Goal: Transaction & Acquisition: Purchase product/service

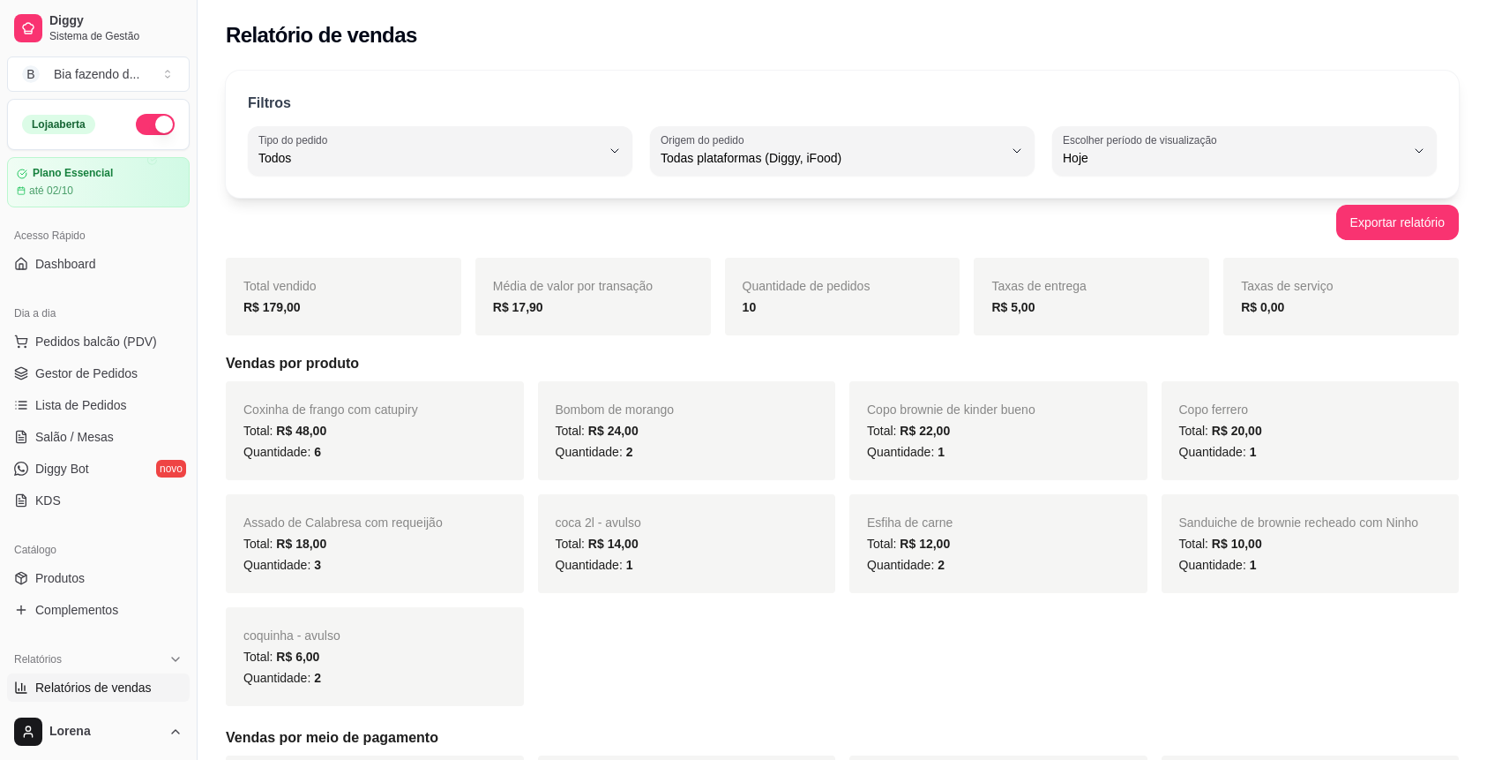
select select "ALL"
select select "0"
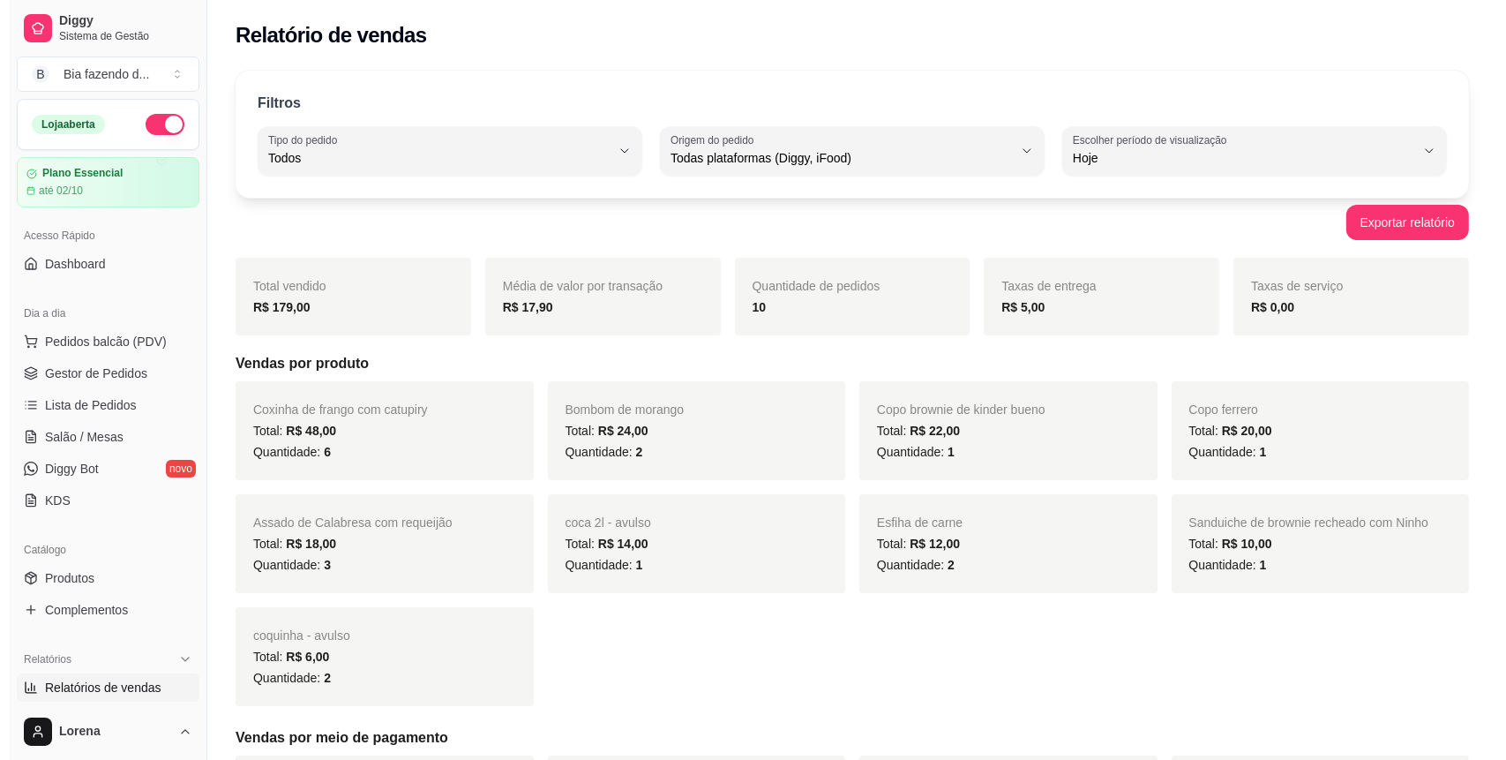
scroll to position [117, 0]
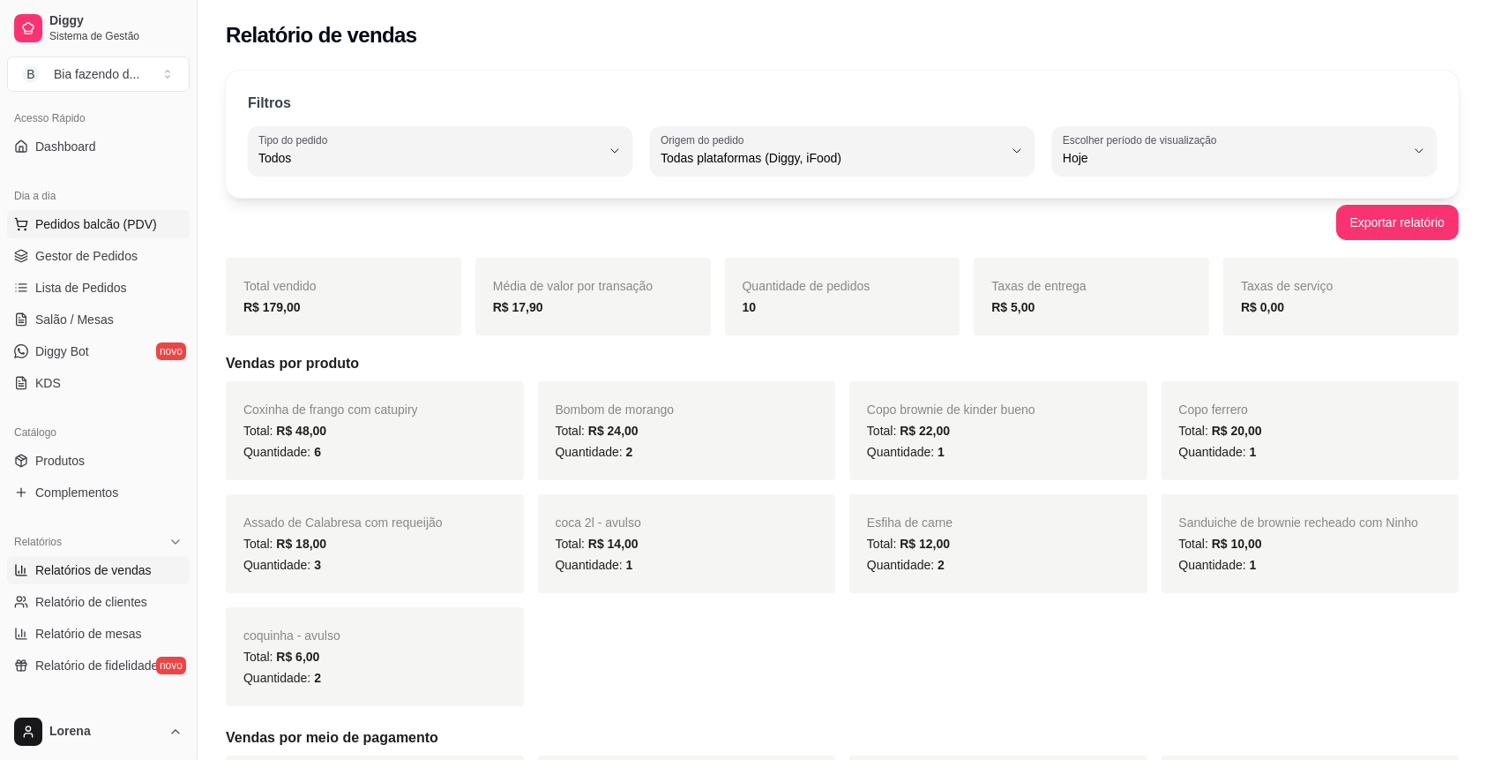
click at [120, 229] on span "Pedidos balcão (PDV)" at bounding box center [96, 224] width 122 height 18
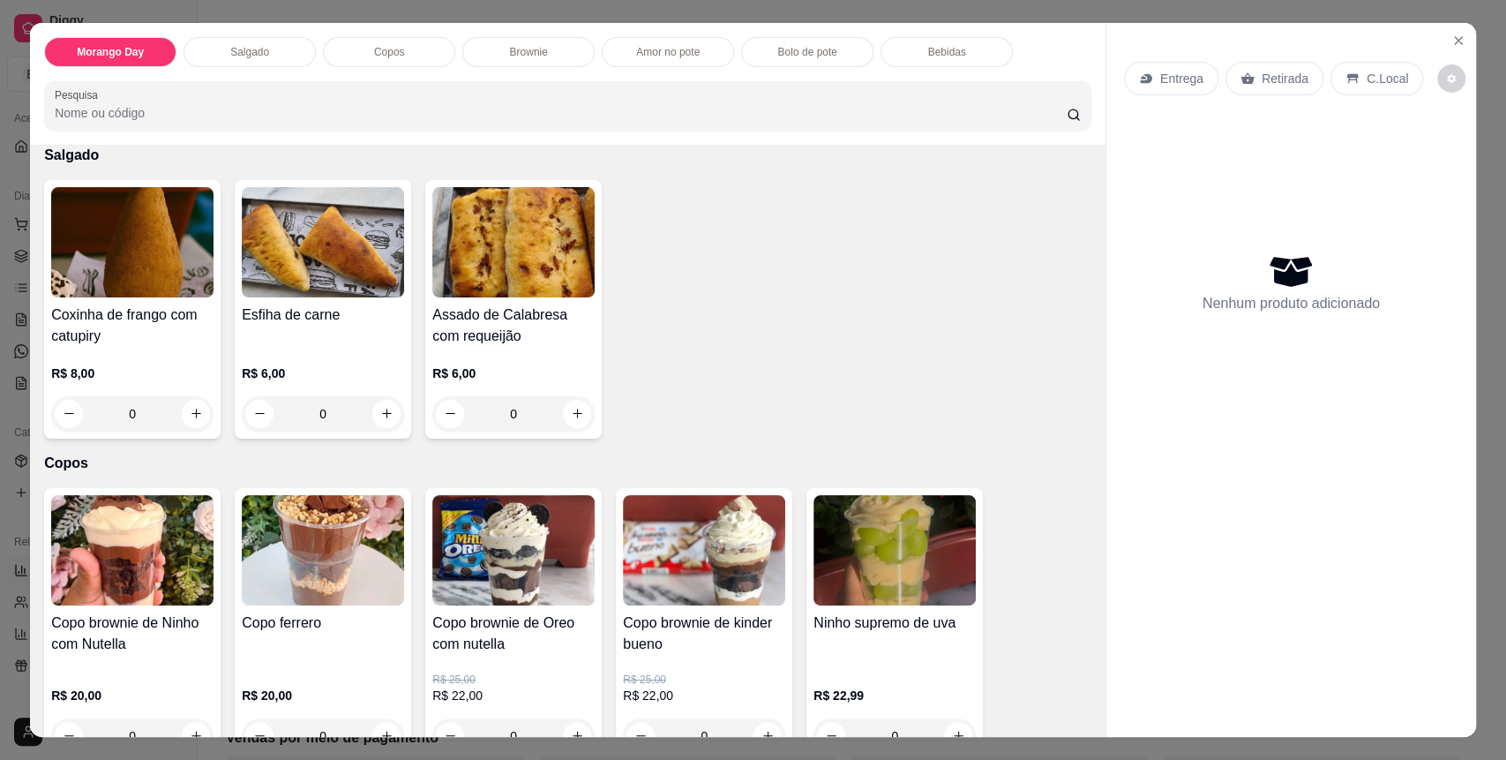
scroll to position [470, 0]
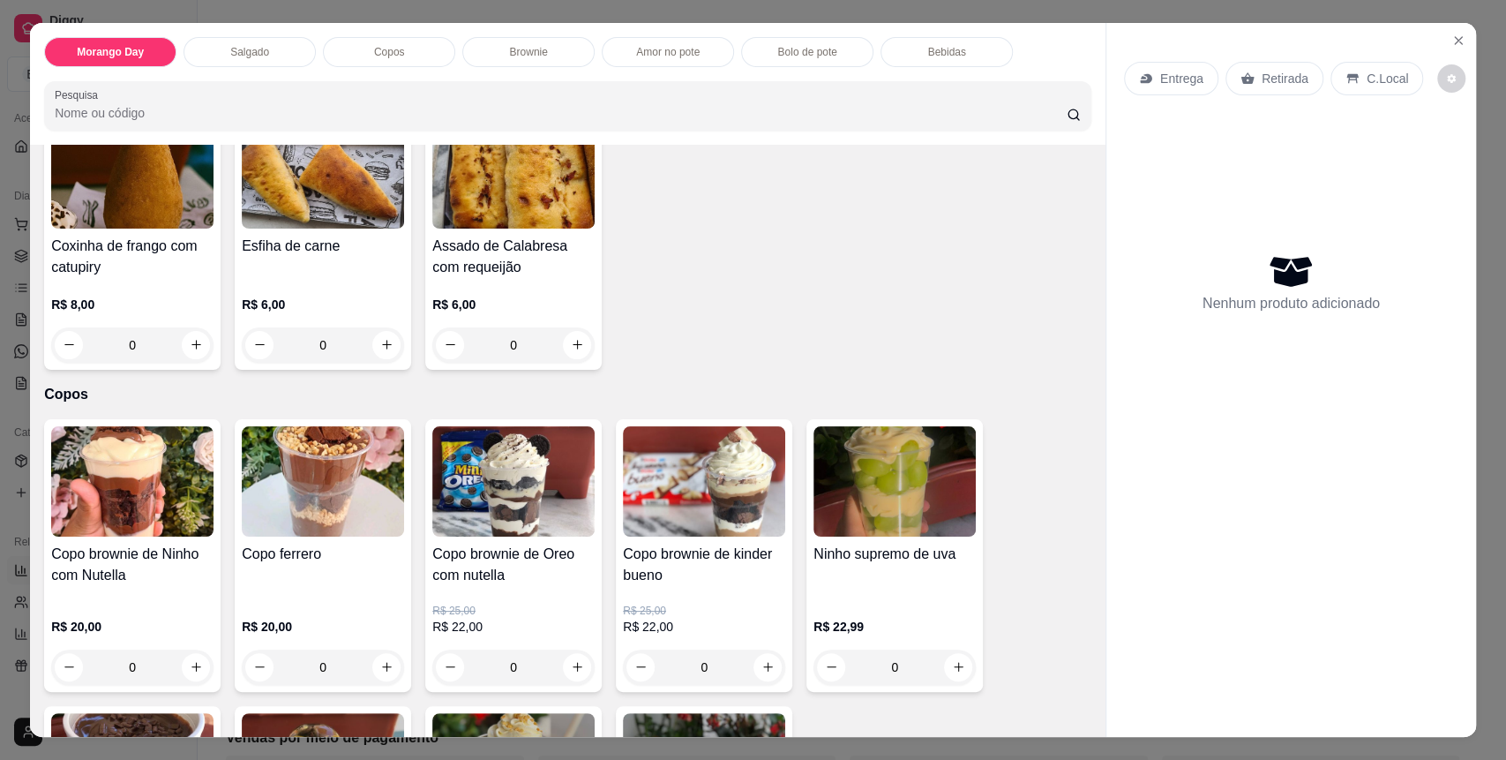
click at [828, 53] on div "Bolo de pote" at bounding box center [807, 52] width 132 height 30
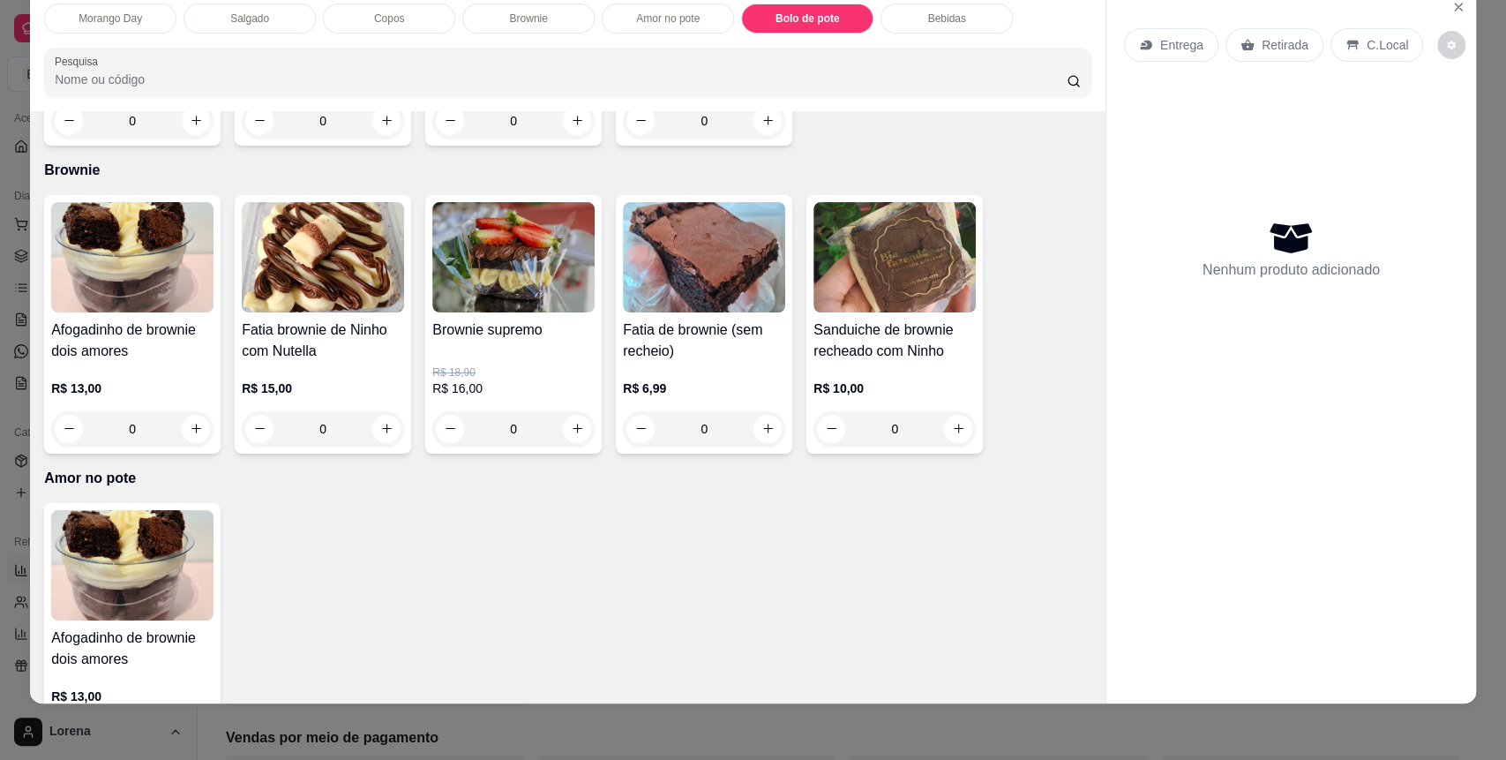
scroll to position [1723, 0]
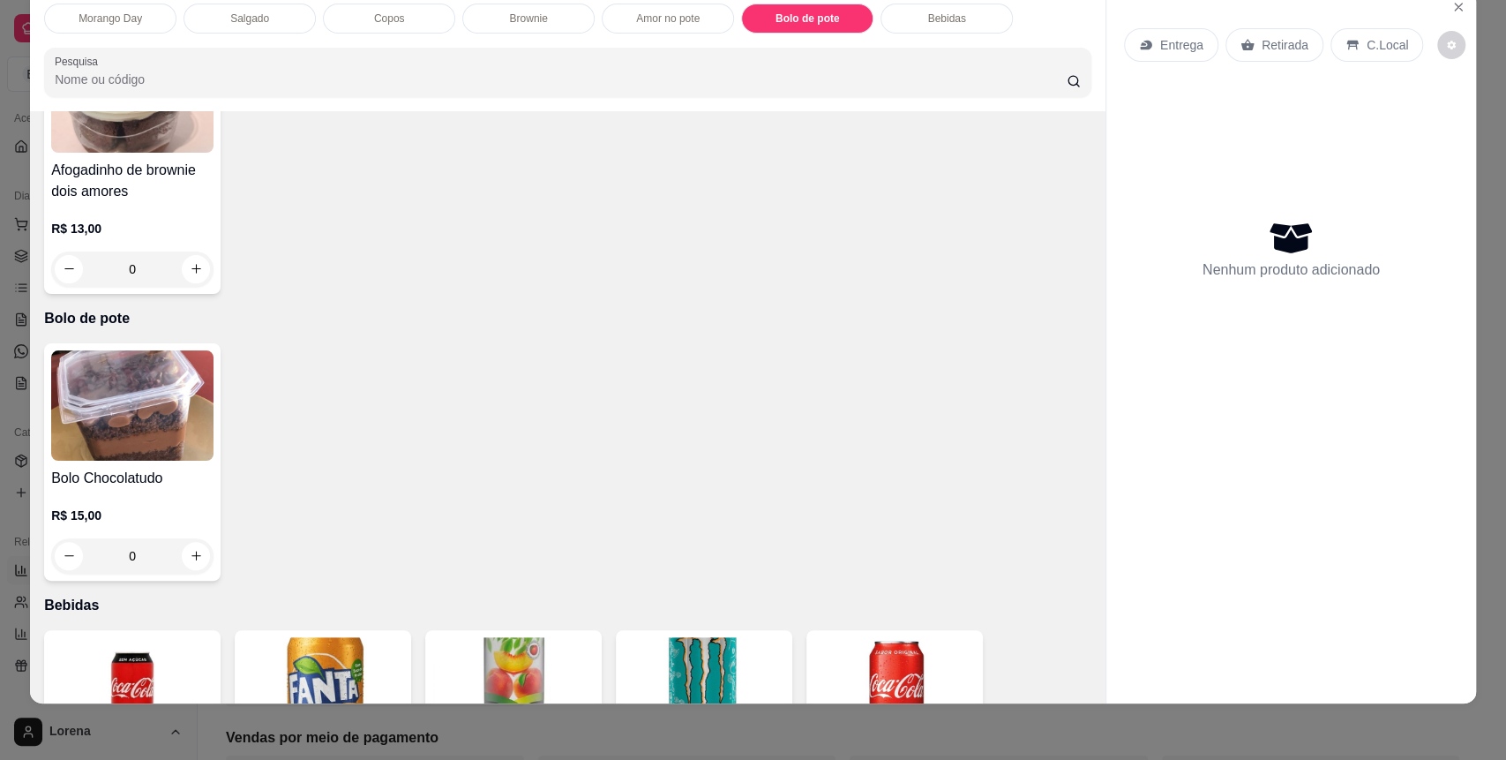
click at [191, 553] on div "0" at bounding box center [132, 555] width 162 height 35
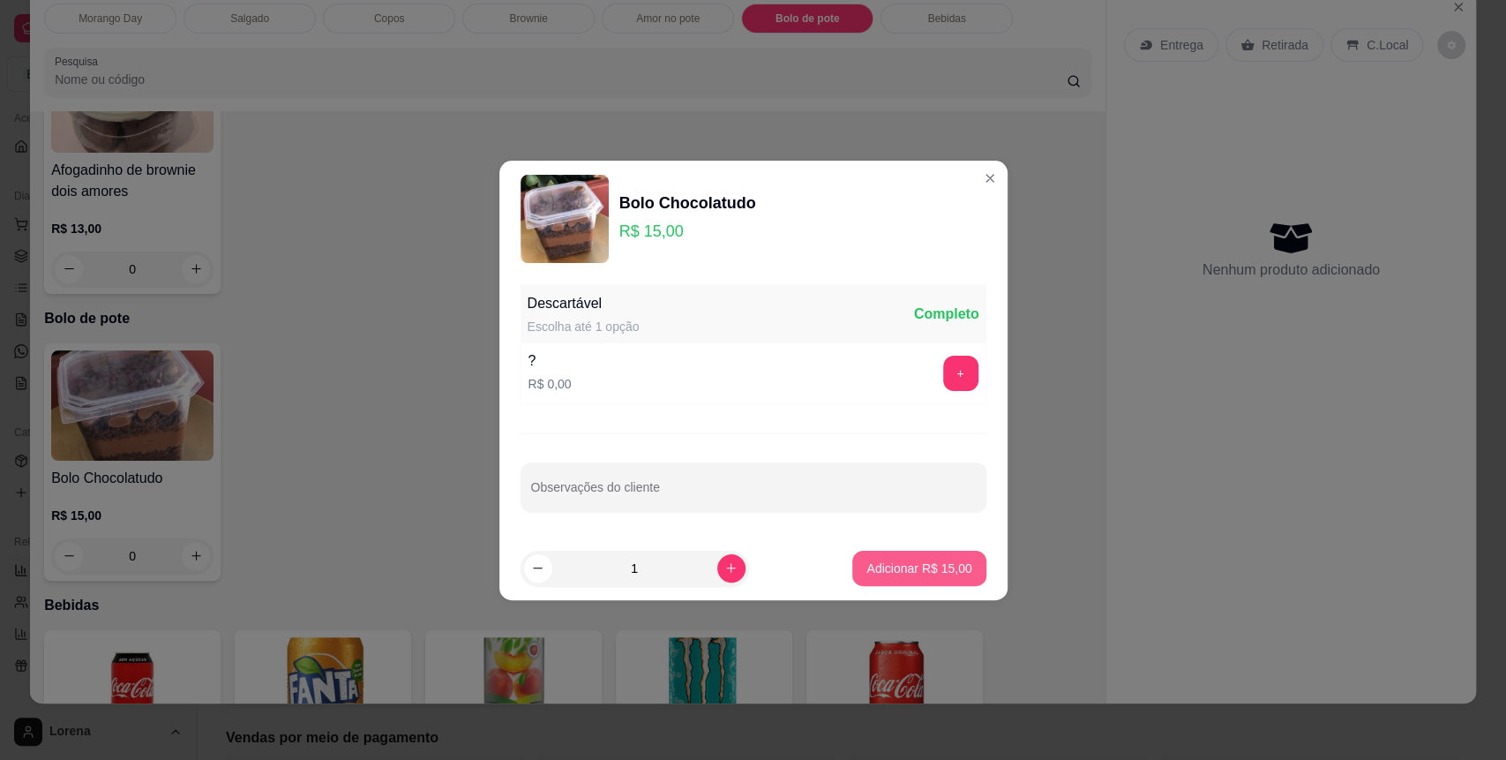
click at [914, 578] on button "Adicionar R$ 15,00" at bounding box center [918, 568] width 133 height 35
type input "1"
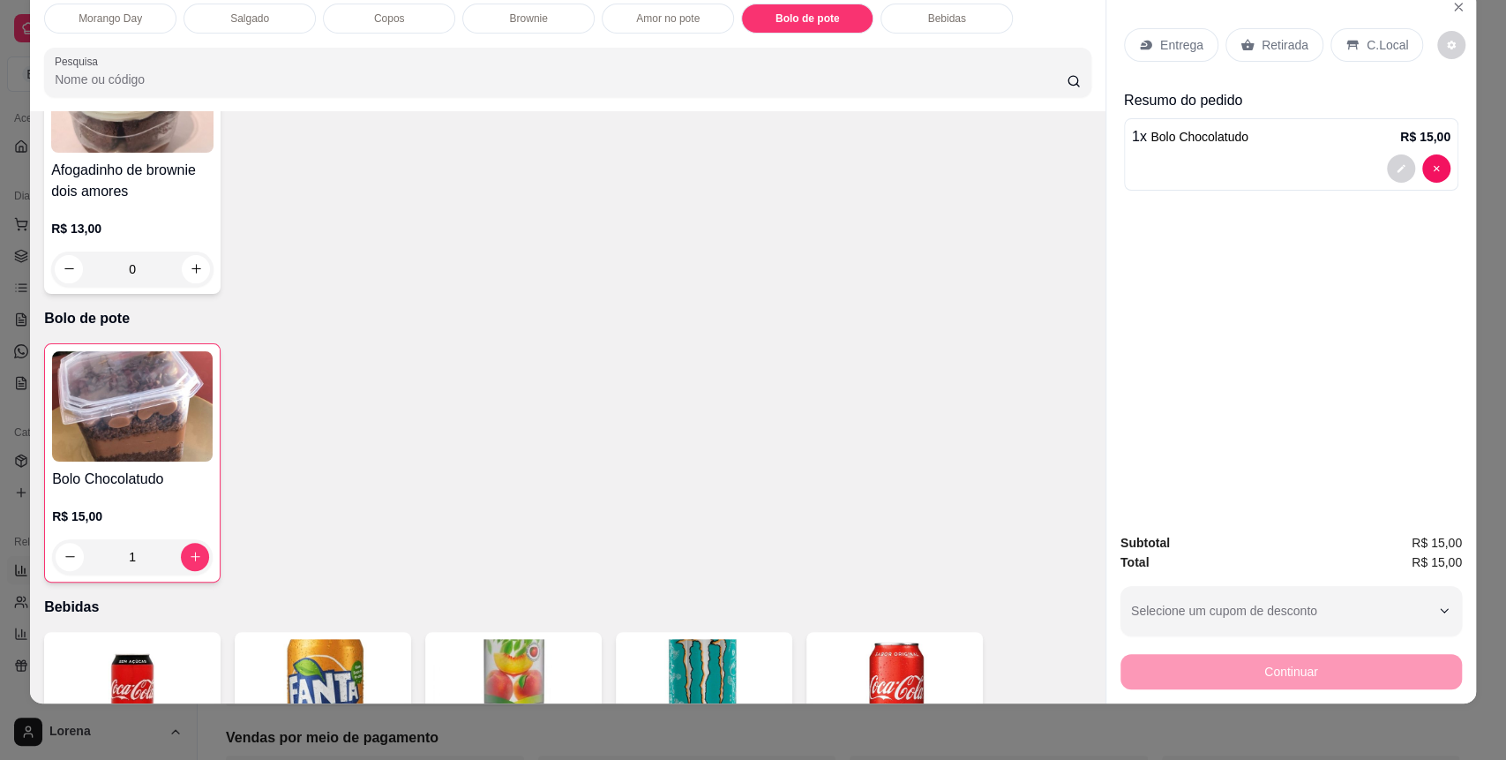
click at [1389, 56] on div "C.Local" at bounding box center [1376, 45] width 93 height 34
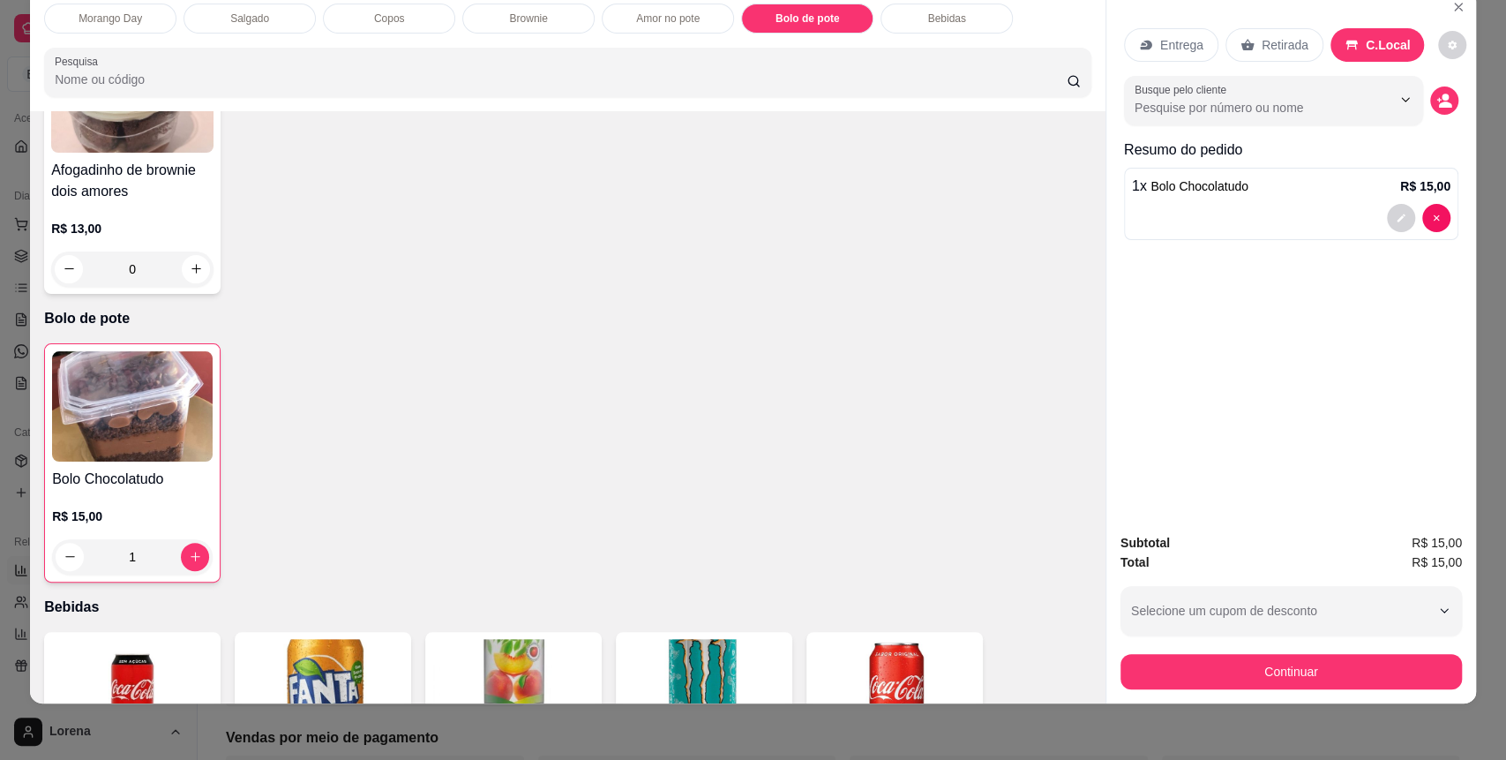
click at [1200, 695] on div "Subtotal R$ 15,00 Total R$ 15,00 Selecione um cupom de desconto Selecione um cu…" at bounding box center [1291, 611] width 370 height 184
click at [1199, 692] on div "Subtotal R$ 15,00 Total R$ 15,00 Selecione um cupom de desconto Selecione um cu…" at bounding box center [1291, 611] width 370 height 184
click at [1199, 671] on button "Continuar" at bounding box center [1290, 671] width 341 height 35
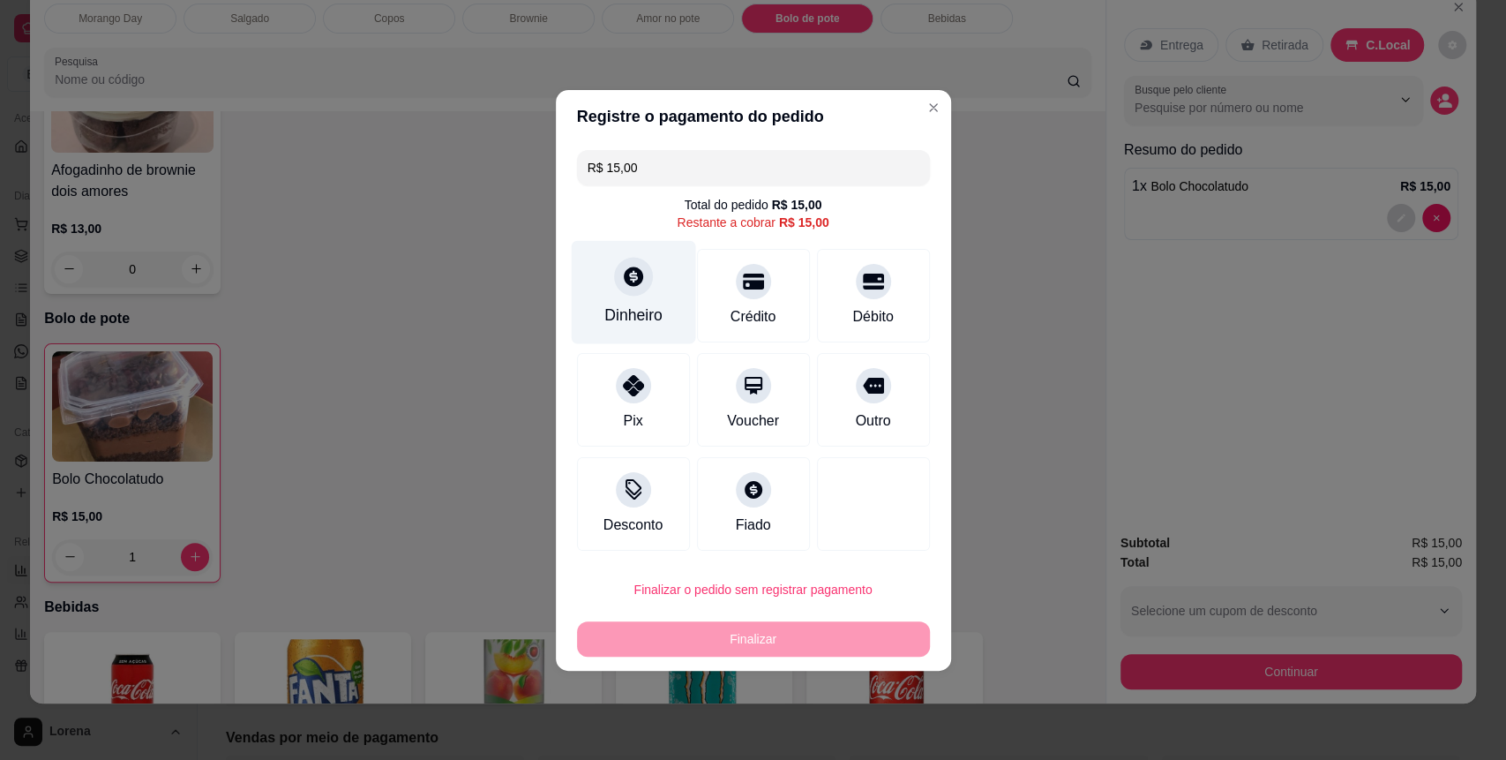
click at [635, 260] on div "Dinheiro" at bounding box center [633, 291] width 124 height 103
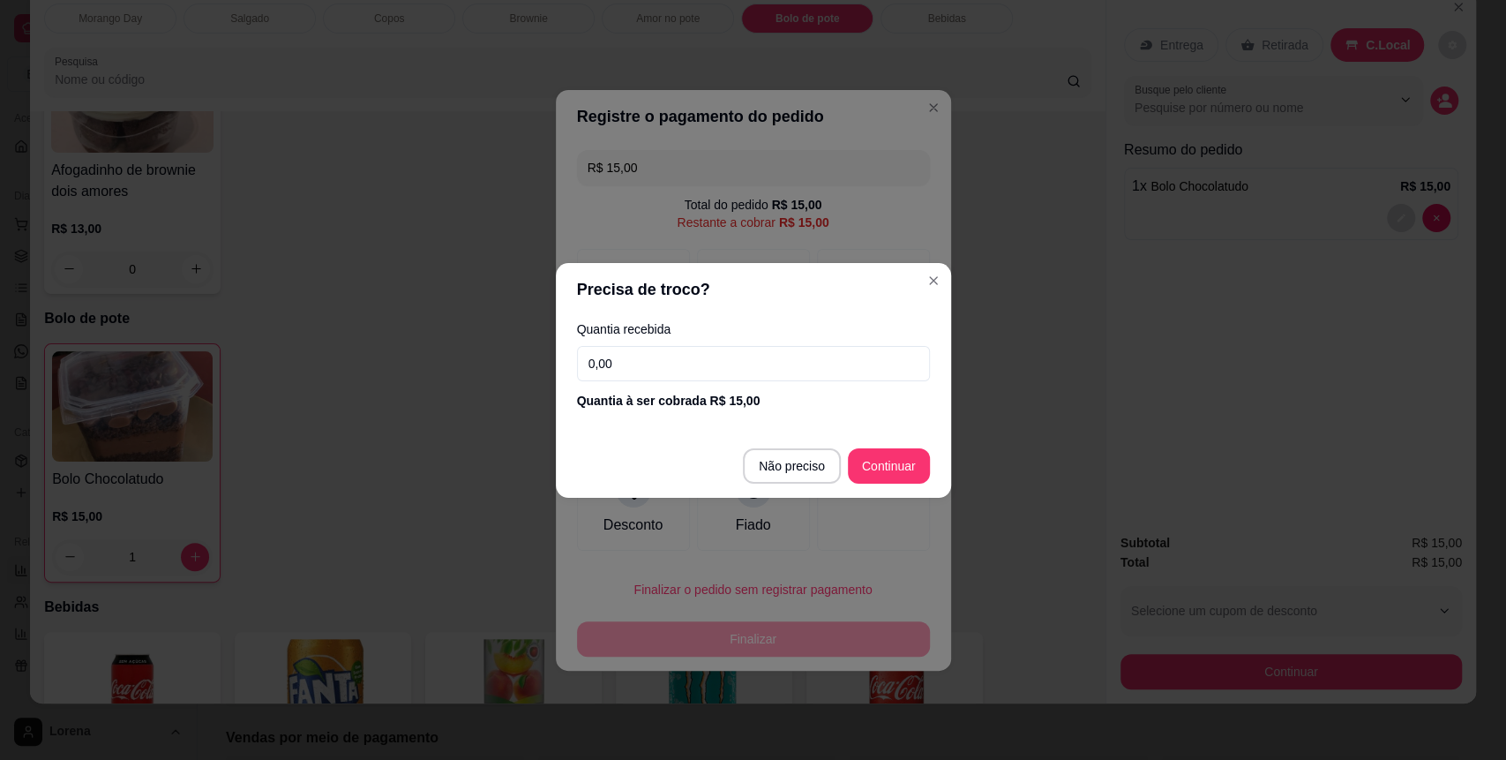
drag, startPoint x: 734, startPoint y: 395, endPoint x: 729, endPoint y: 372, distance: 23.5
click at [730, 386] on div "Quantia recebida 0,00 Quantia à ser cobrada R$ 15,00" at bounding box center [753, 366] width 395 height 101
click at [730, 371] on input "0,00" at bounding box center [753, 363] width 353 height 35
click at [904, 495] on div "Precisa de troco? Quantia recebida 15,00 Quantia à ser cobrada R$ 15,00 Não pre…" at bounding box center [753, 380] width 1506 height 760
type input "15,00"
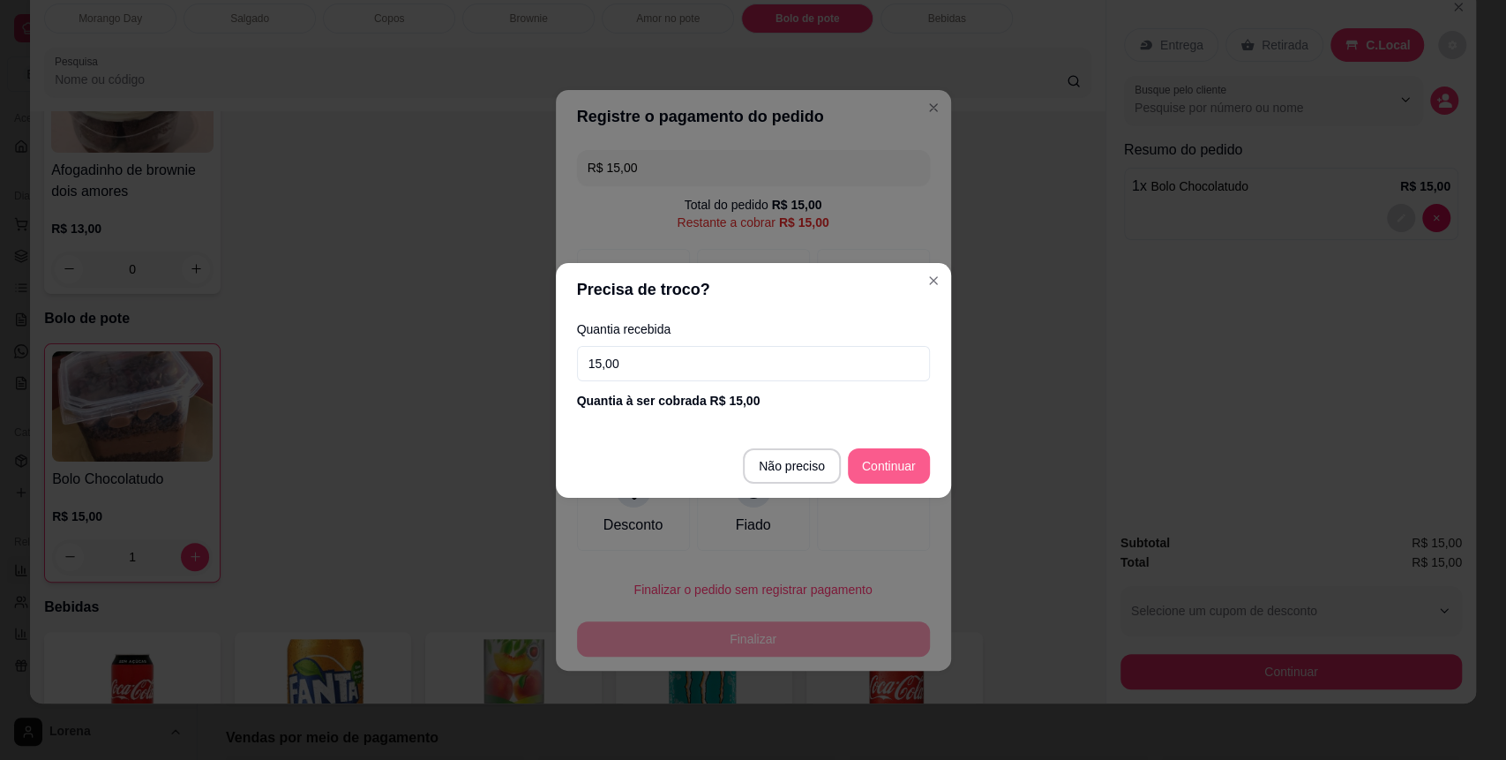
type input "R$ 0,00"
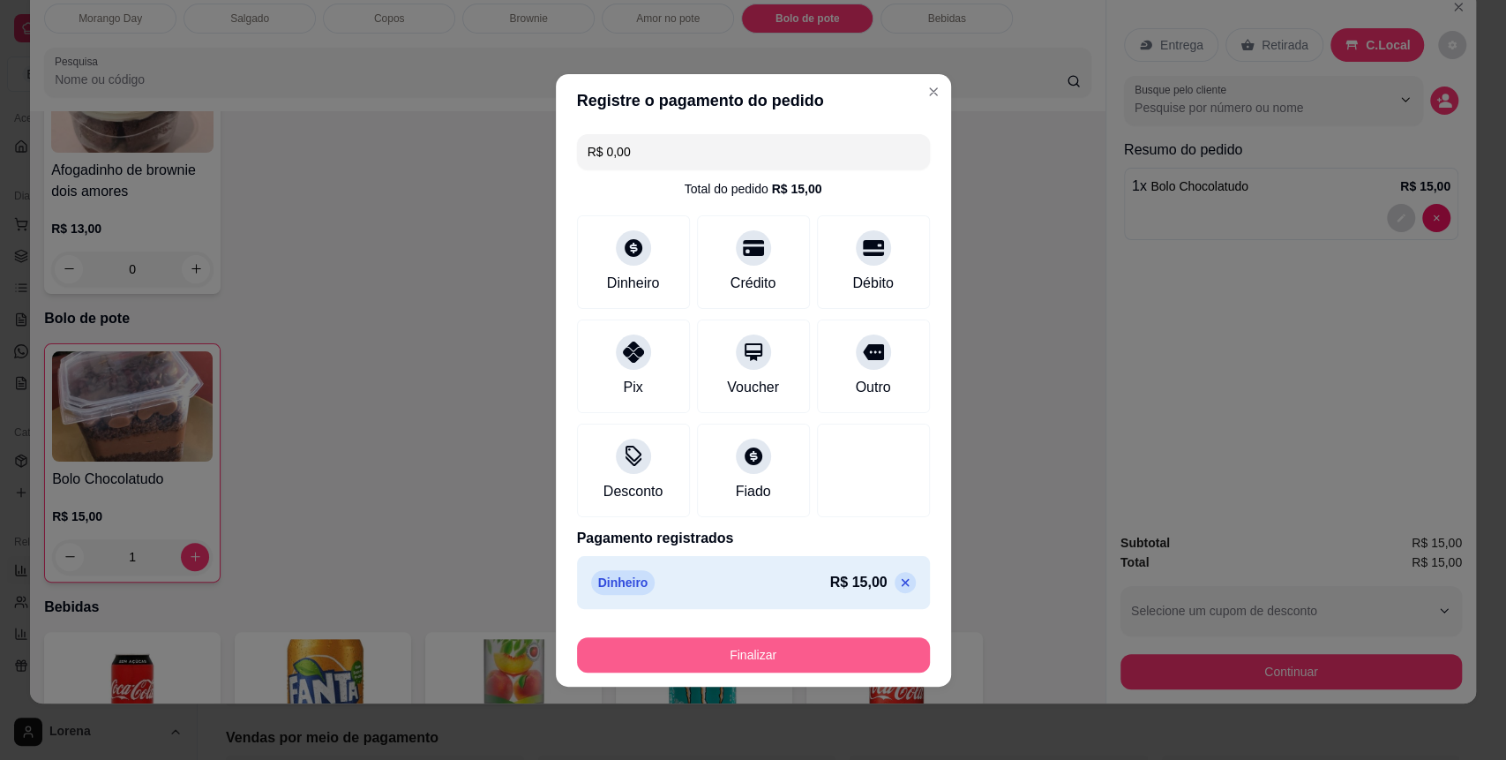
click at [858, 658] on button "Finalizar" at bounding box center [753, 654] width 353 height 35
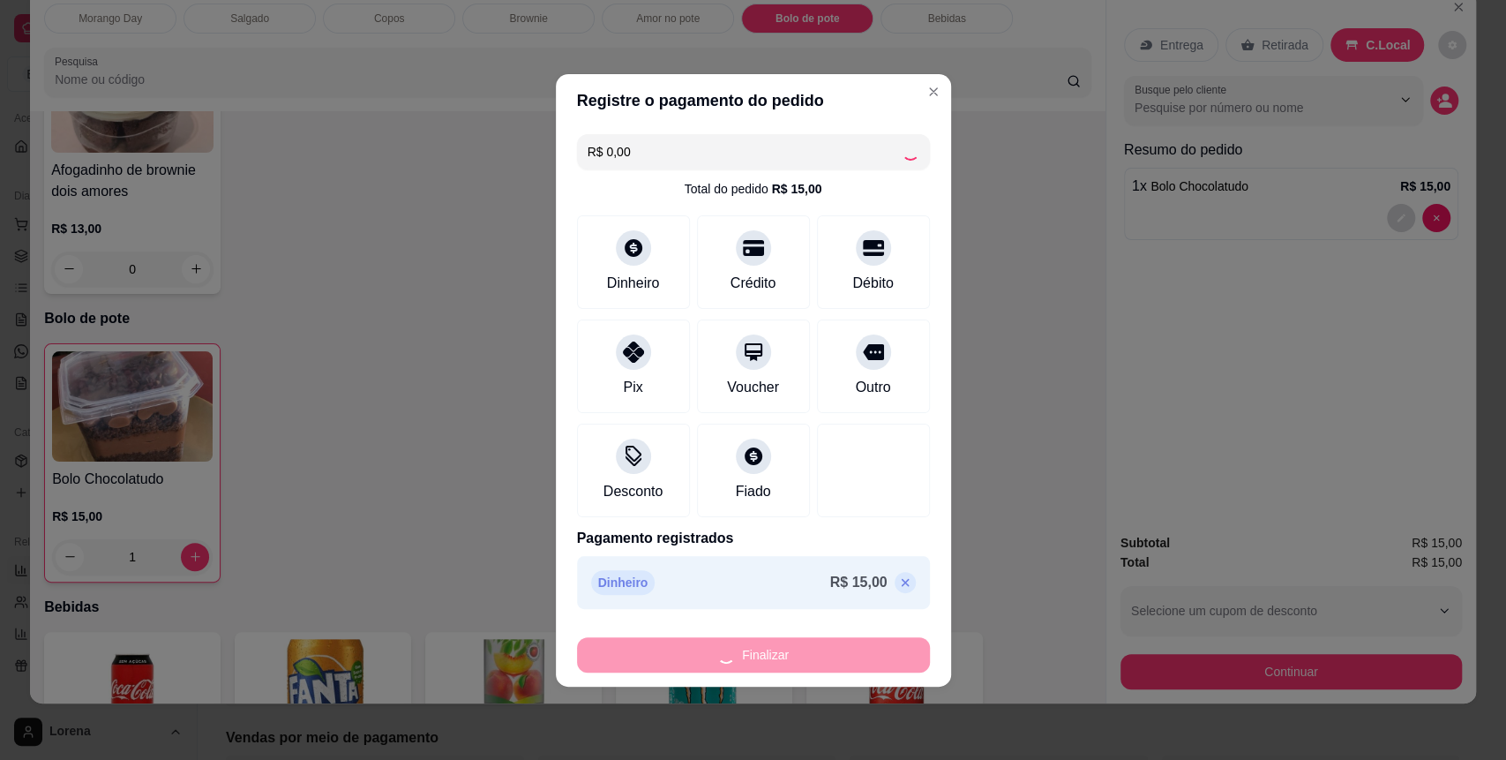
type input "0"
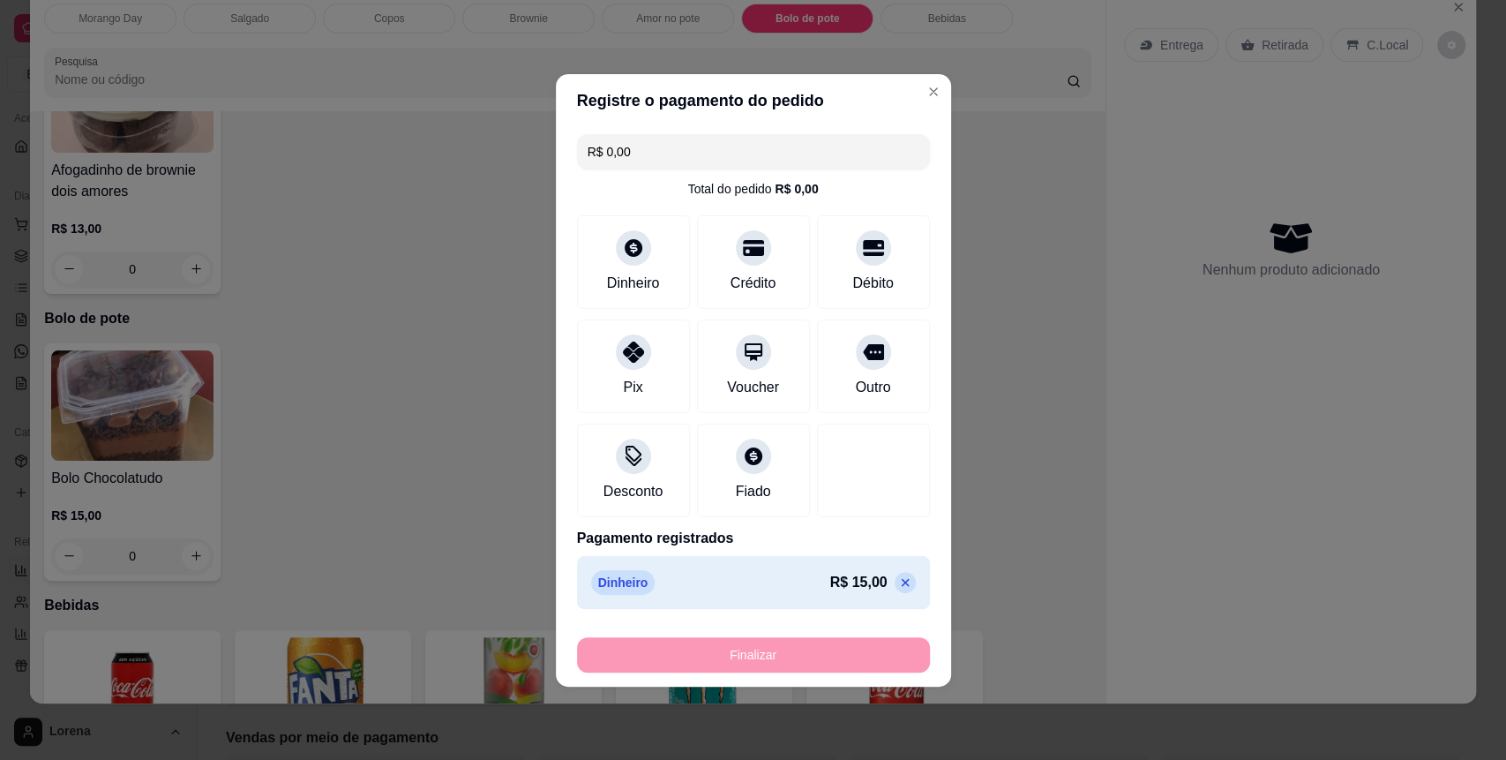
type input "-R$ 15,00"
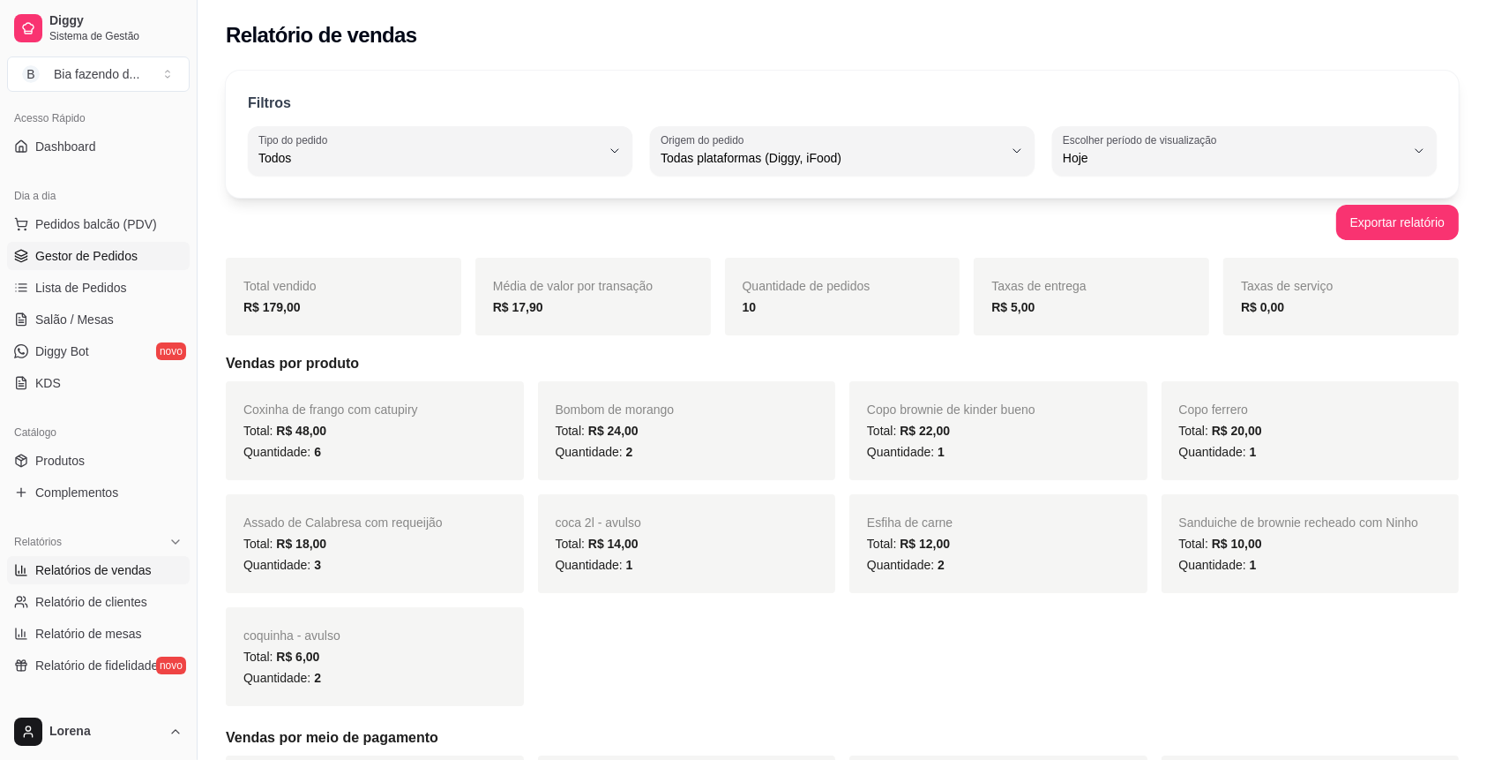
click at [54, 263] on span "Gestor de Pedidos" at bounding box center [86, 256] width 102 height 18
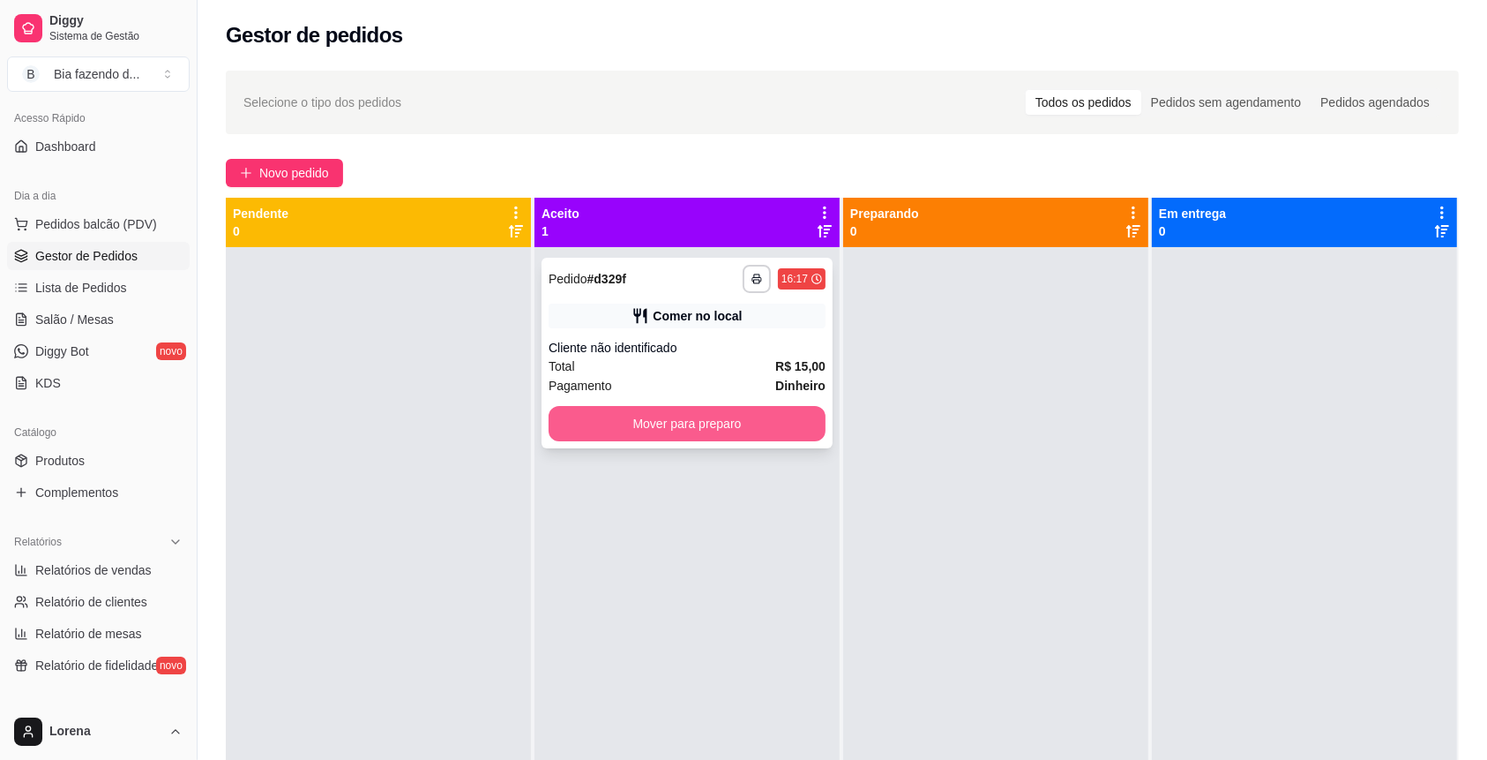
click at [741, 422] on button "Mover para preparo" at bounding box center [687, 423] width 277 height 35
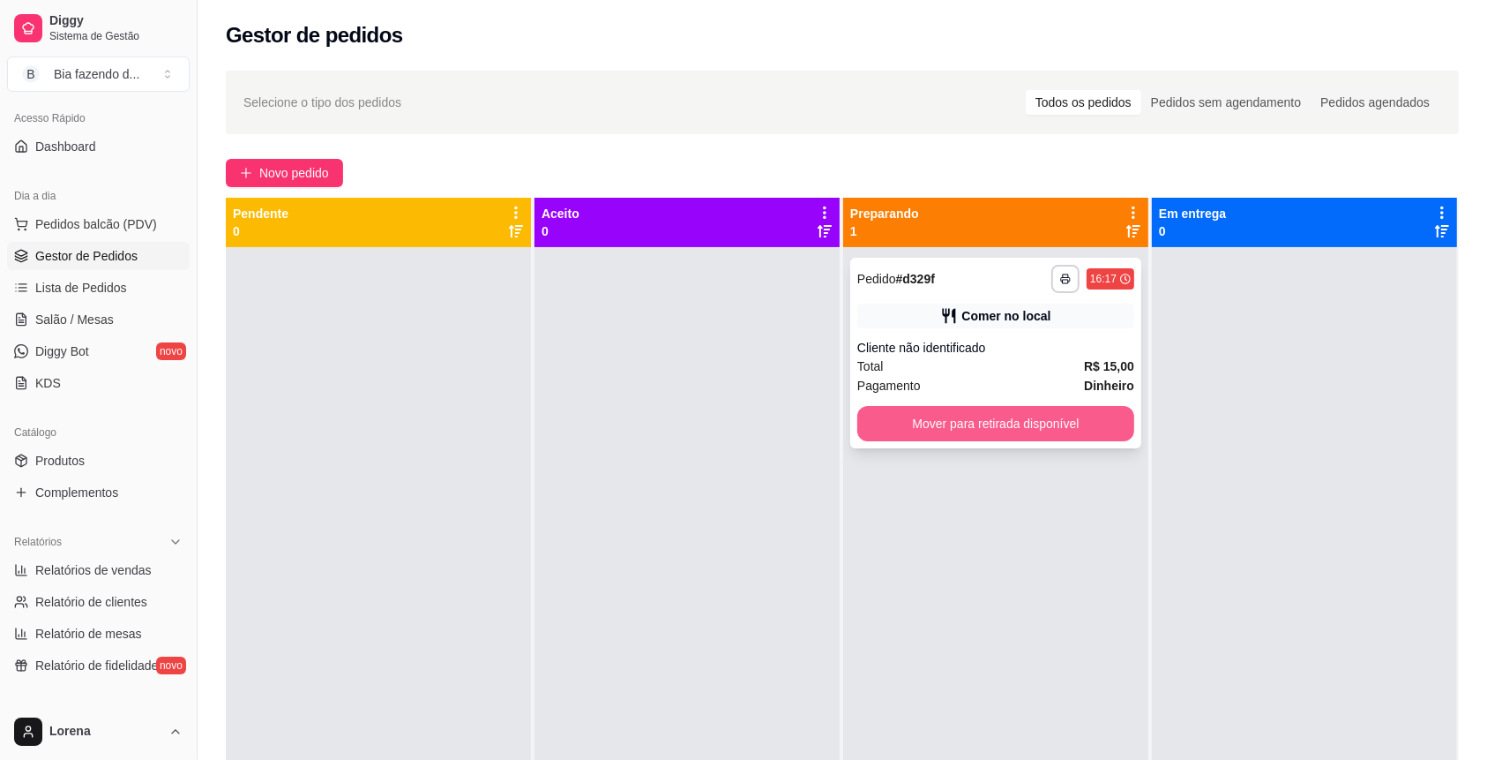
click at [911, 417] on button "Mover para retirada disponível" at bounding box center [996, 423] width 277 height 35
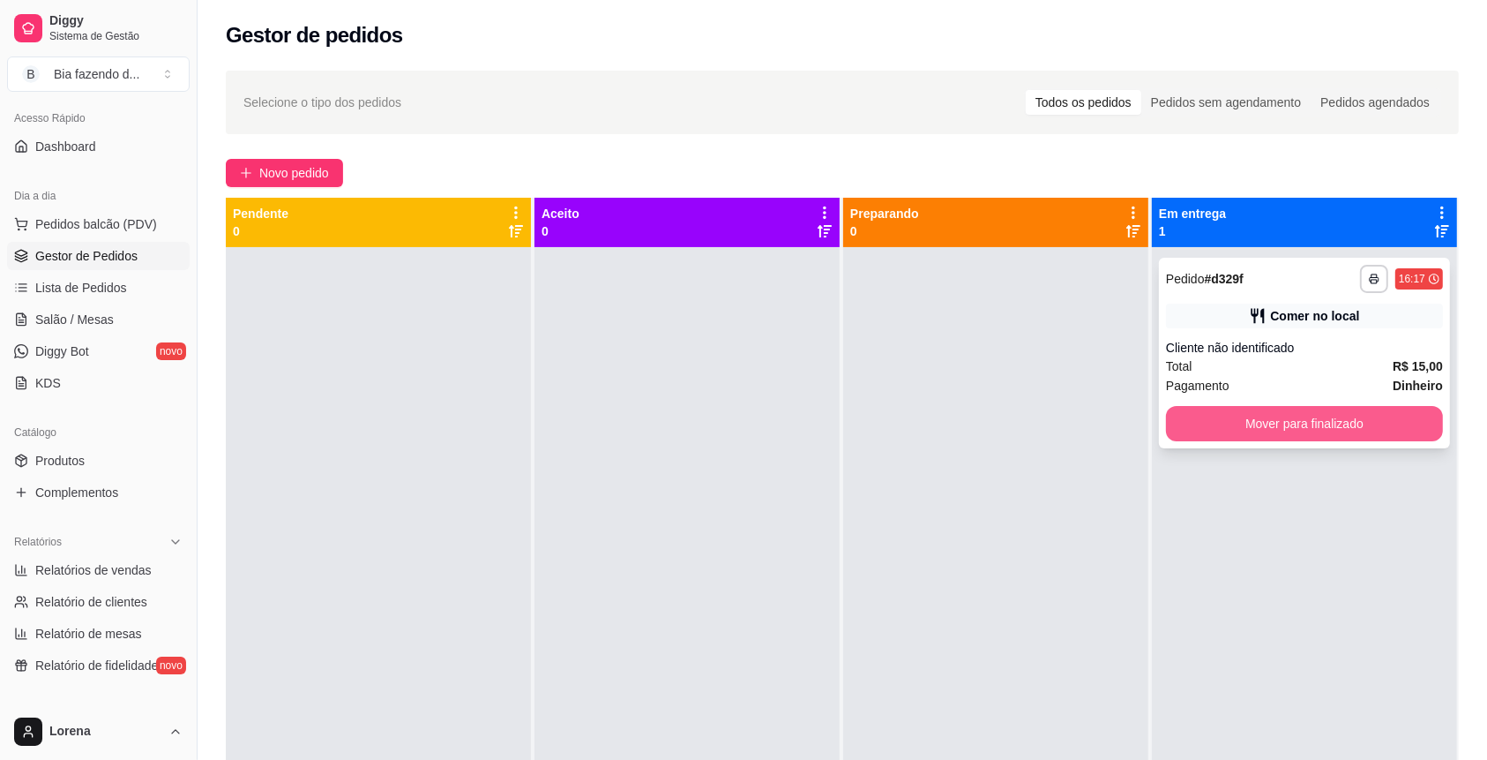
click at [1179, 419] on button "Mover para finalizado" at bounding box center [1304, 423] width 277 height 35
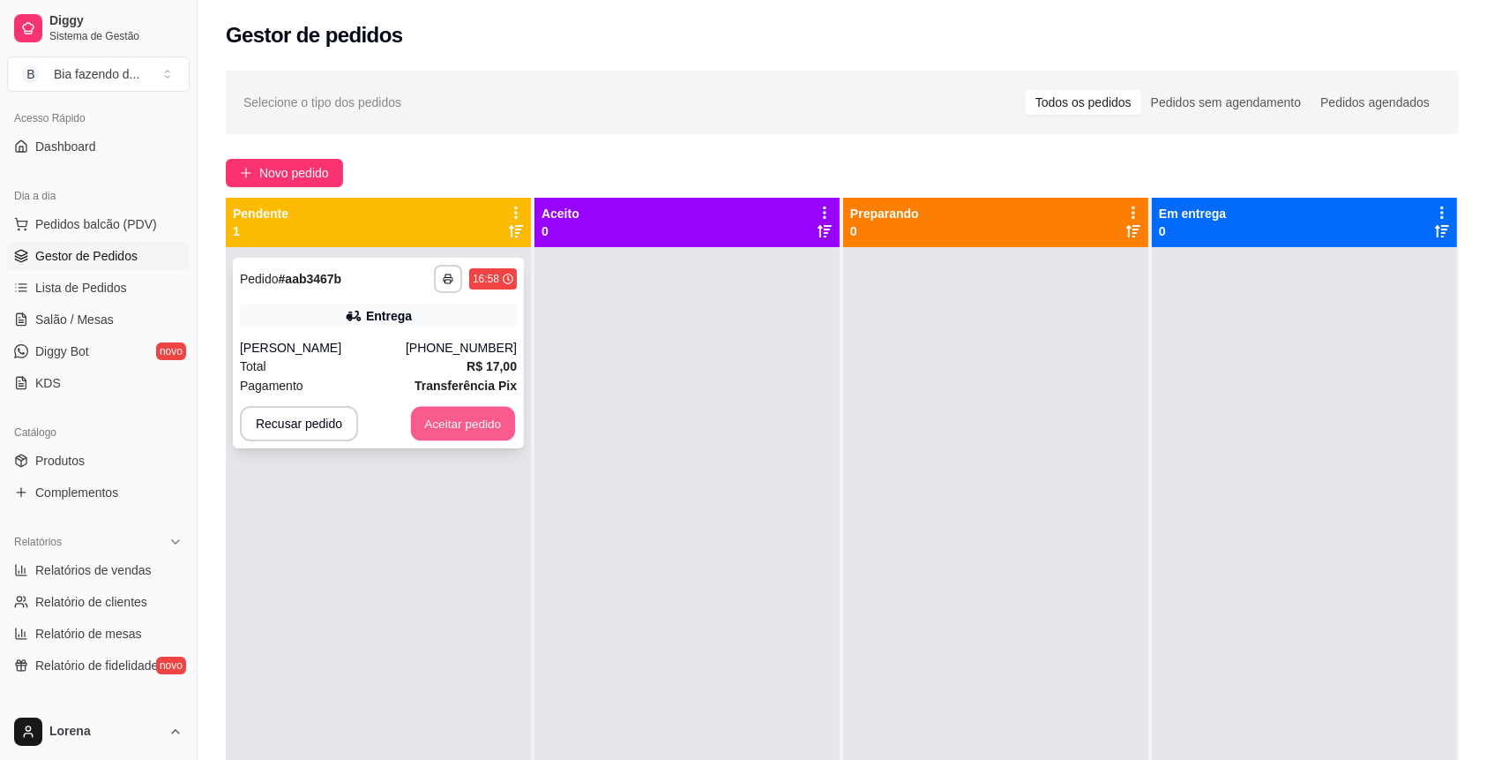
click at [467, 424] on button "Aceitar pedido" at bounding box center [463, 424] width 104 height 34
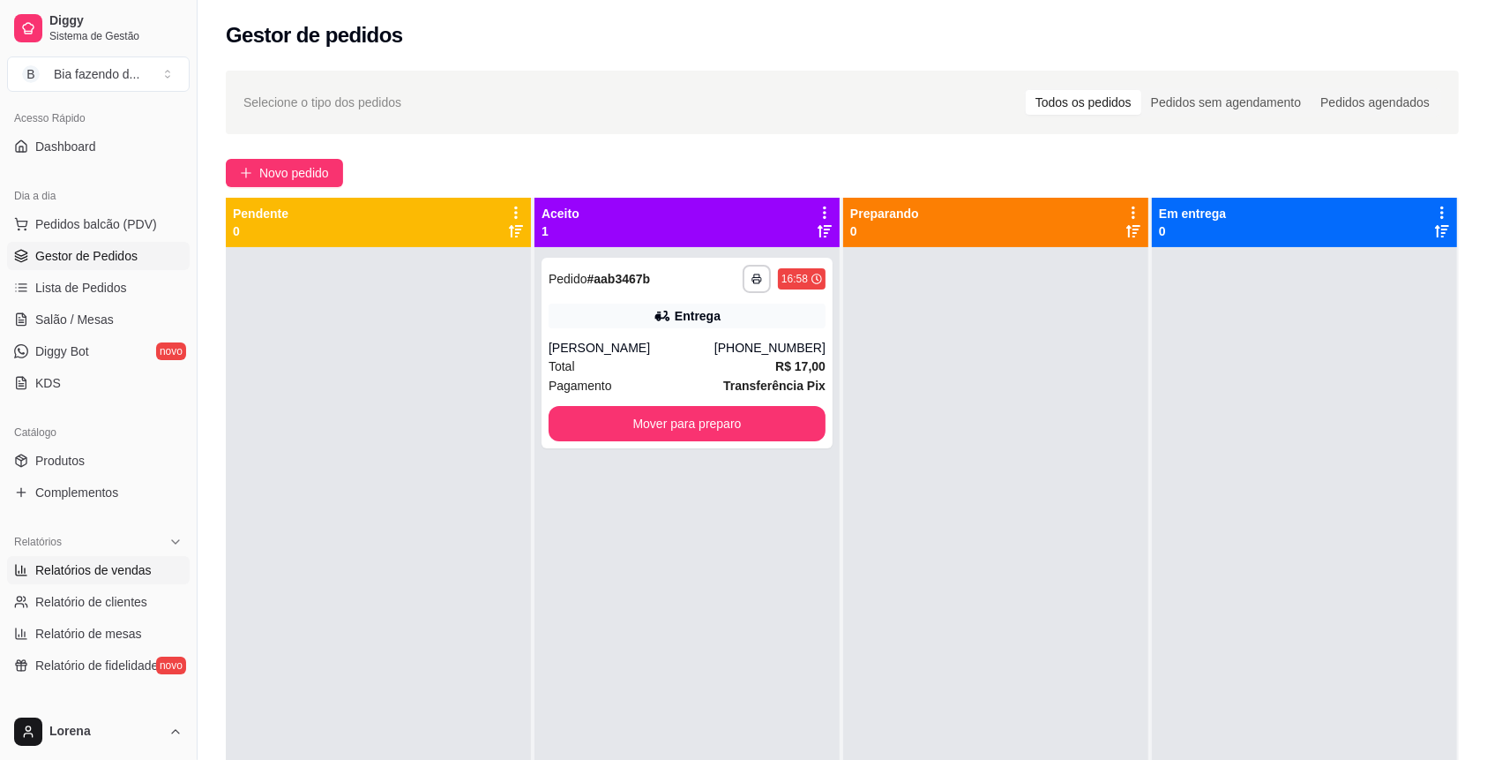
click at [167, 556] on link "Relatórios de vendas" at bounding box center [98, 570] width 183 height 28
select select "ALL"
select select "0"
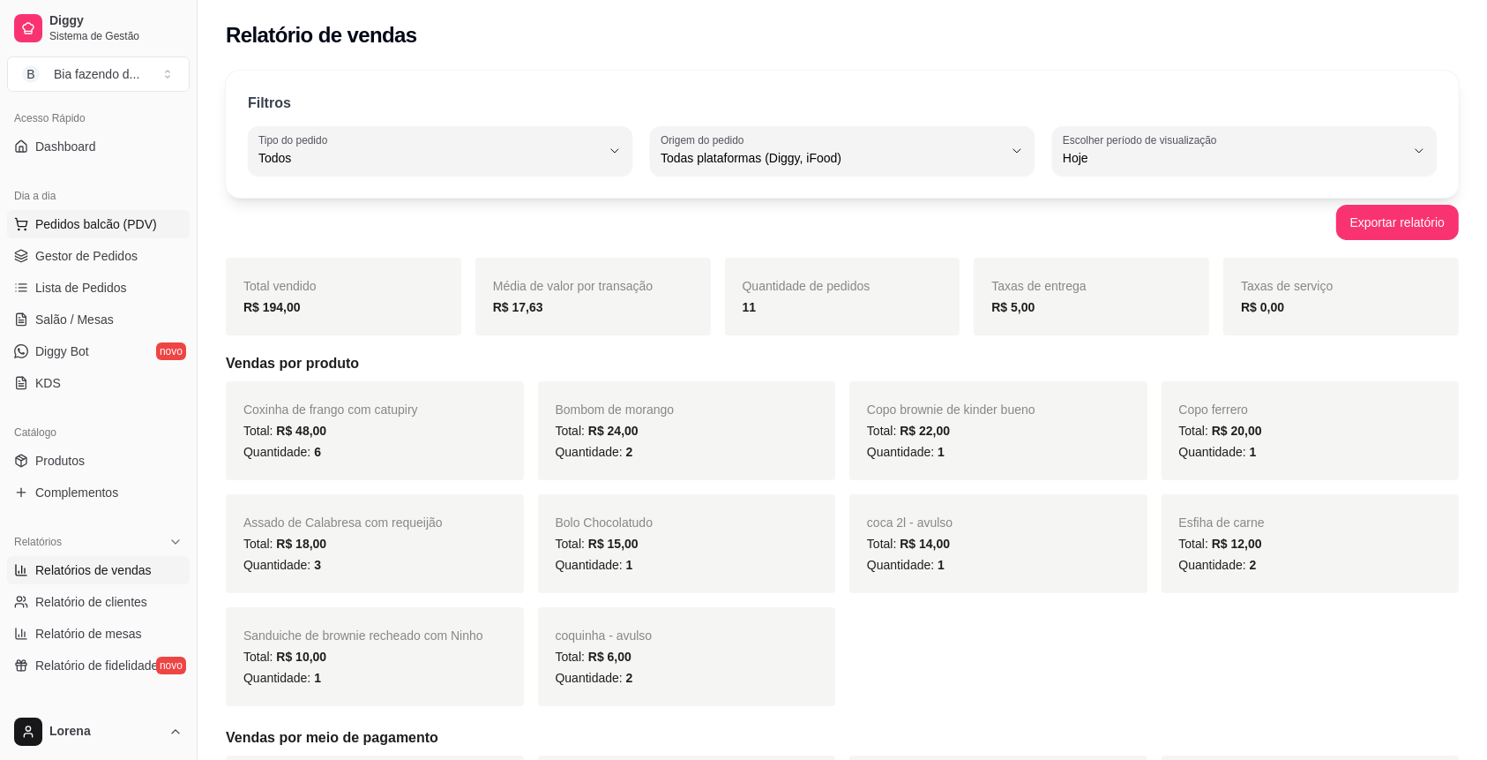
click at [83, 216] on span "Pedidos balcão (PDV)" at bounding box center [96, 224] width 122 height 18
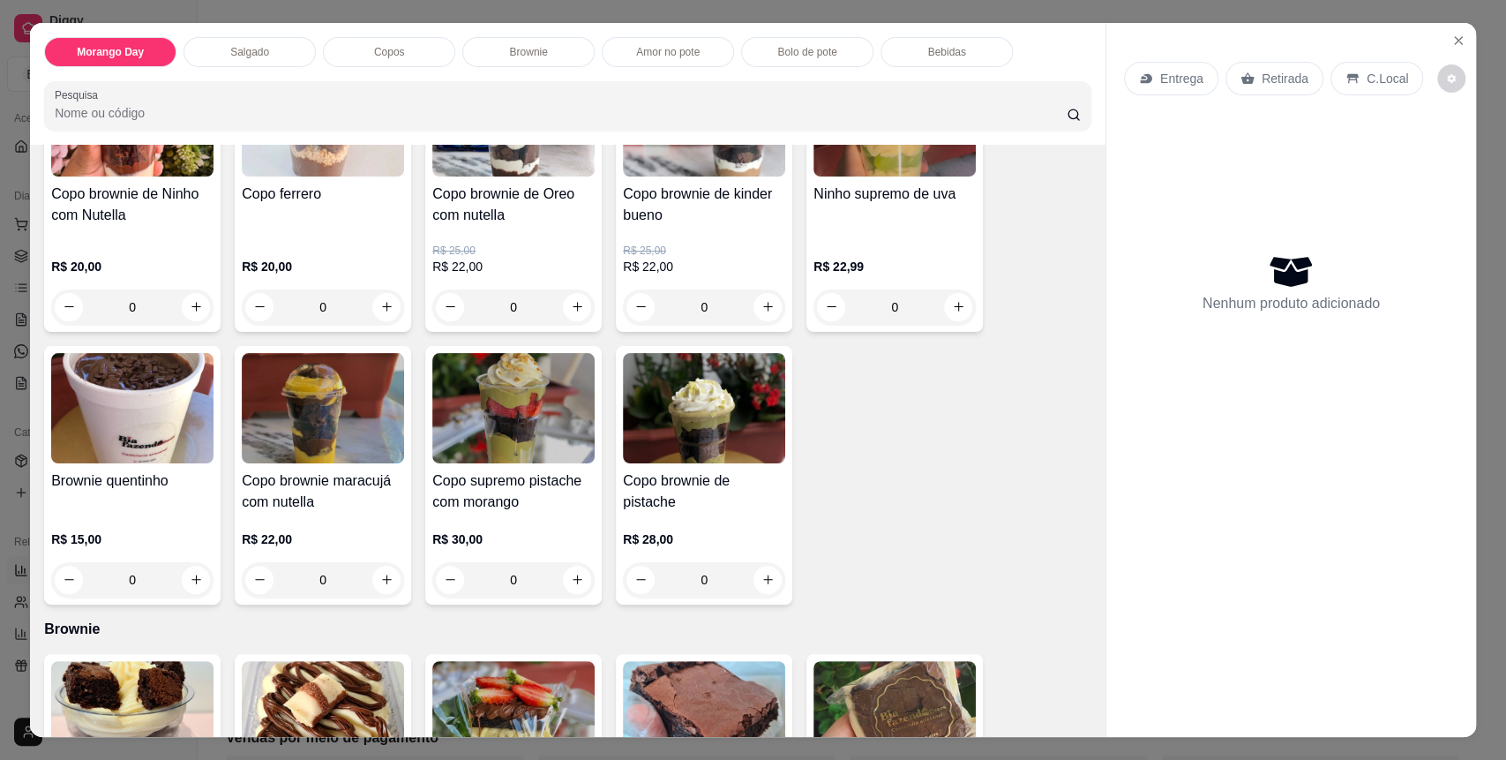
scroll to position [706, 0]
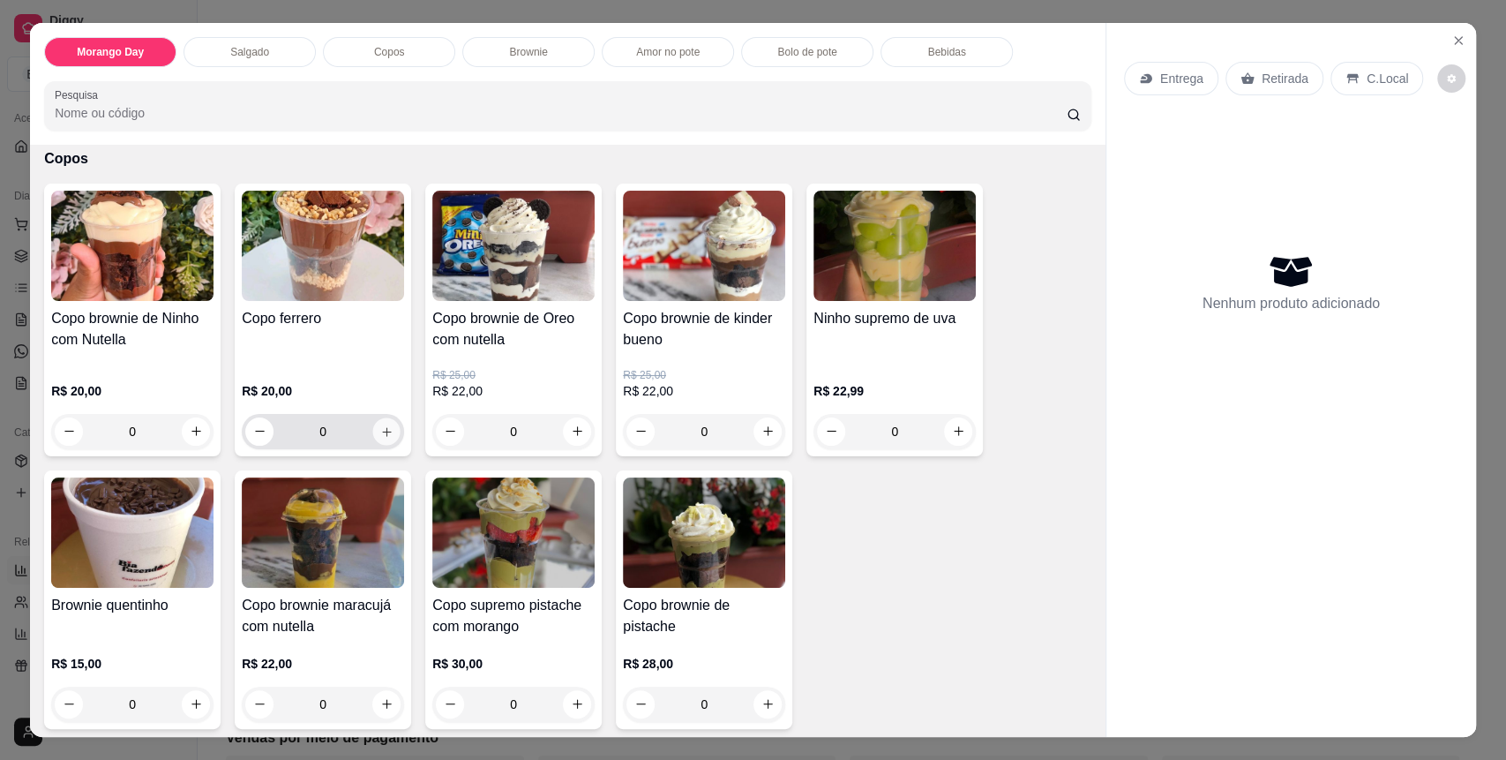
click at [386, 425] on button "increase-product-quantity" at bounding box center [386, 430] width 27 height 27
type input "1"
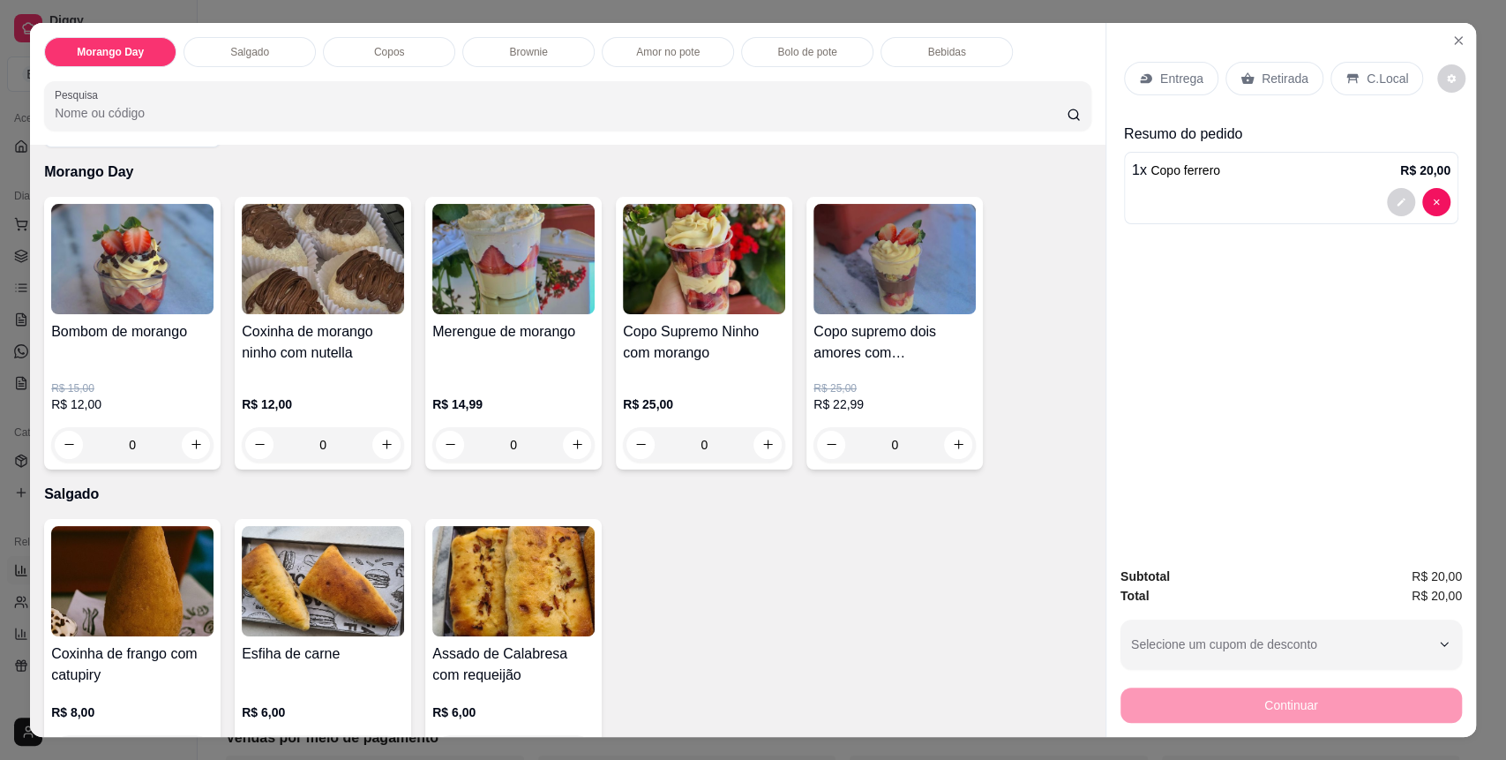
scroll to position [0, 0]
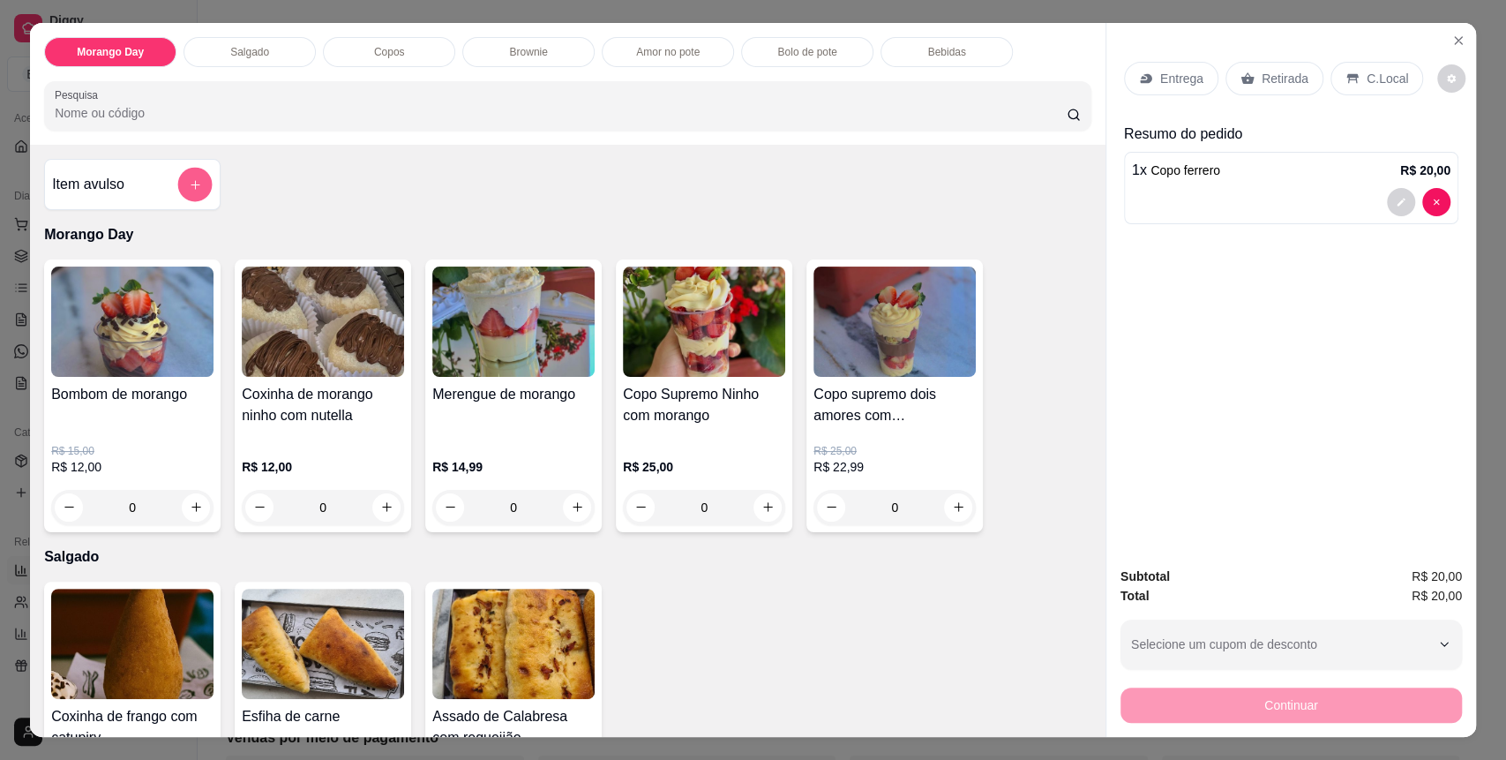
click at [189, 168] on button "add-separate-item" at bounding box center [195, 184] width 34 height 34
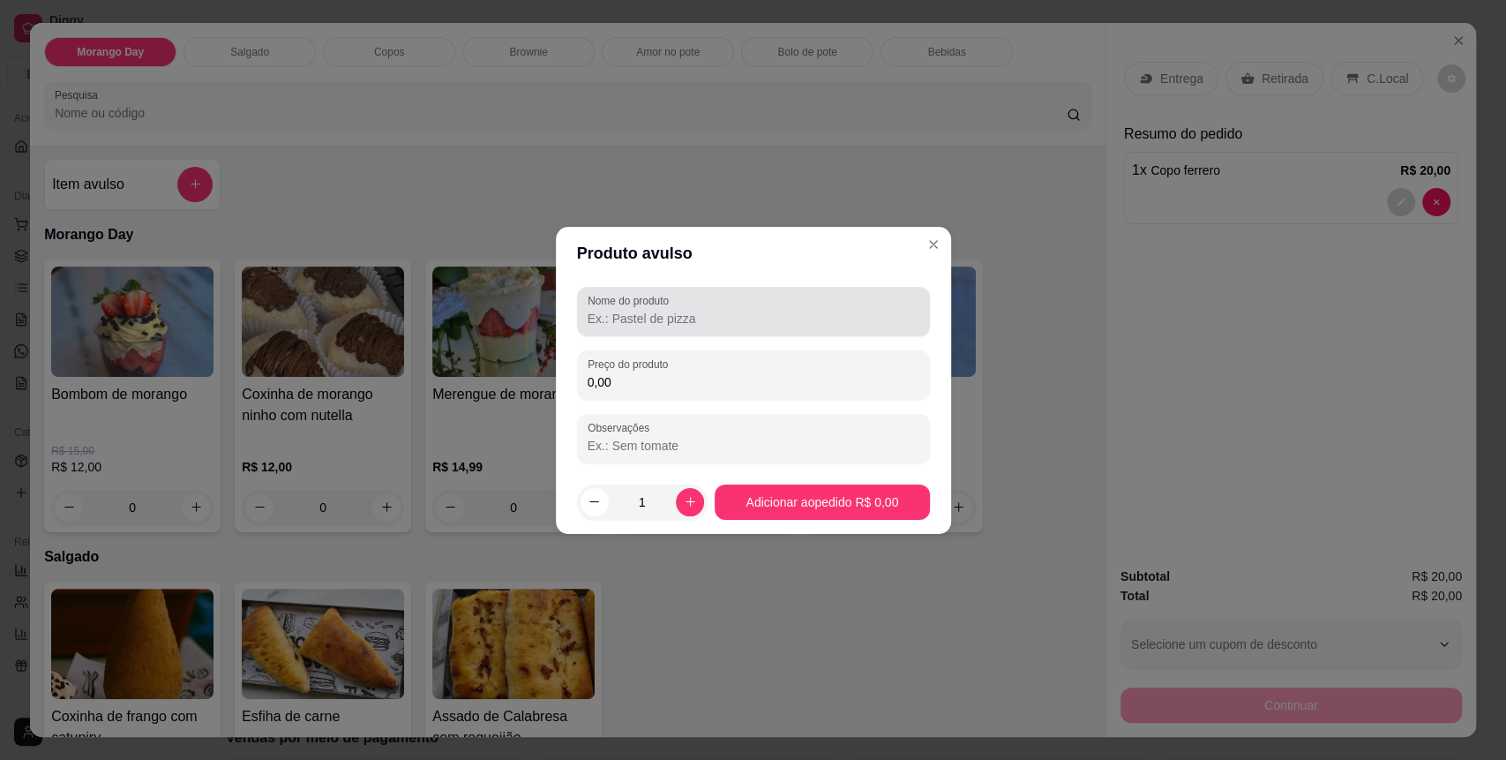
click at [695, 308] on div at bounding box center [754, 311] width 332 height 35
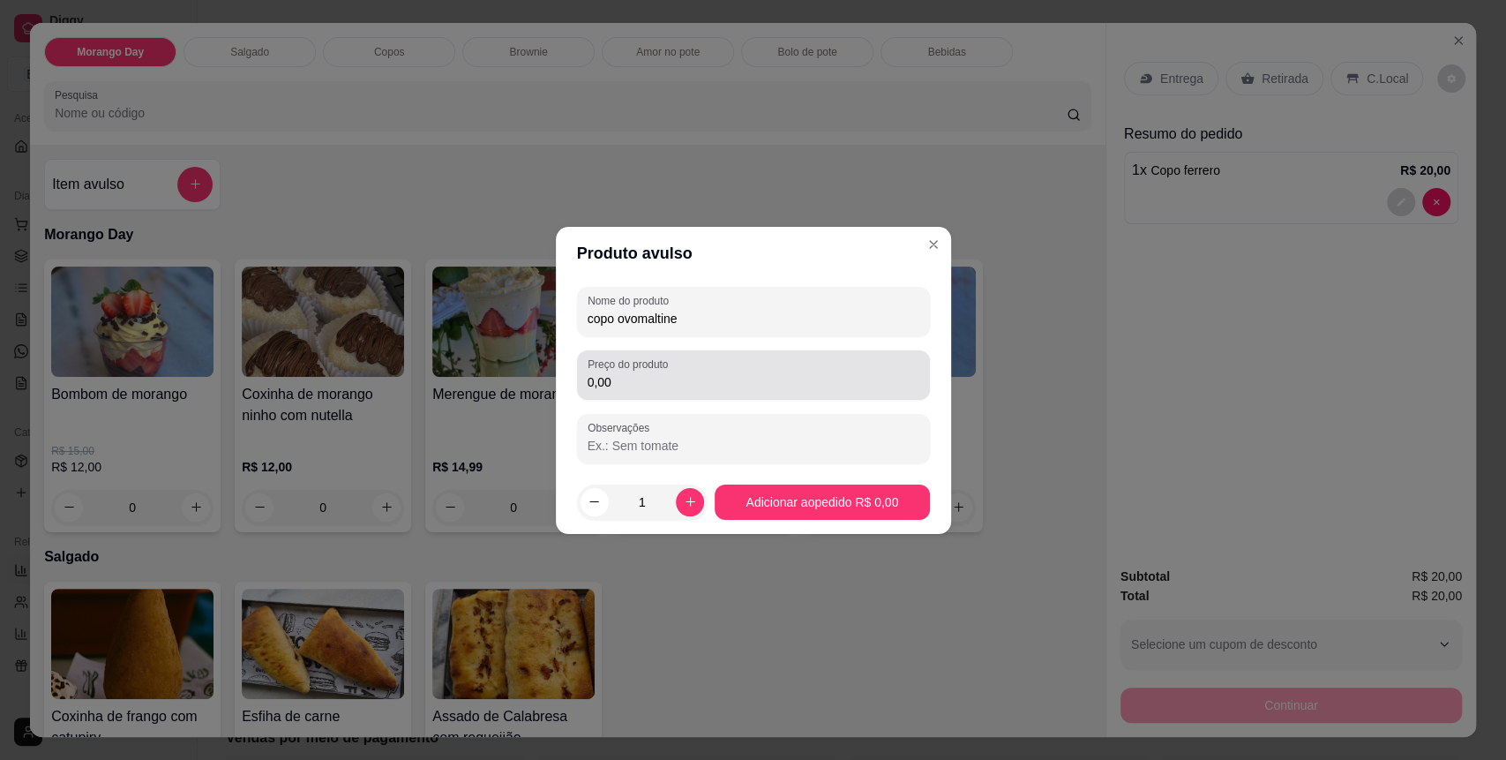
type input "copo ovomaltine"
click at [676, 381] on input "0,00" at bounding box center [754, 382] width 332 height 18
drag, startPoint x: 723, startPoint y: 376, endPoint x: 74, endPoint y: 349, distance: 649.0
click at [74, 349] on div "Produto avulso Nome do produto copo ovomaltine Preço do produto 42,00 Observaçõ…" at bounding box center [753, 380] width 1506 height 760
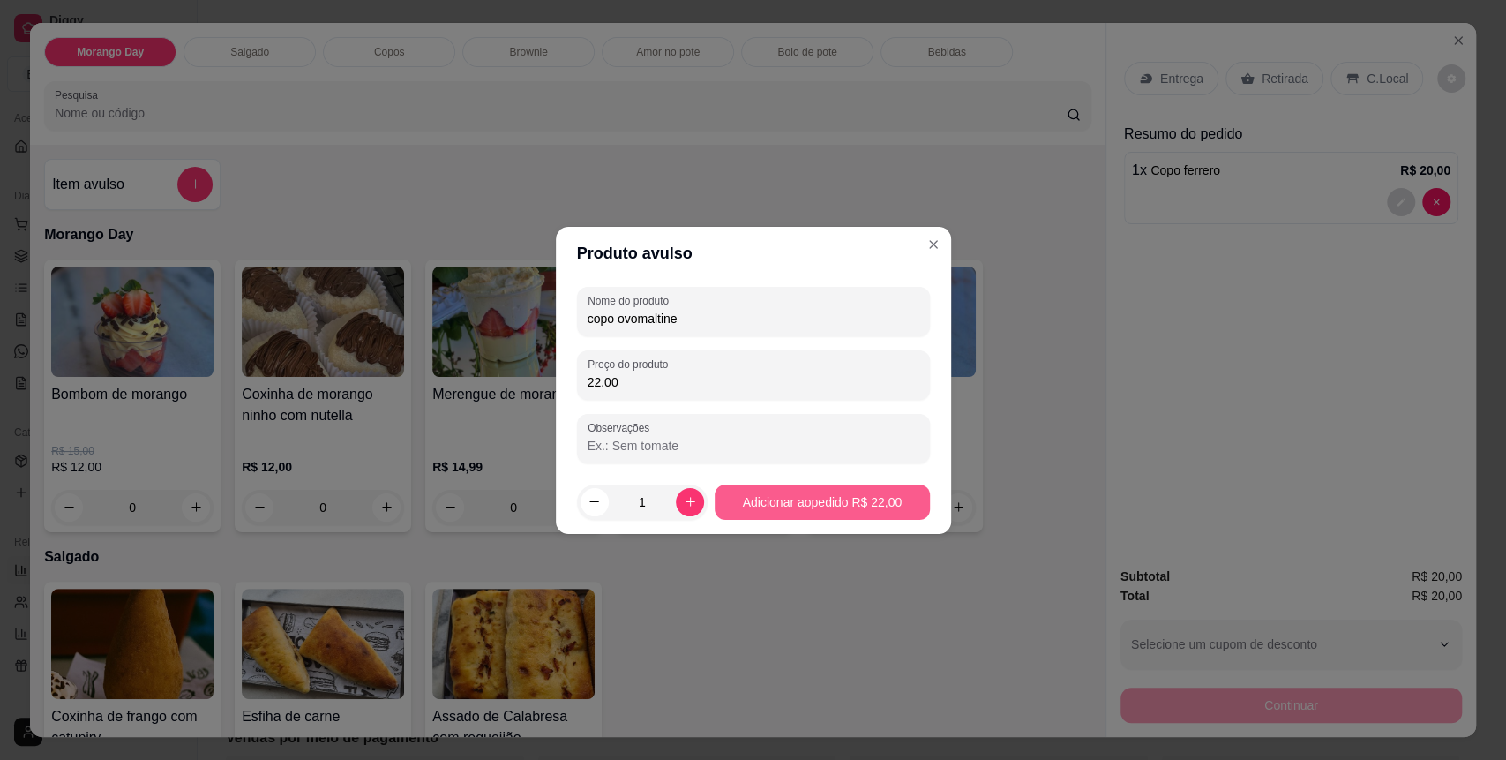
type input "22,00"
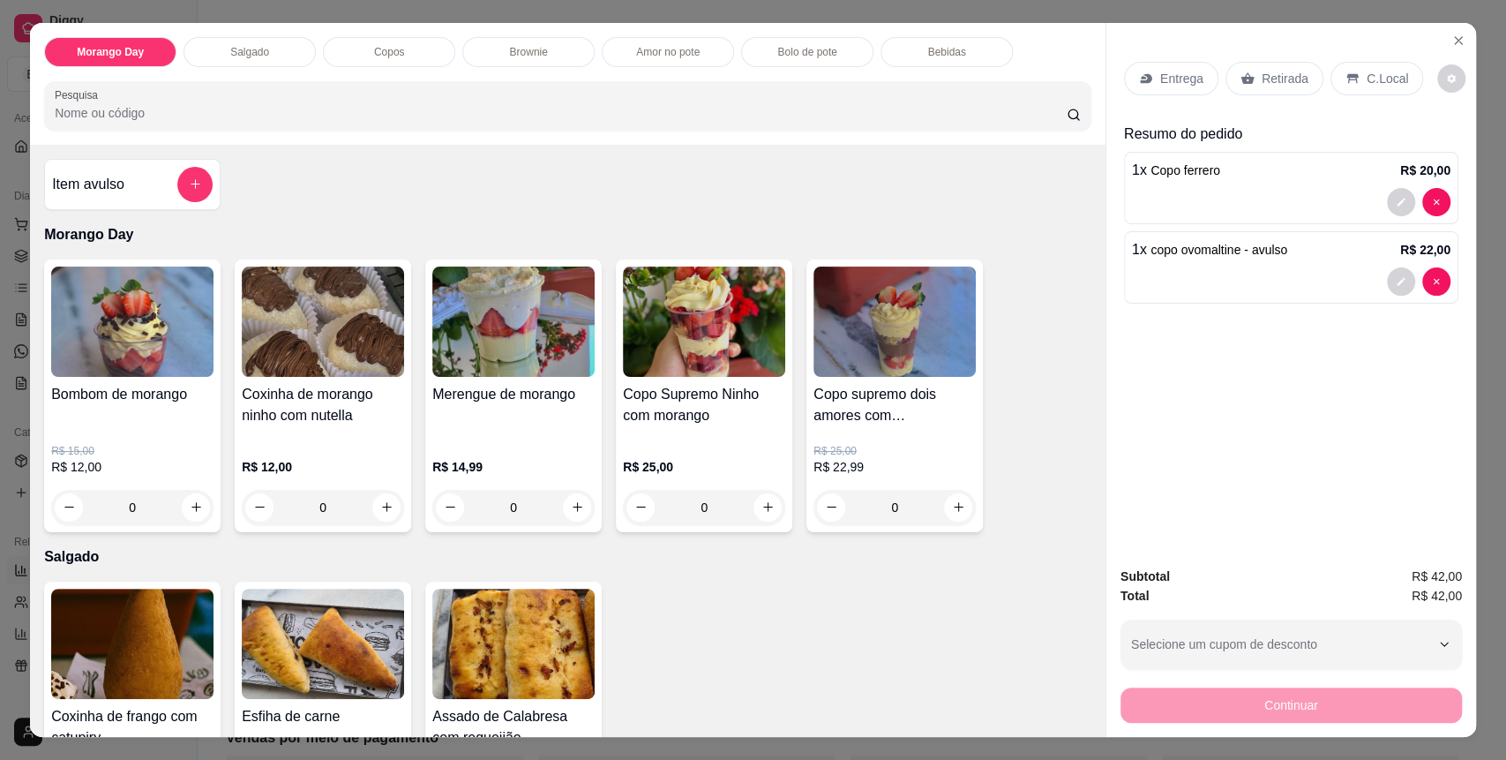
click at [1367, 79] on p "C.Local" at bounding box center [1387, 79] width 41 height 18
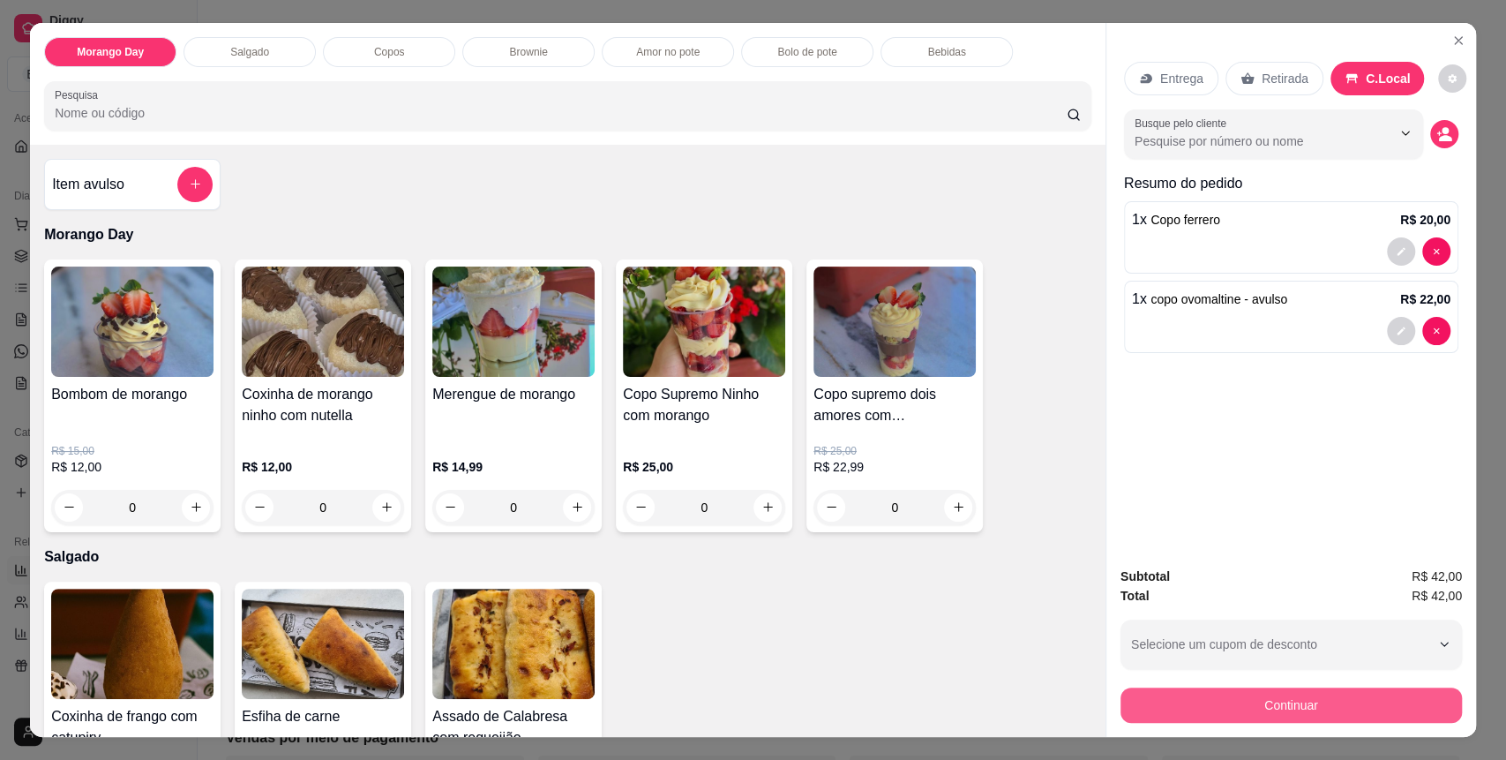
click at [1322, 712] on button "Continuar" at bounding box center [1290, 704] width 341 height 35
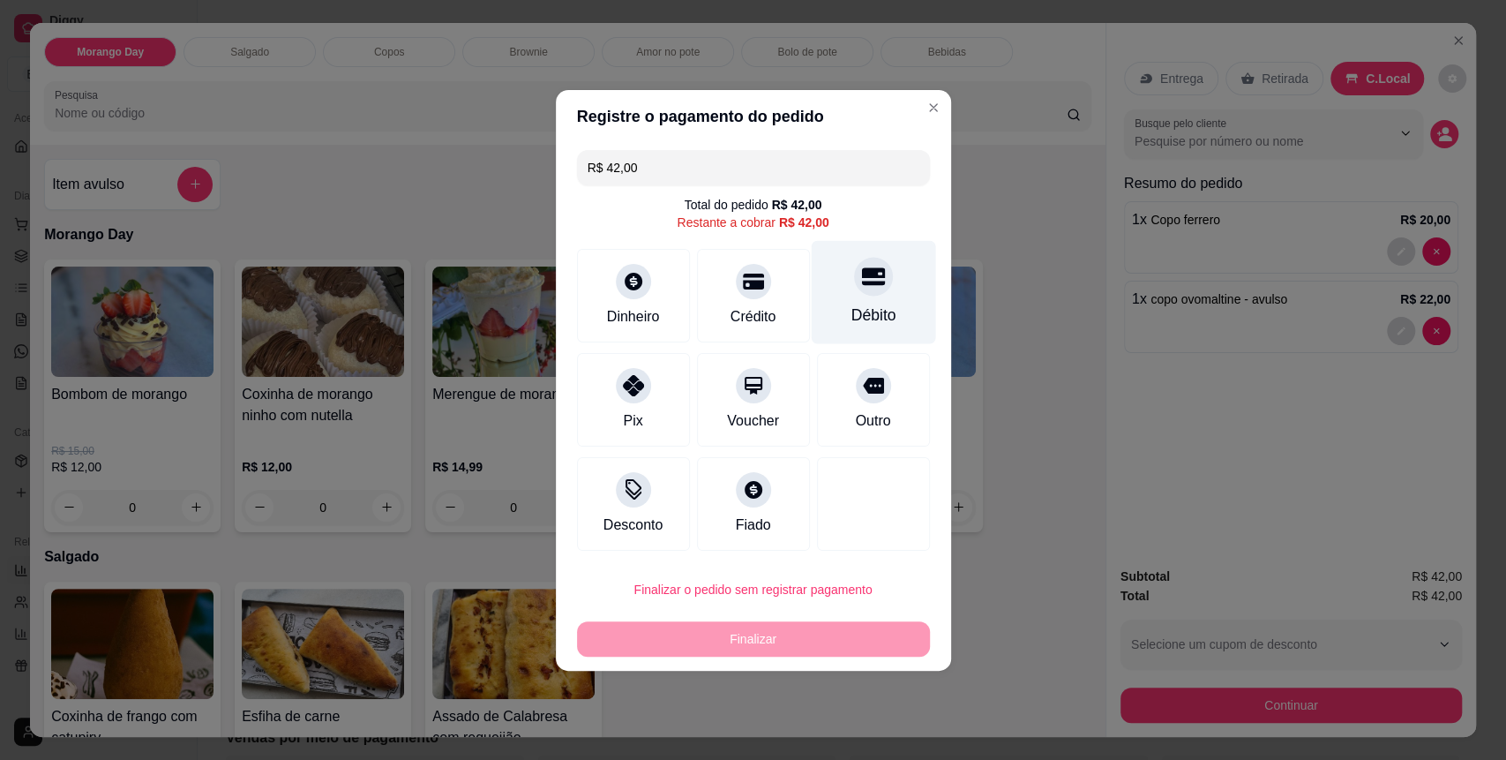
drag, startPoint x: 858, startPoint y: 300, endPoint x: 868, endPoint y: 309, distance: 13.8
click at [861, 296] on div "Débito" at bounding box center [873, 291] width 124 height 103
type input "R$ 0,00"
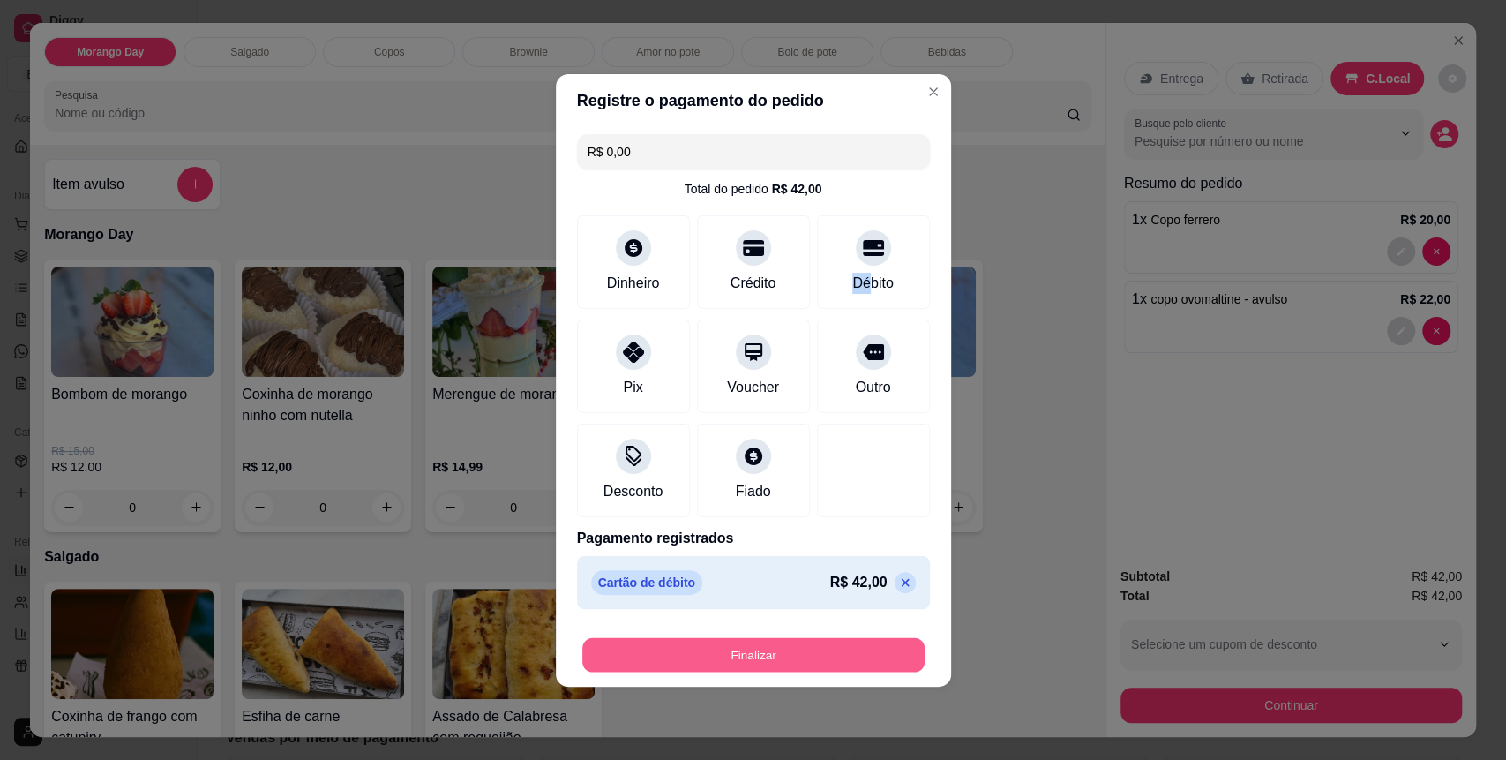
click at [835, 656] on button "Finalizar" at bounding box center [753, 654] width 342 height 34
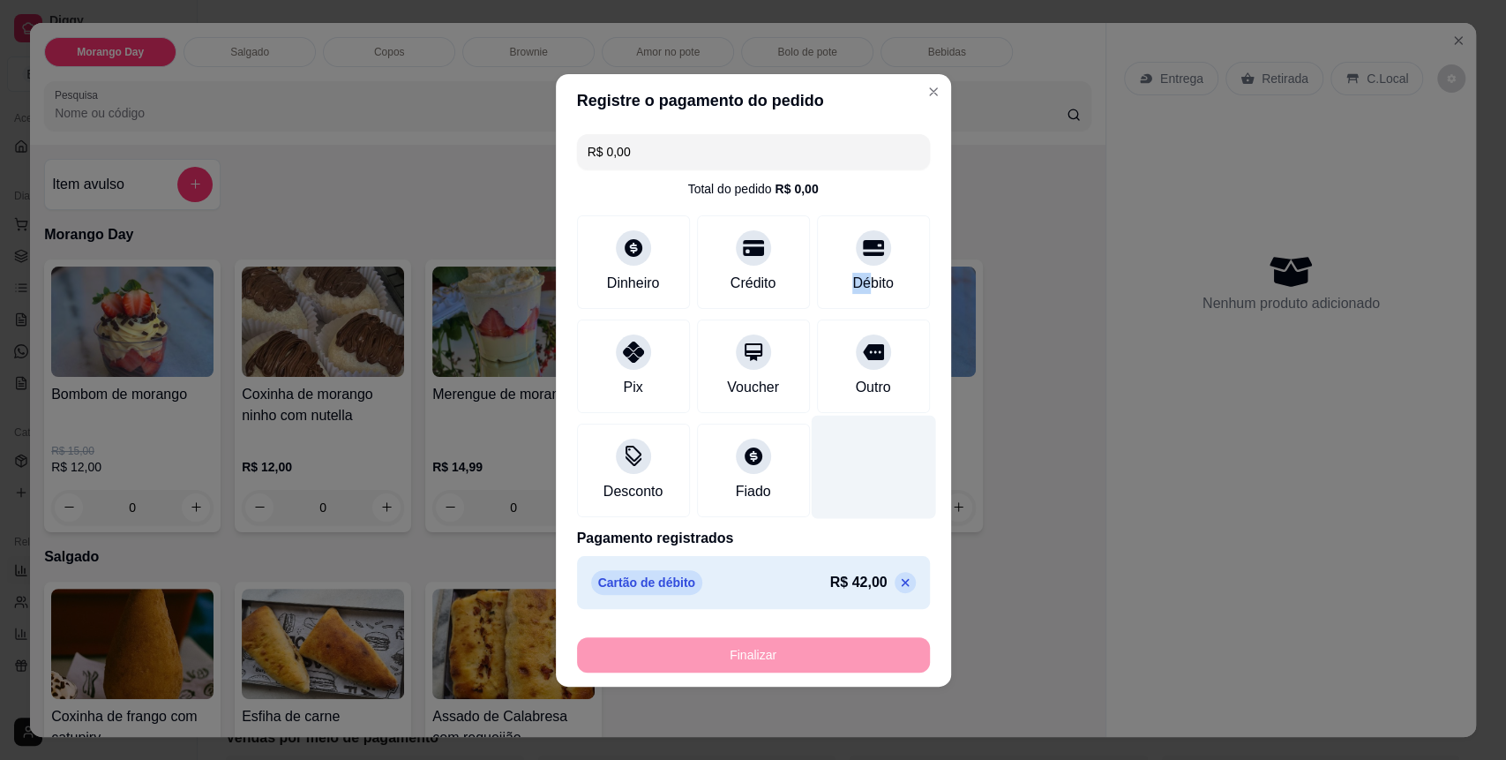
type input "0"
type input "-R$ 42,00"
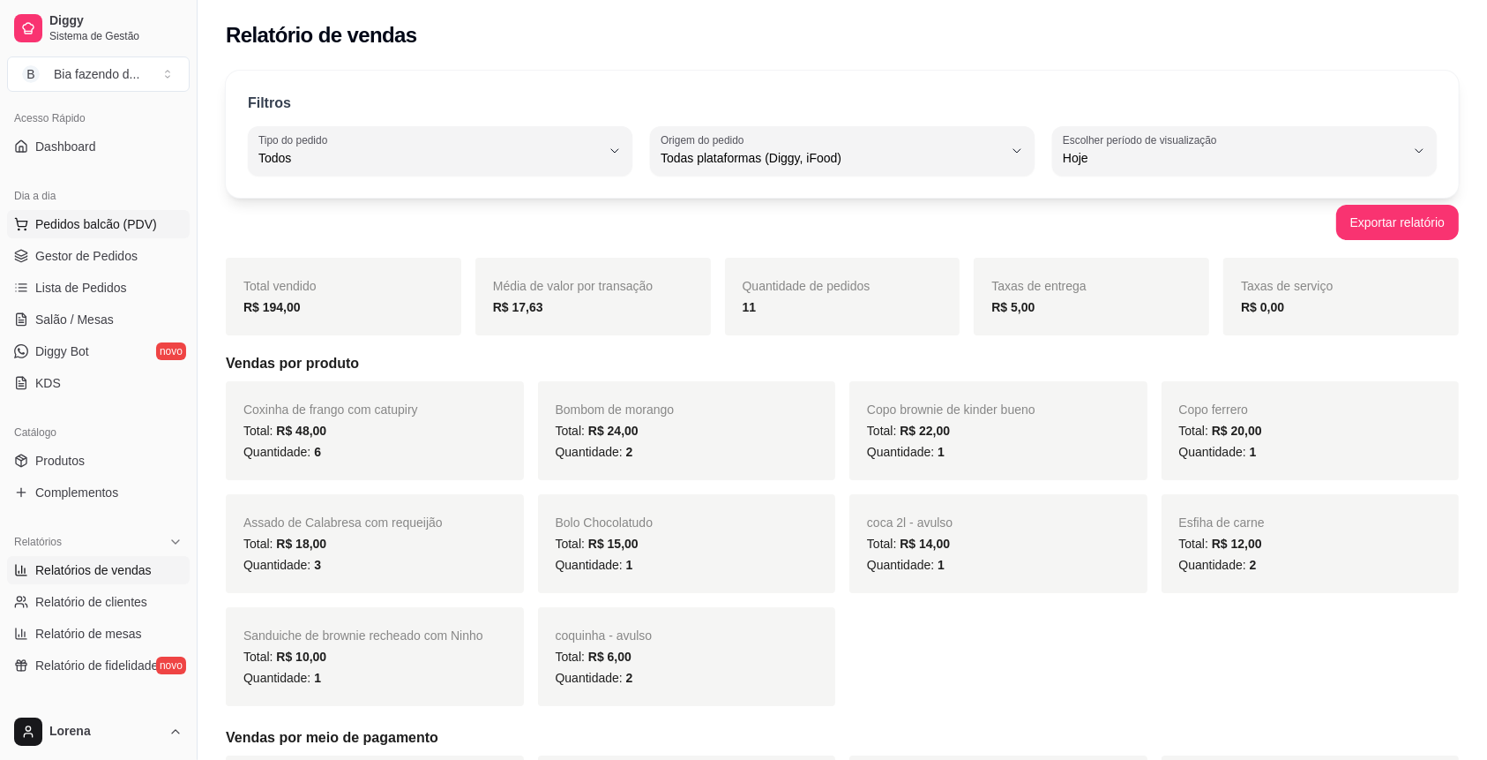
click at [112, 221] on span "Pedidos balcão (PDV)" at bounding box center [96, 224] width 122 height 18
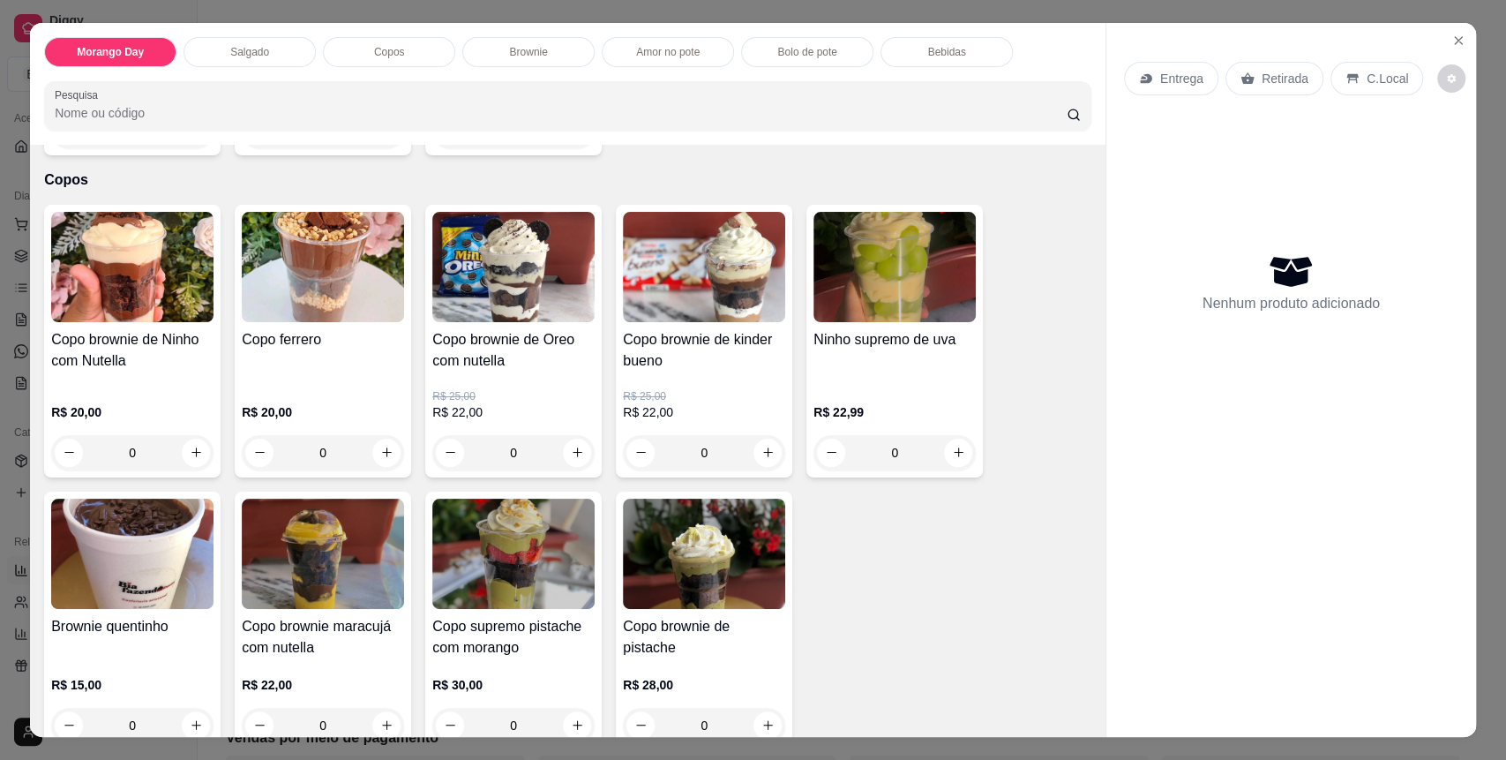
scroll to position [588, 0]
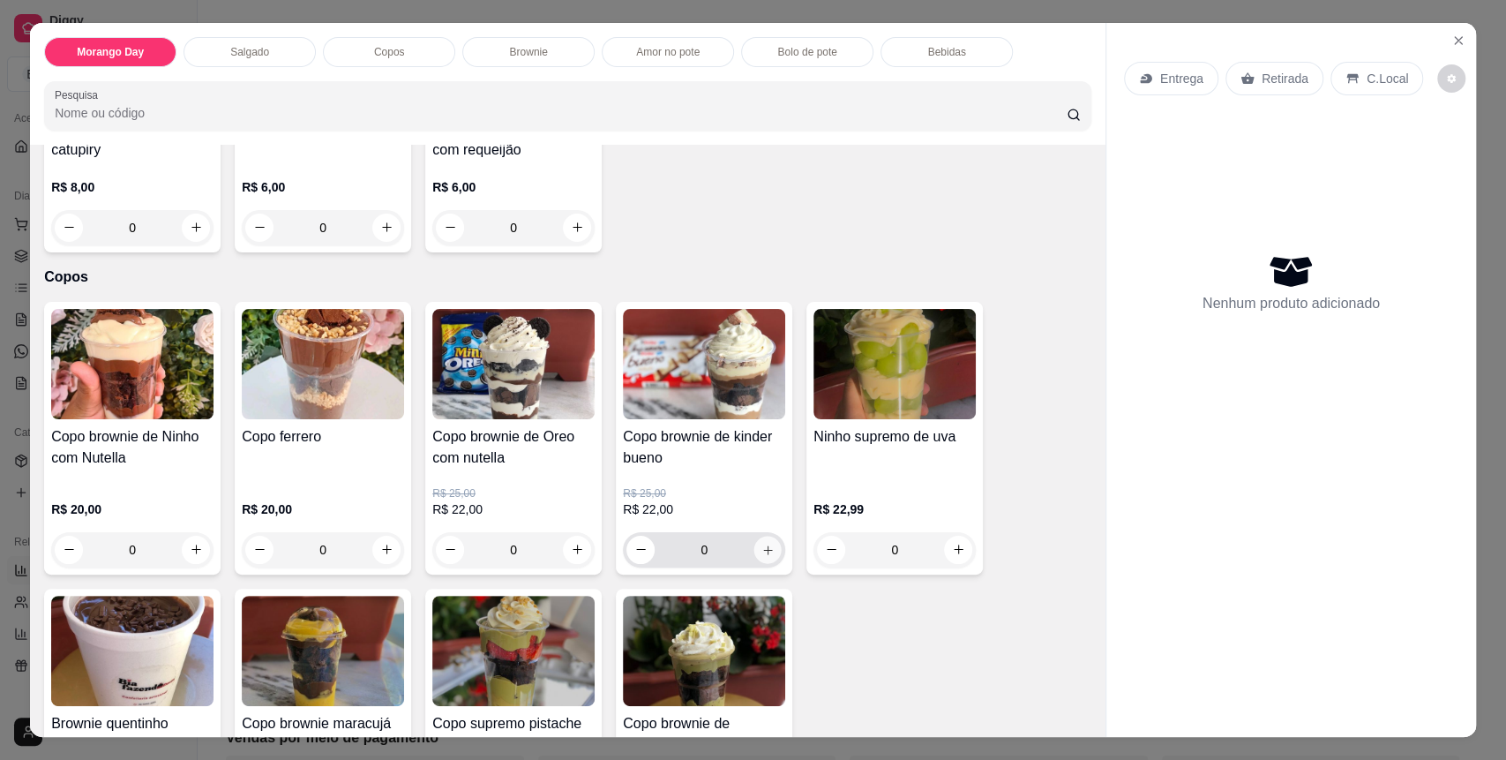
click at [762, 543] on icon "increase-product-quantity" at bounding box center [767, 549] width 13 height 13
type input "1"
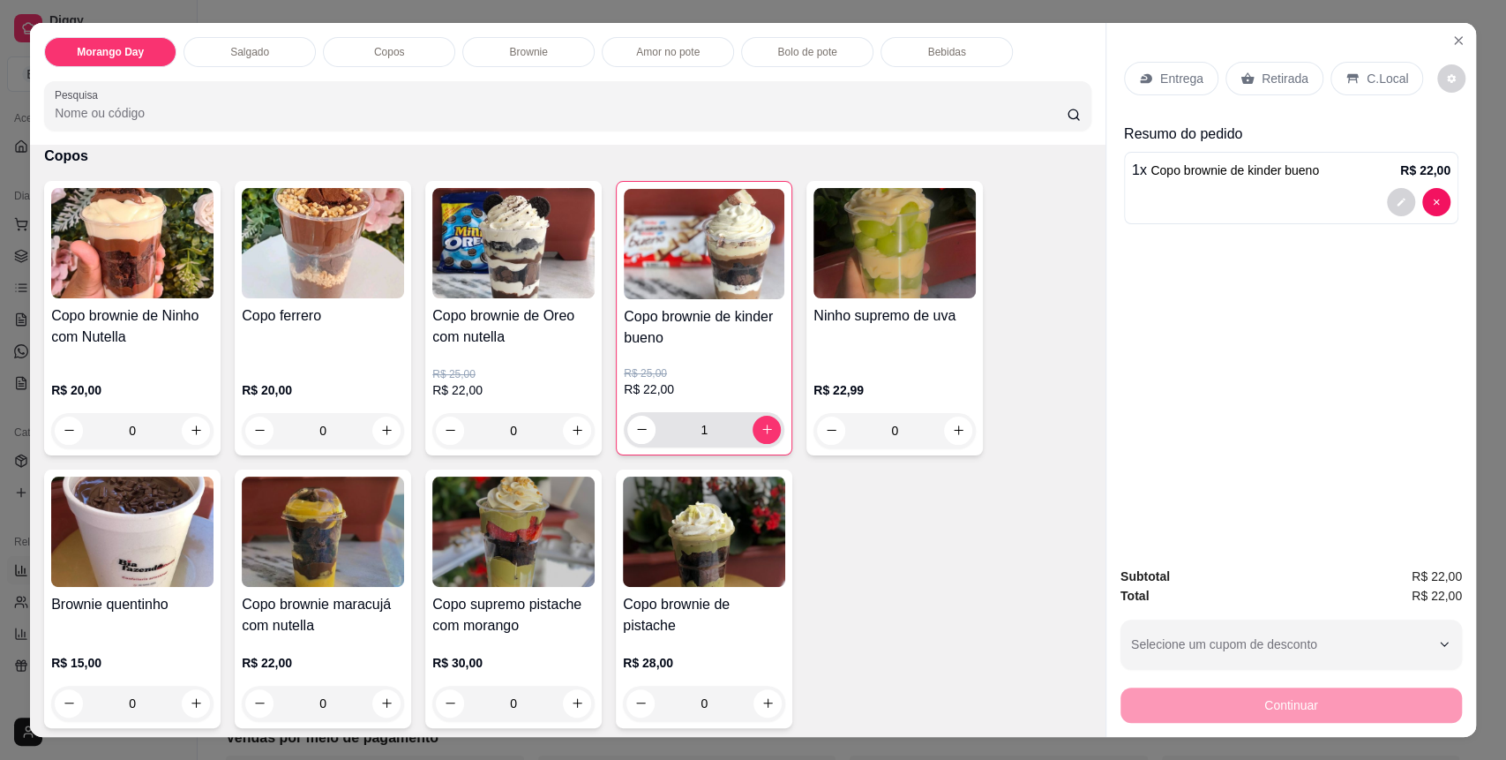
scroll to position [823, 0]
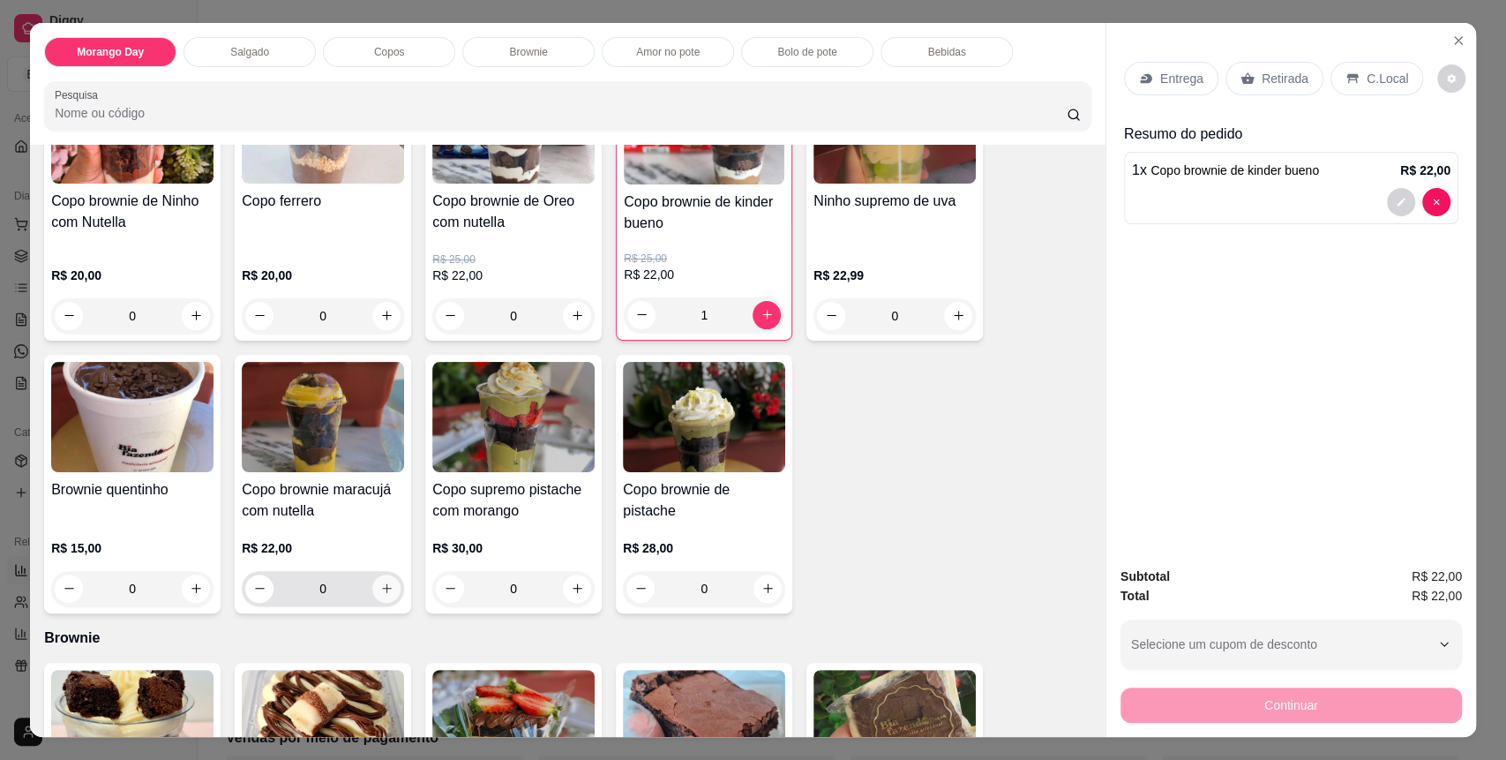
click at [381, 589] on icon "increase-product-quantity" at bounding box center [386, 587] width 13 height 13
type input "1"
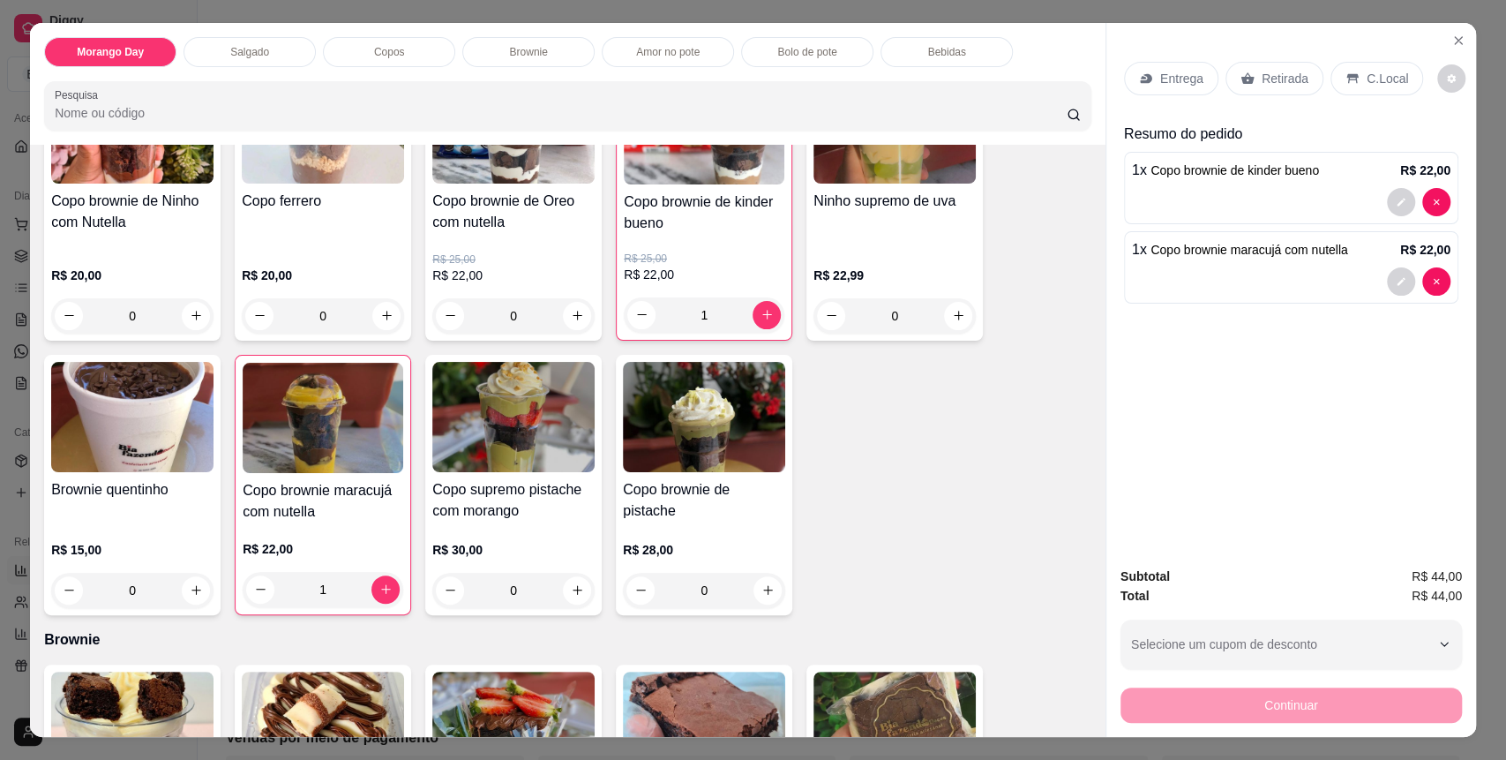
click at [1367, 86] on p "C.Local" at bounding box center [1387, 79] width 41 height 18
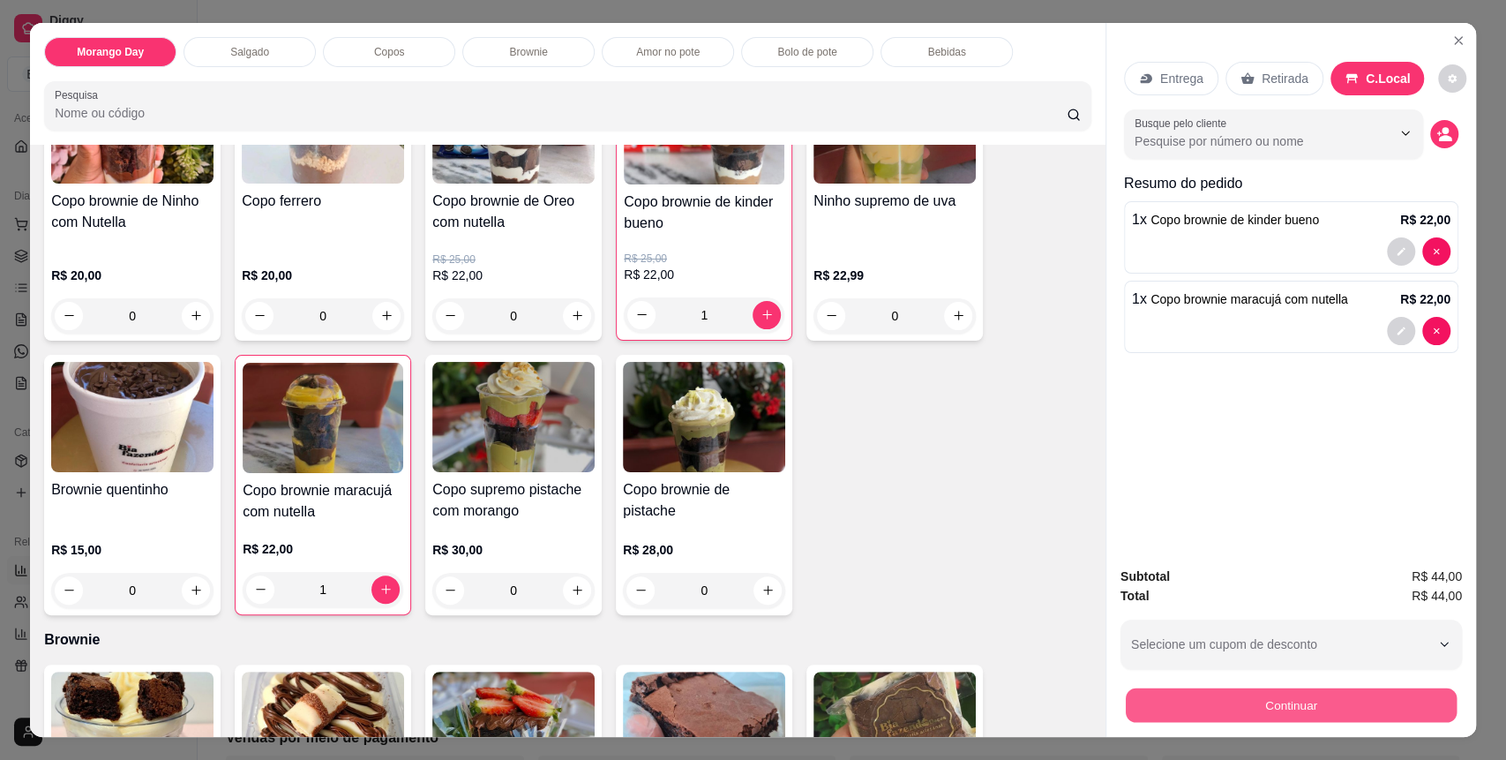
click at [1278, 708] on button "Continuar" at bounding box center [1291, 705] width 331 height 34
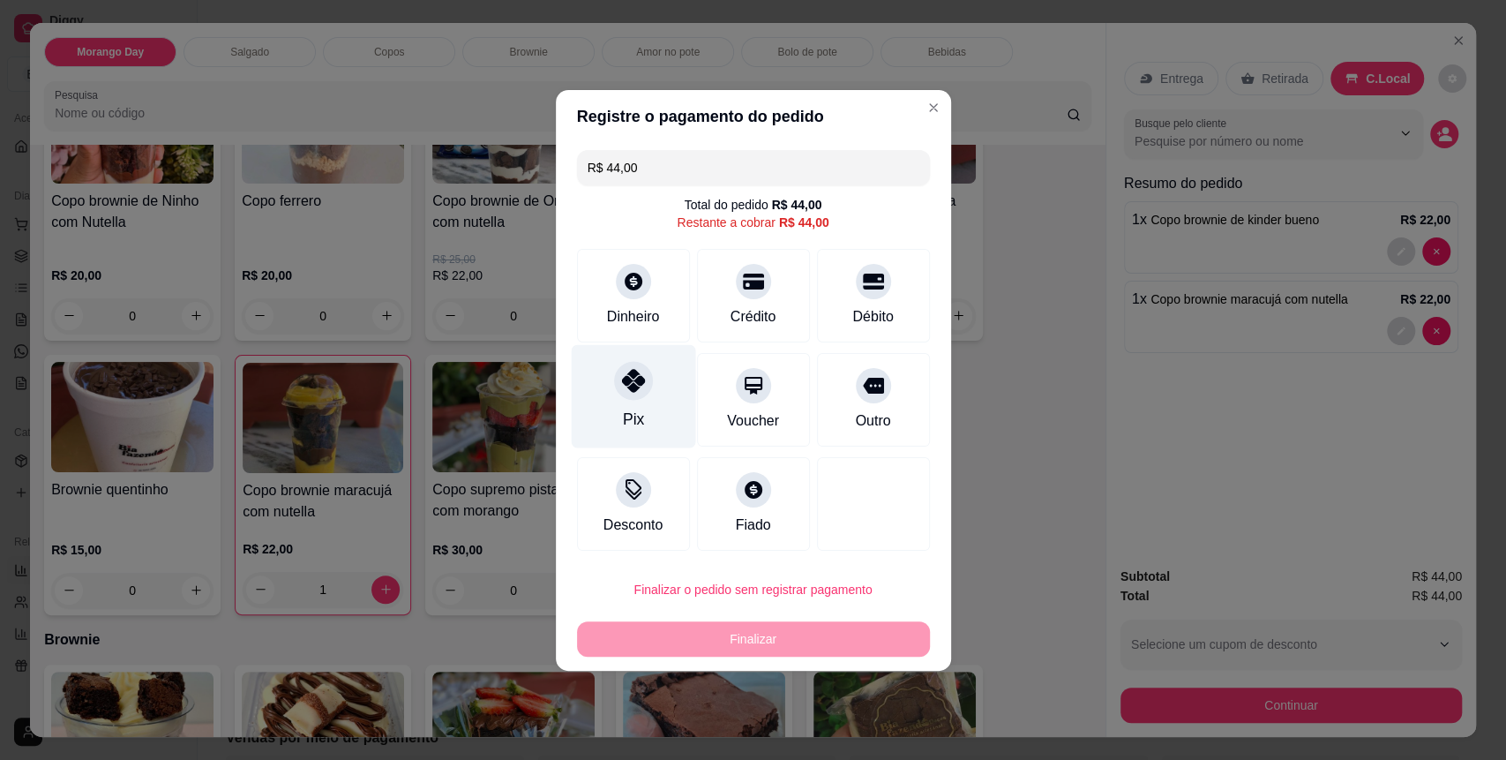
click at [640, 385] on icon at bounding box center [632, 380] width 23 height 23
type input "R$ 0,00"
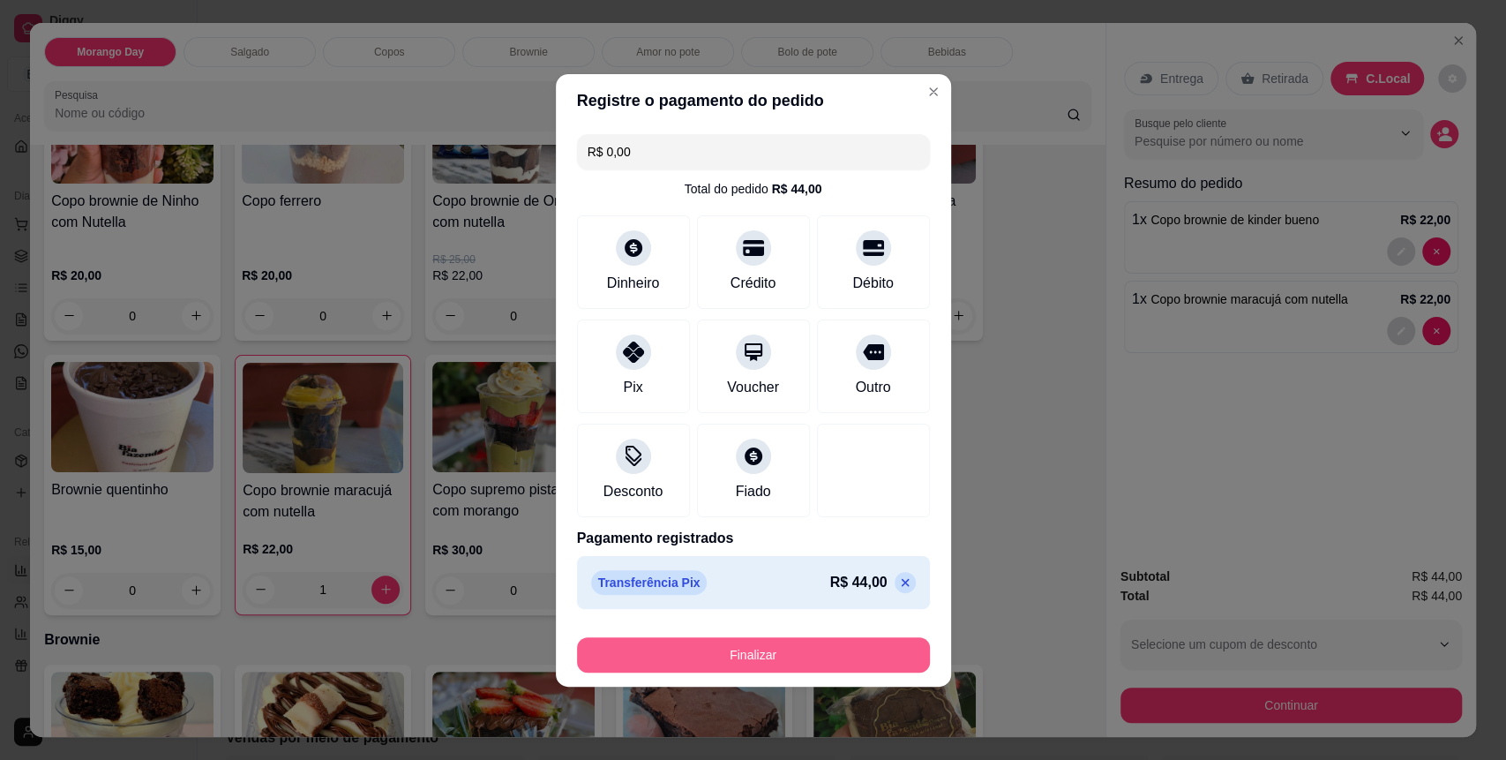
click at [752, 654] on button "Finalizar" at bounding box center [753, 654] width 353 height 35
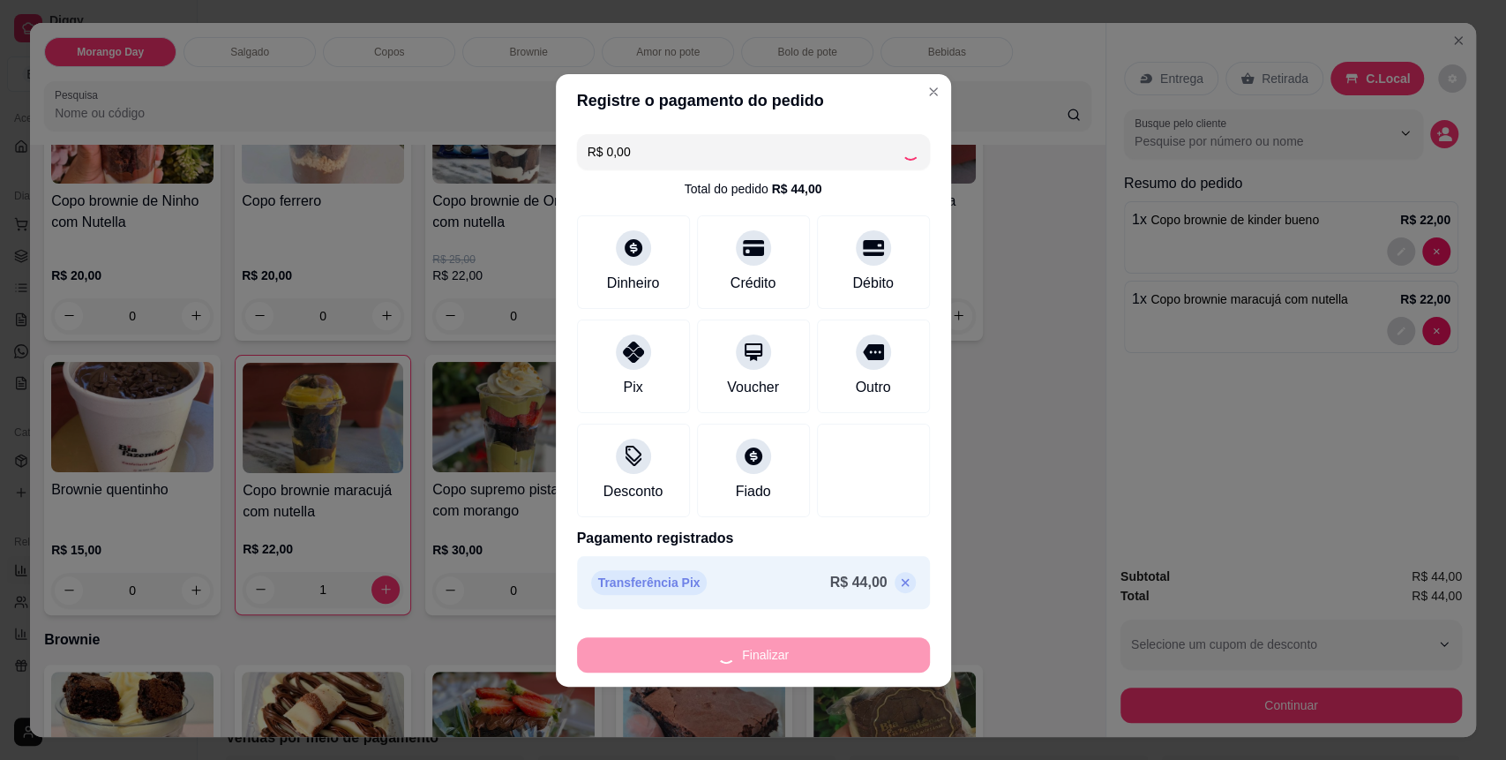
type input "0"
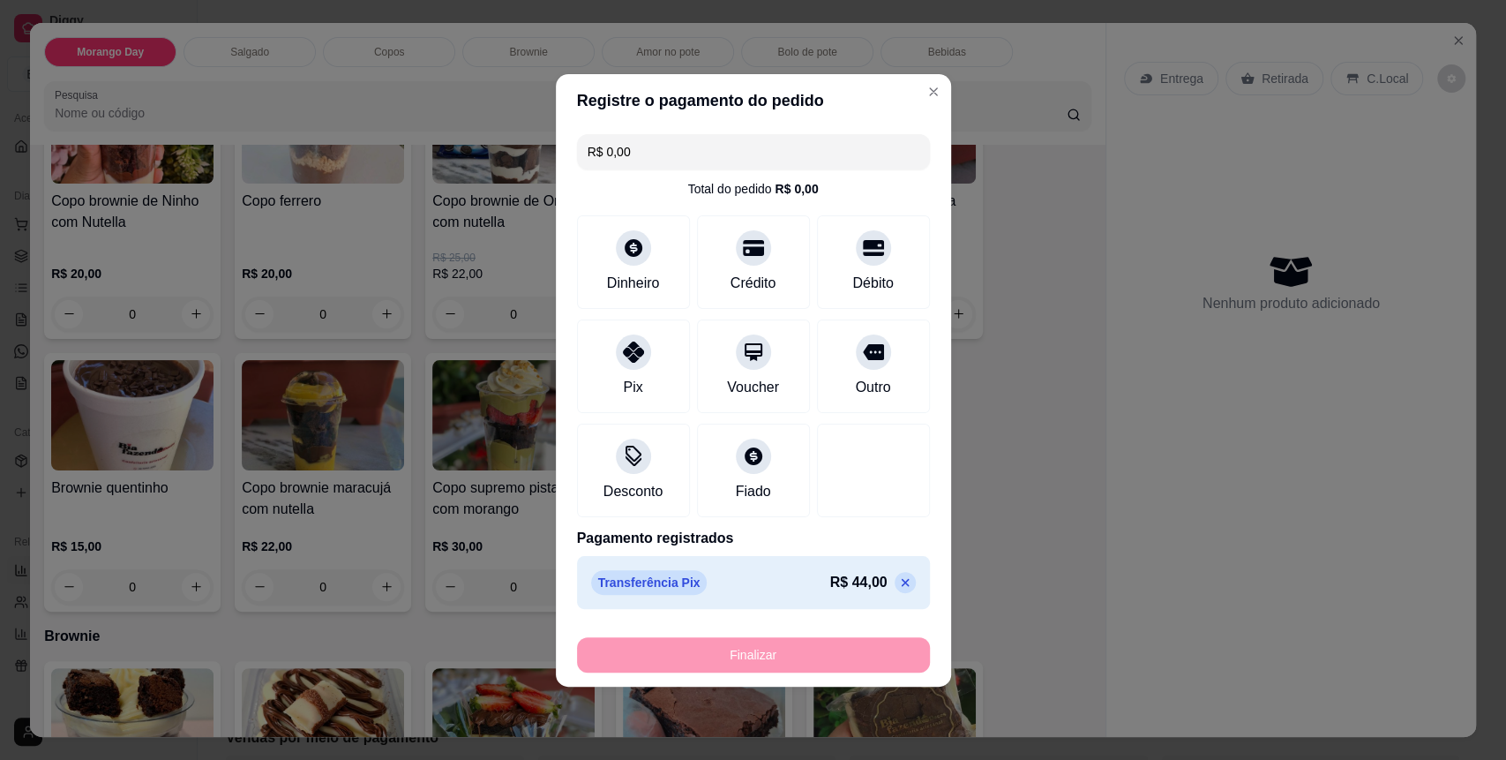
type input "-R$ 44,00"
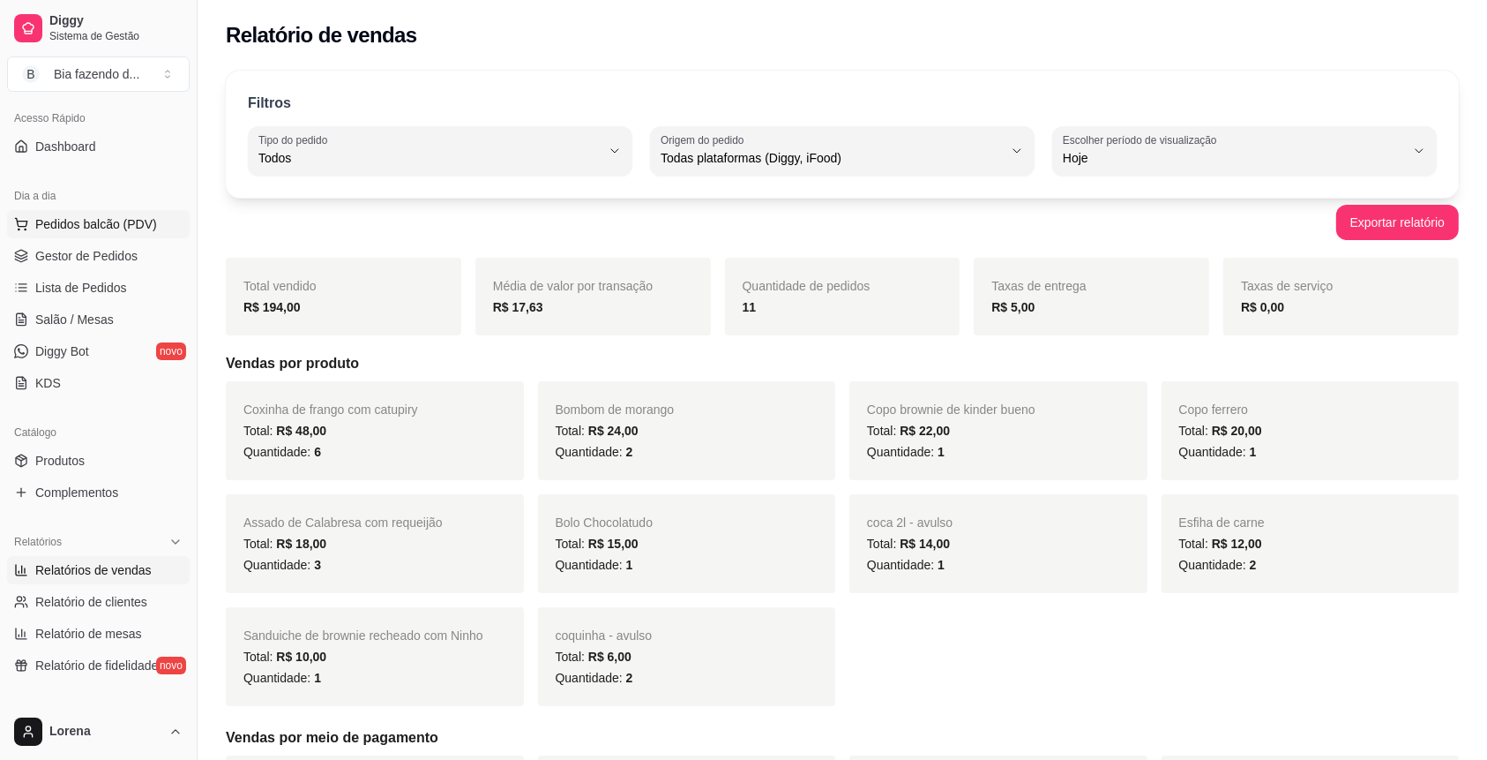
click at [155, 221] on button "Pedidos balcão (PDV)" at bounding box center [98, 224] width 183 height 28
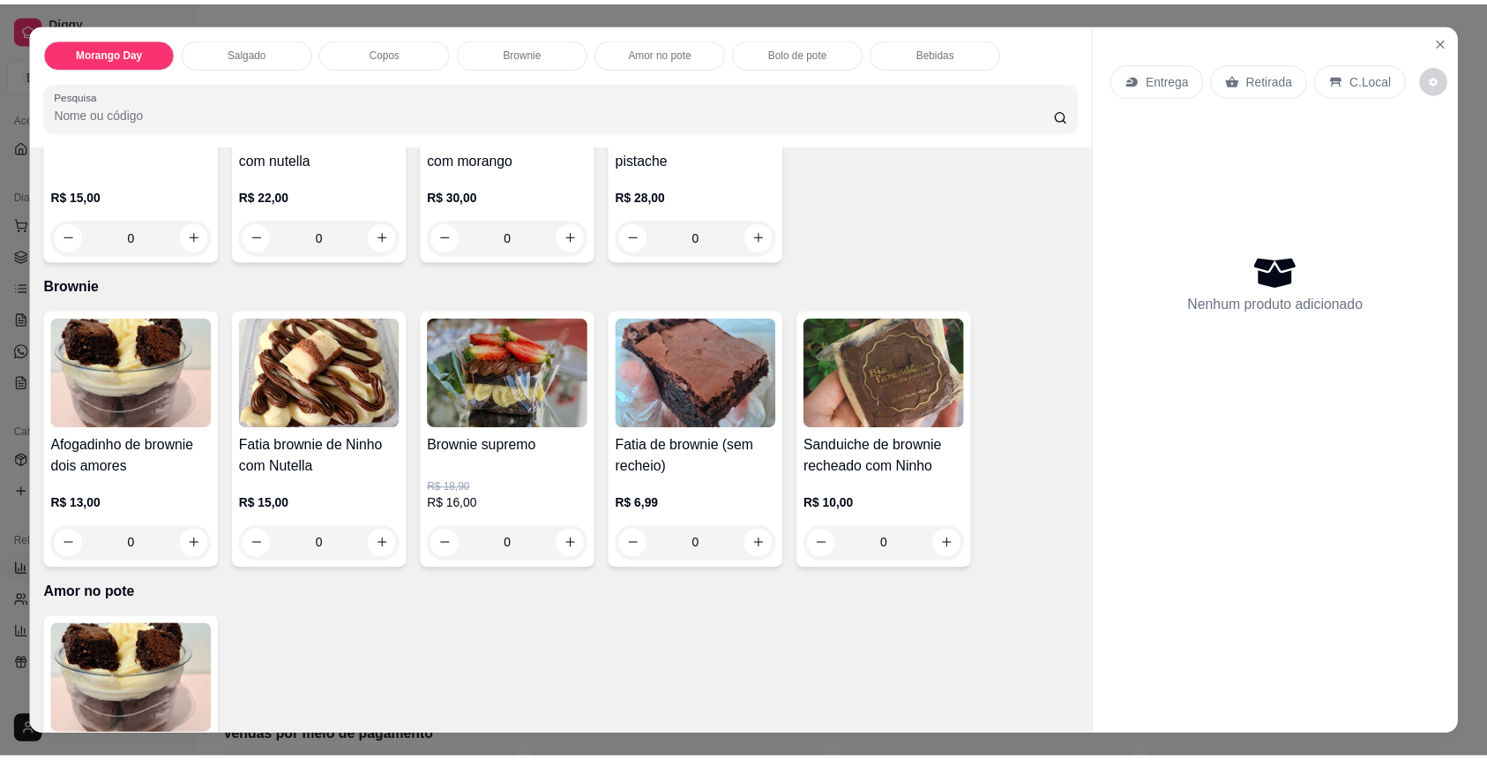
scroll to position [1176, 0]
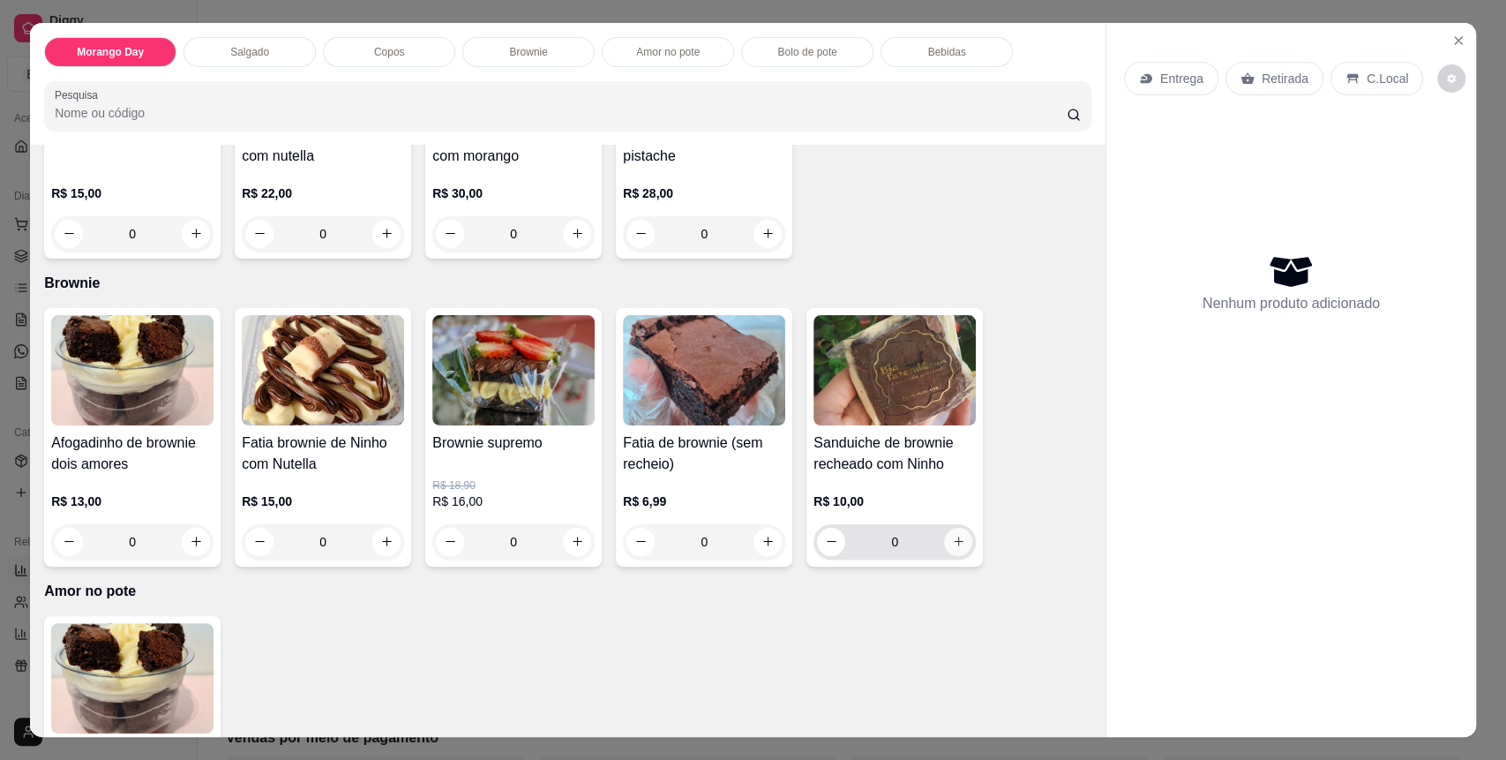
click at [952, 538] on icon "increase-product-quantity" at bounding box center [958, 541] width 13 height 13
type input "1"
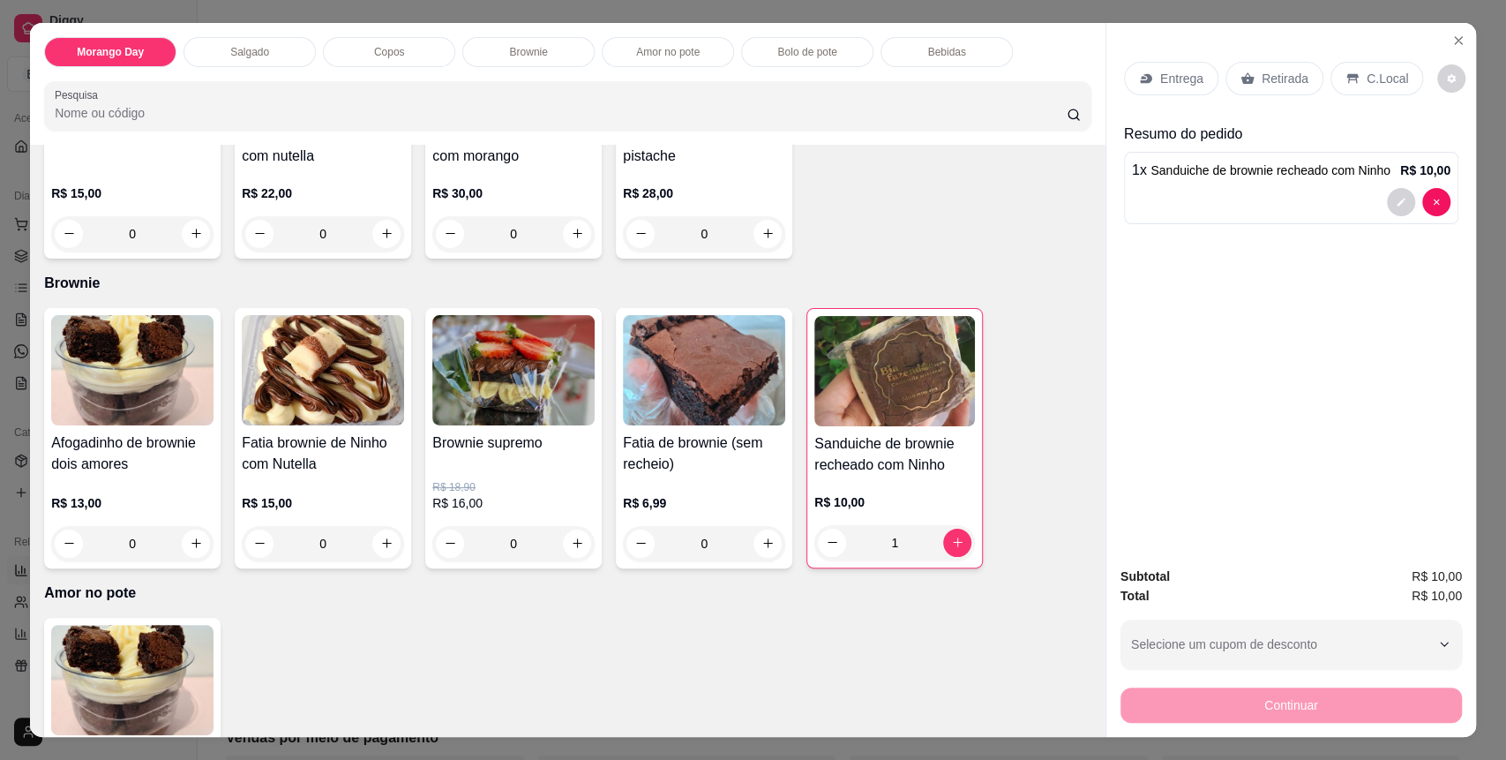
click at [1376, 70] on p "C.Local" at bounding box center [1387, 79] width 41 height 18
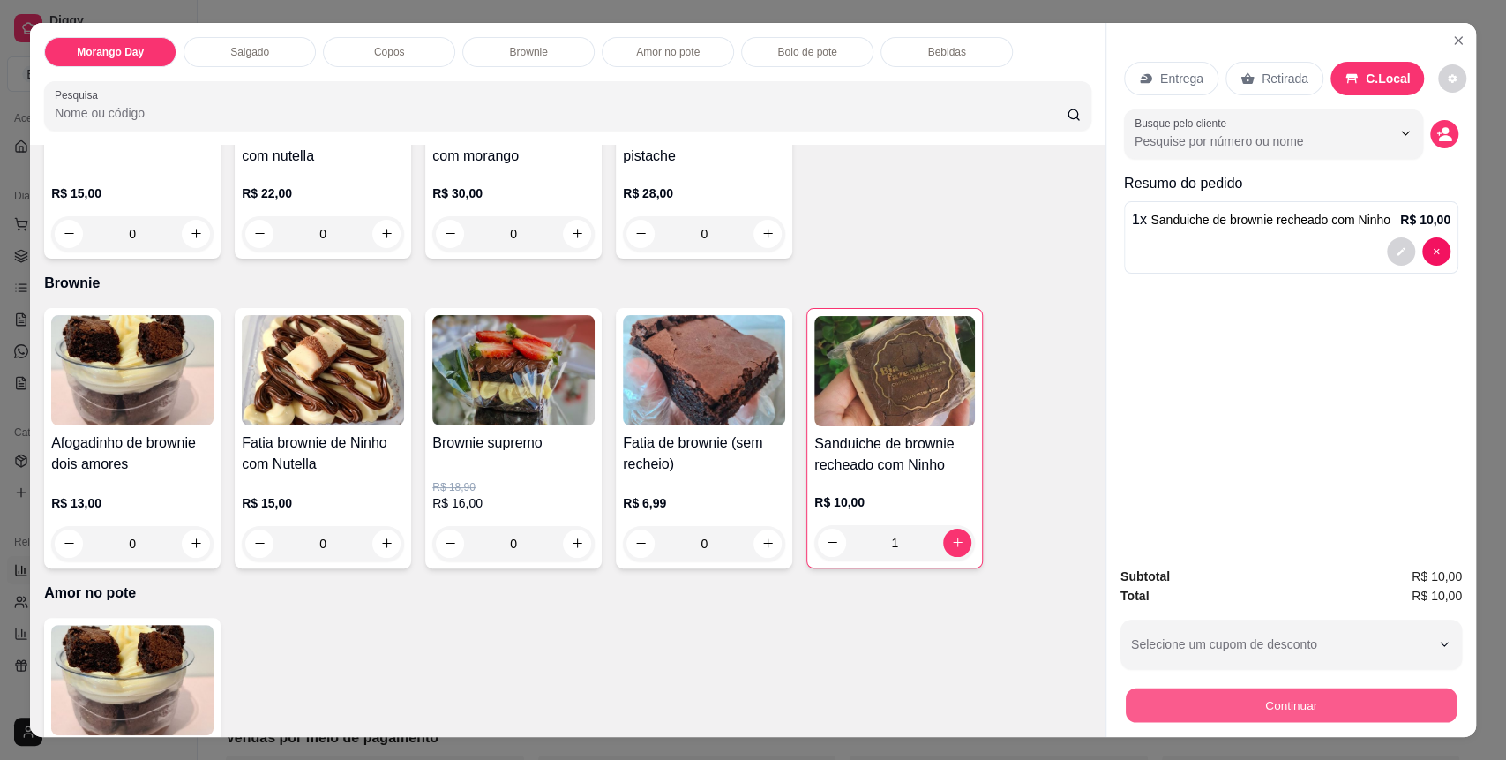
click at [1252, 697] on button "Continuar" at bounding box center [1291, 705] width 331 height 34
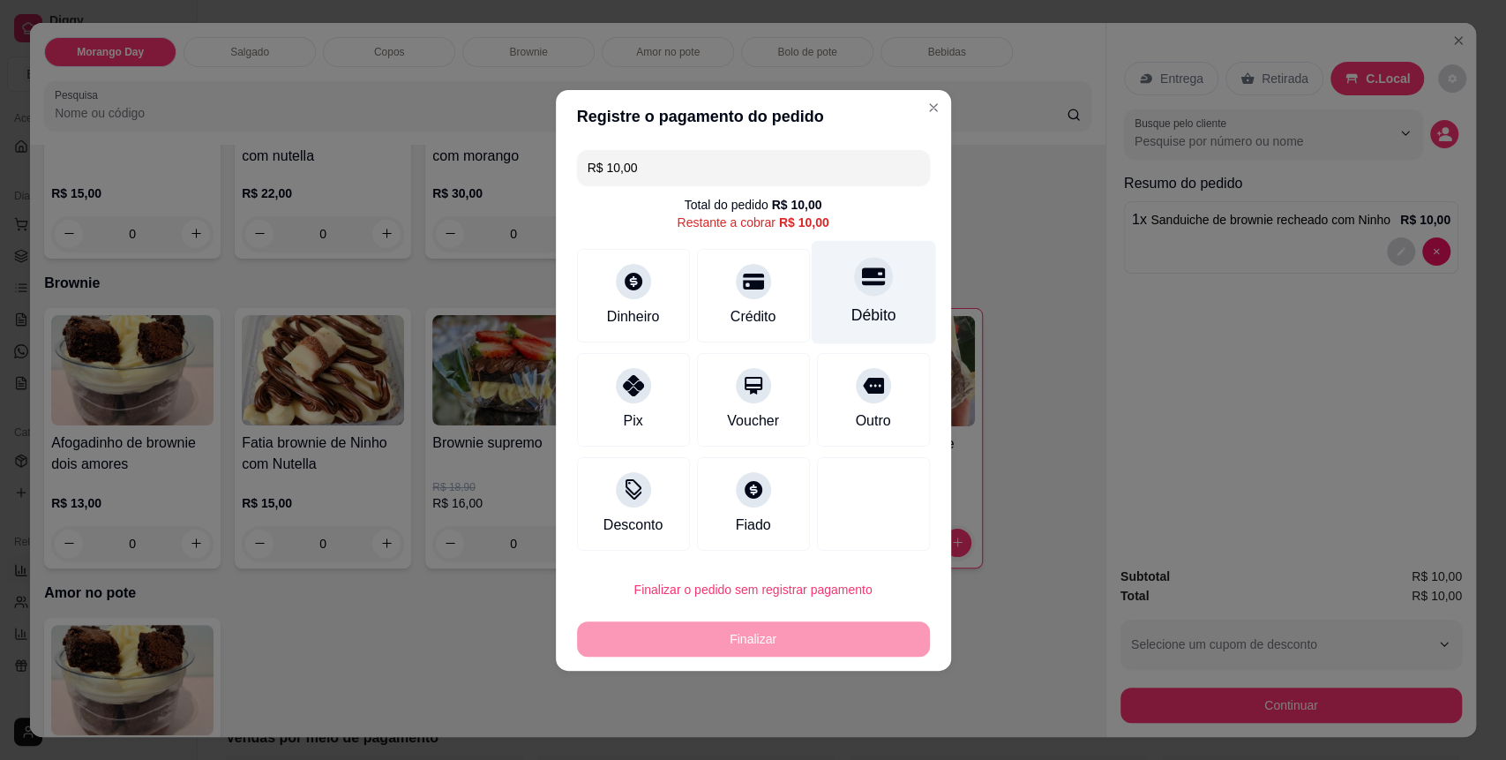
click at [865, 312] on div "Débito" at bounding box center [872, 314] width 45 height 23
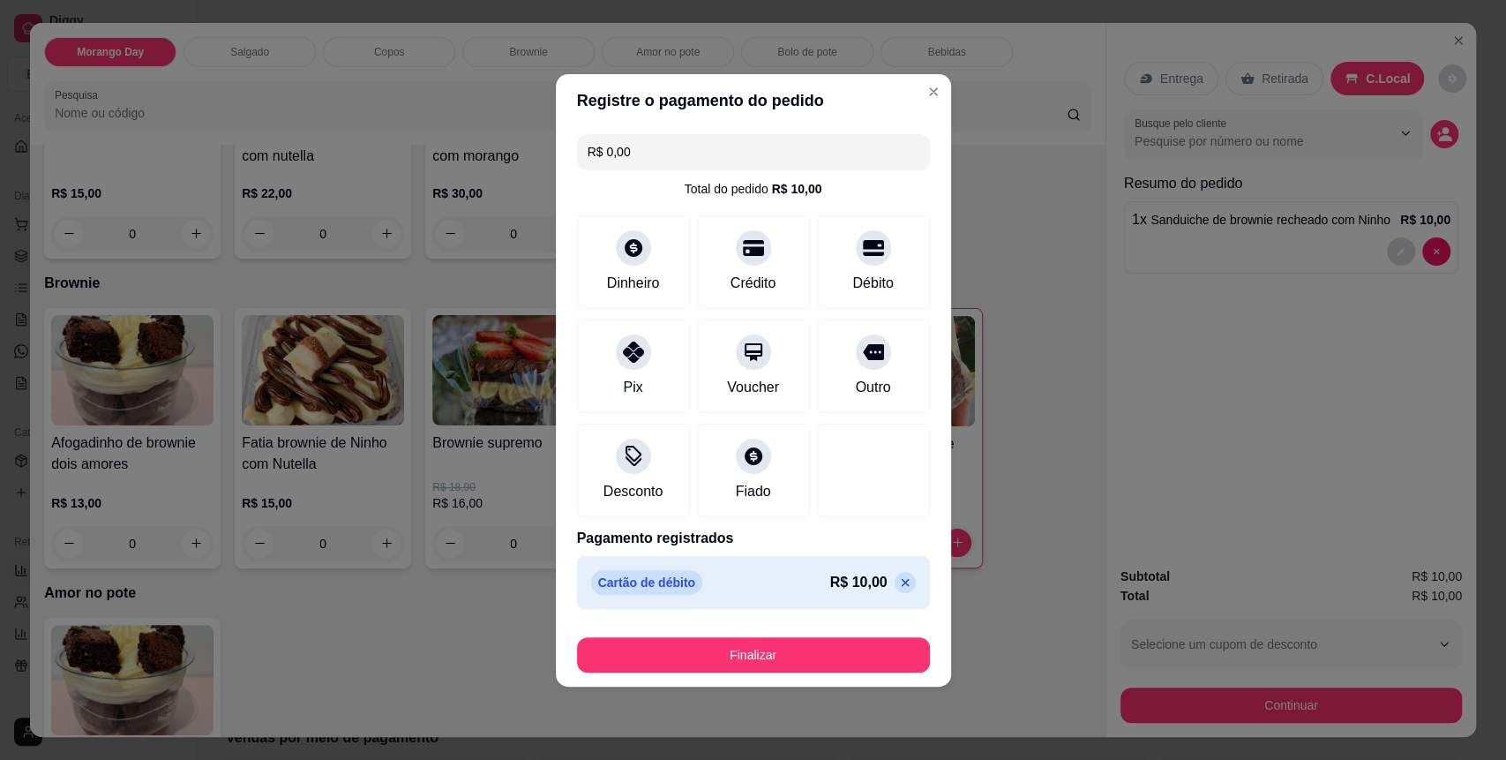
click at [898, 575] on icon at bounding box center [905, 582] width 14 height 14
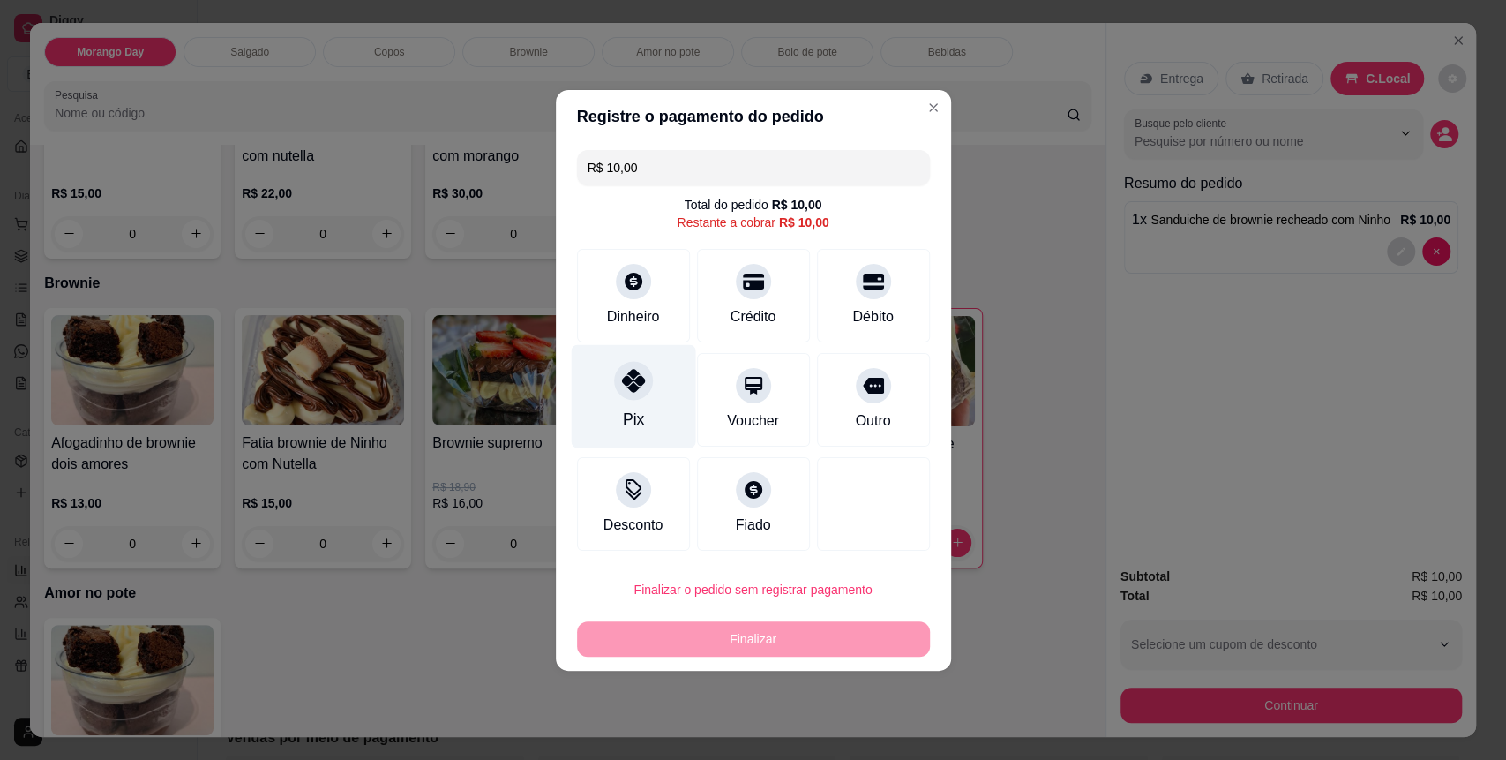
click at [666, 382] on div "Pix" at bounding box center [633, 395] width 124 height 103
type input "R$ 0,00"
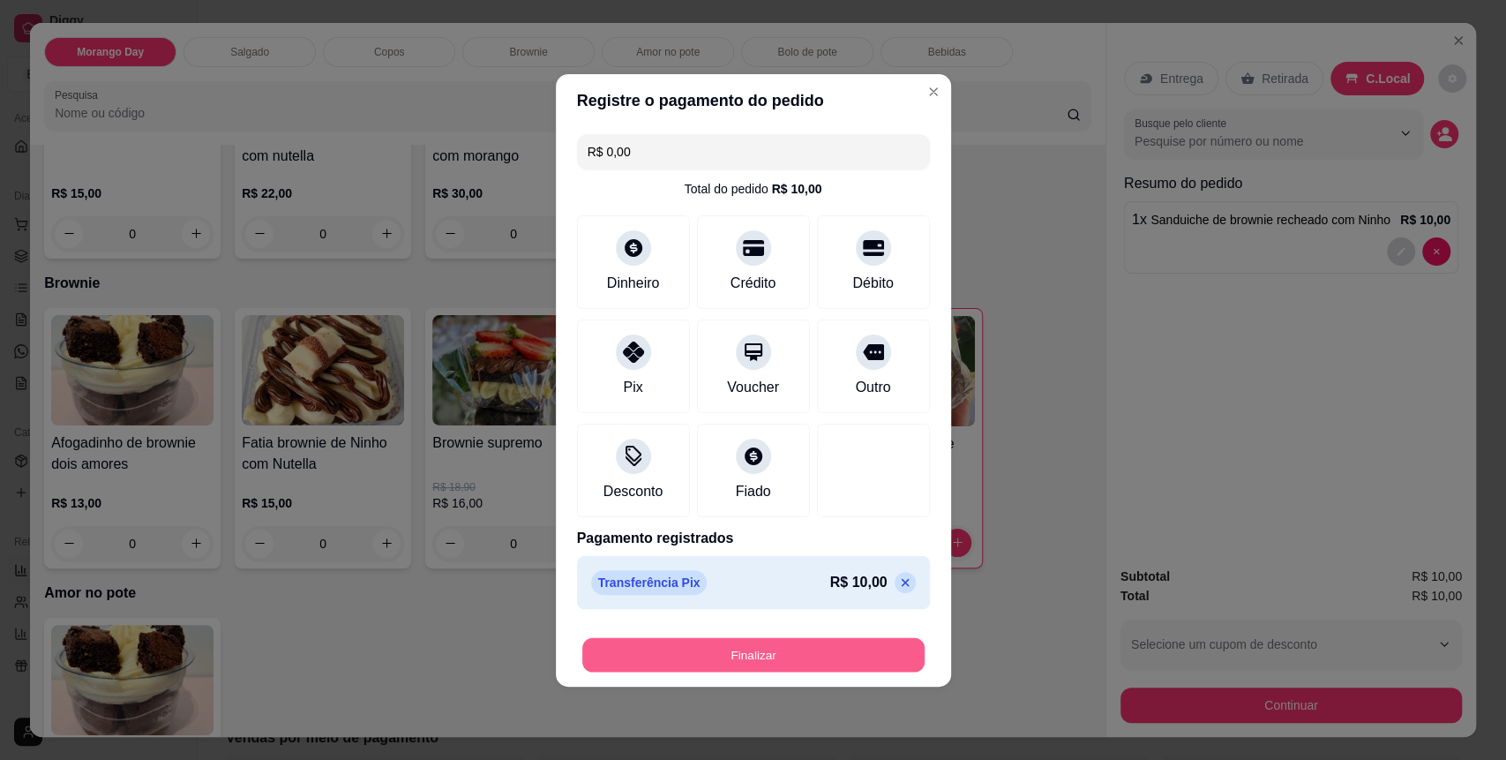
click at [751, 663] on button "Finalizar" at bounding box center [753, 654] width 342 height 34
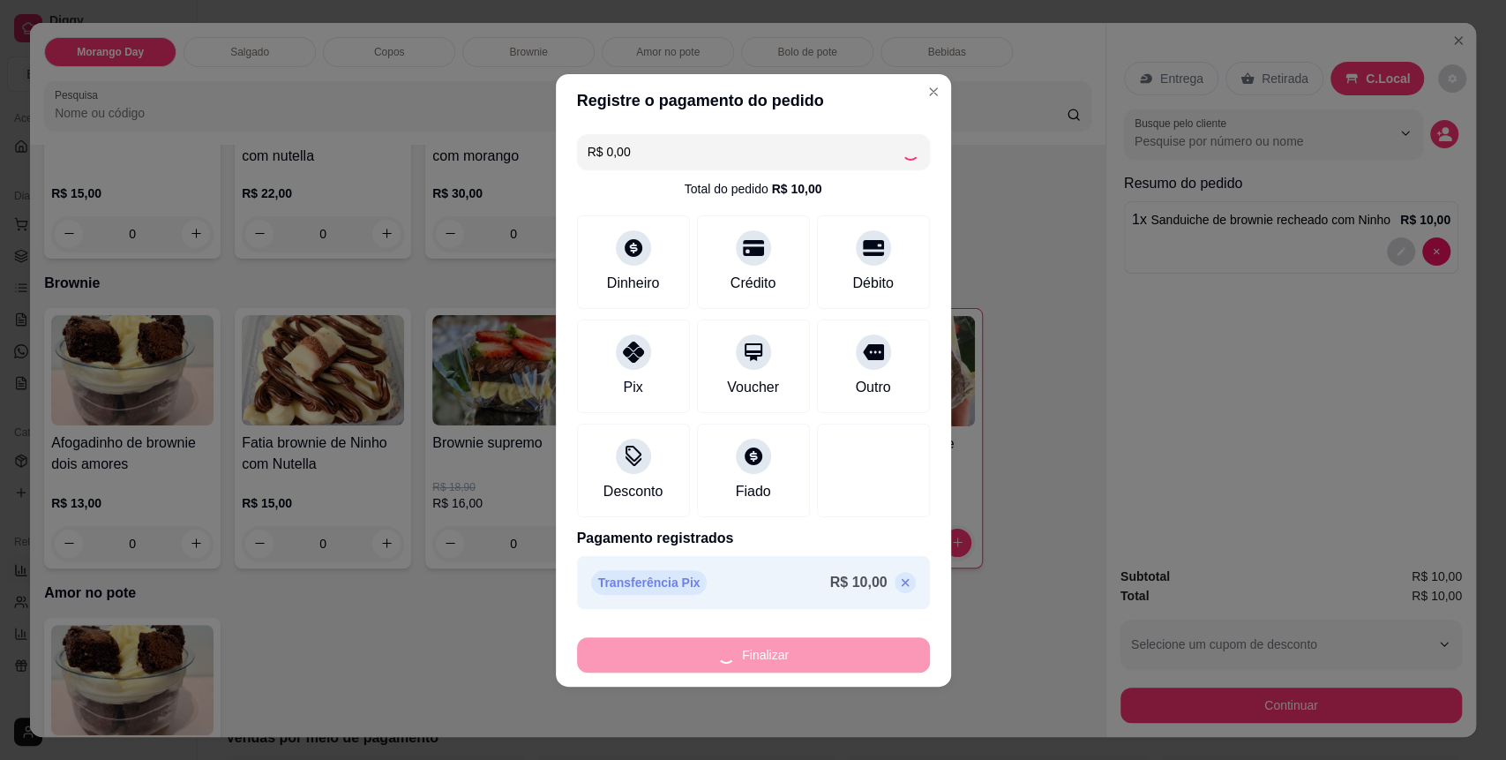
type input "0"
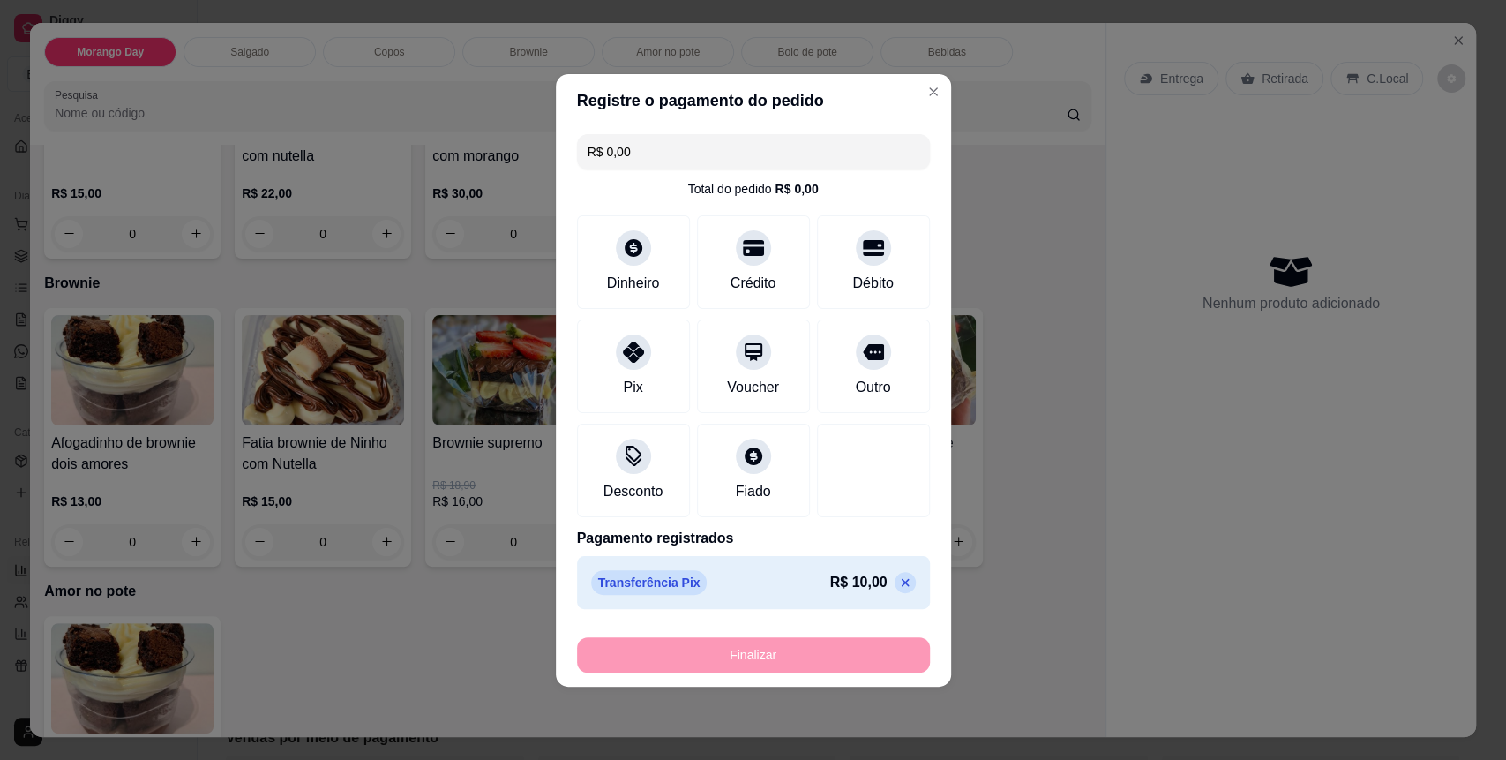
type input "-R$ 10,00"
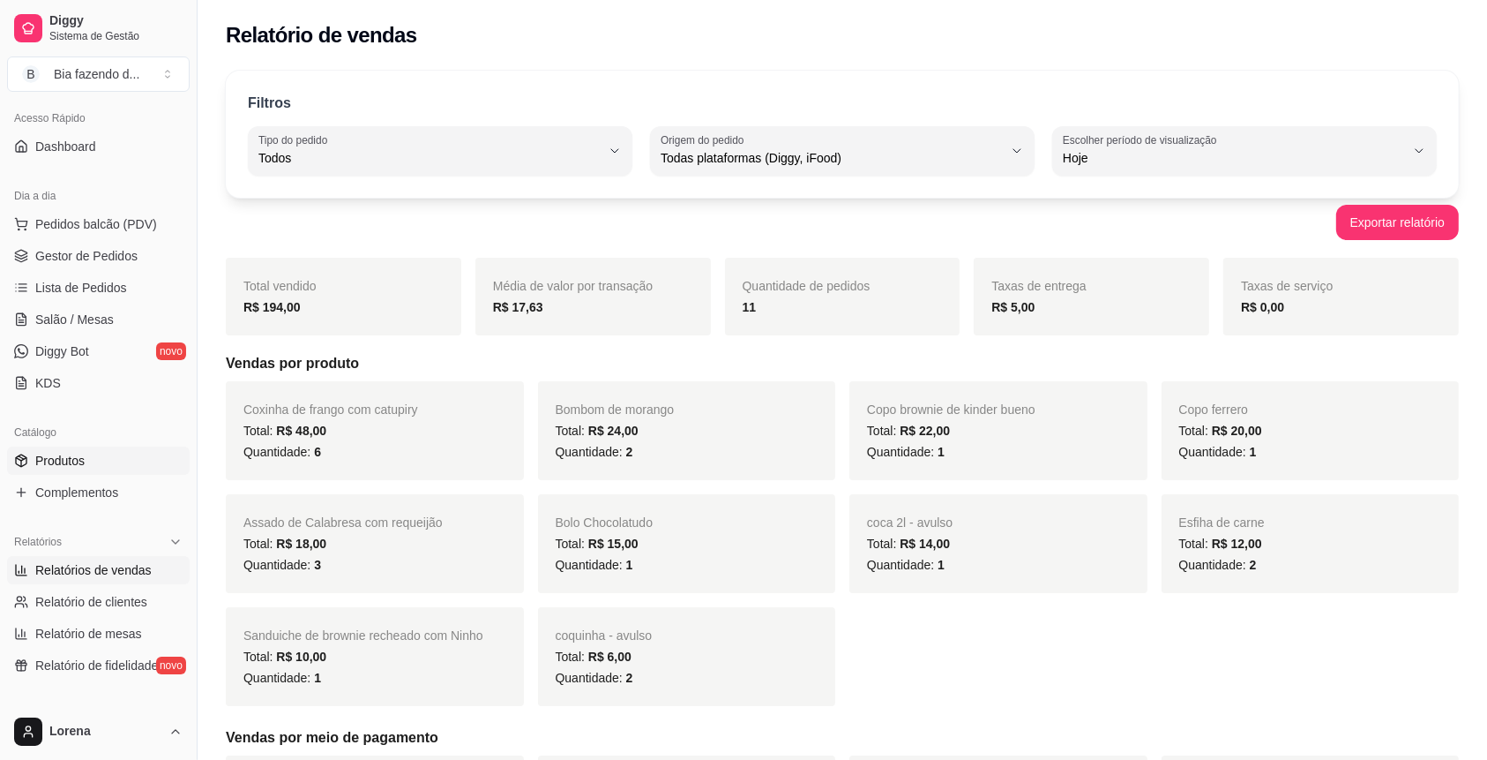
click at [99, 459] on link "Produtos" at bounding box center [98, 460] width 183 height 28
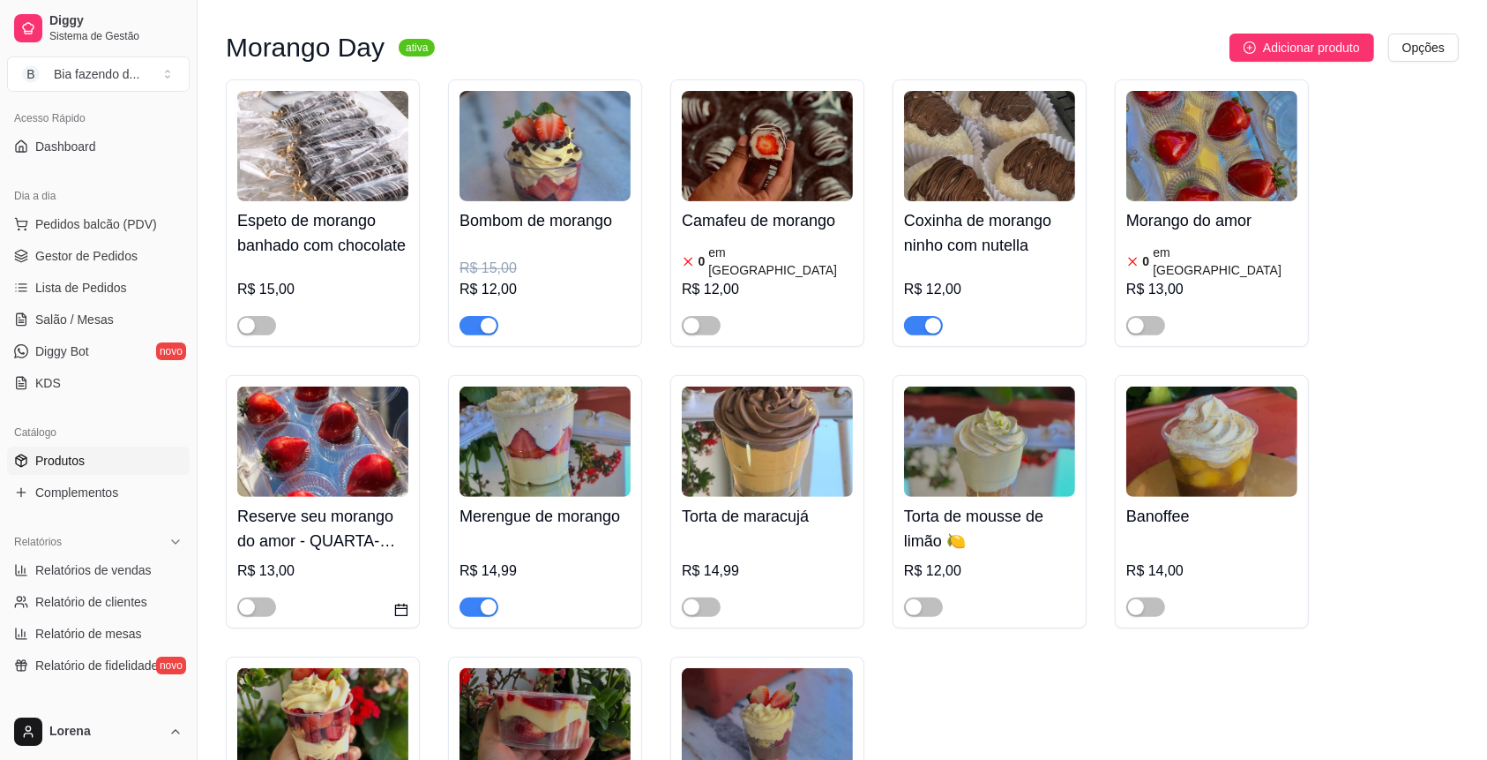
scroll to position [588, 0]
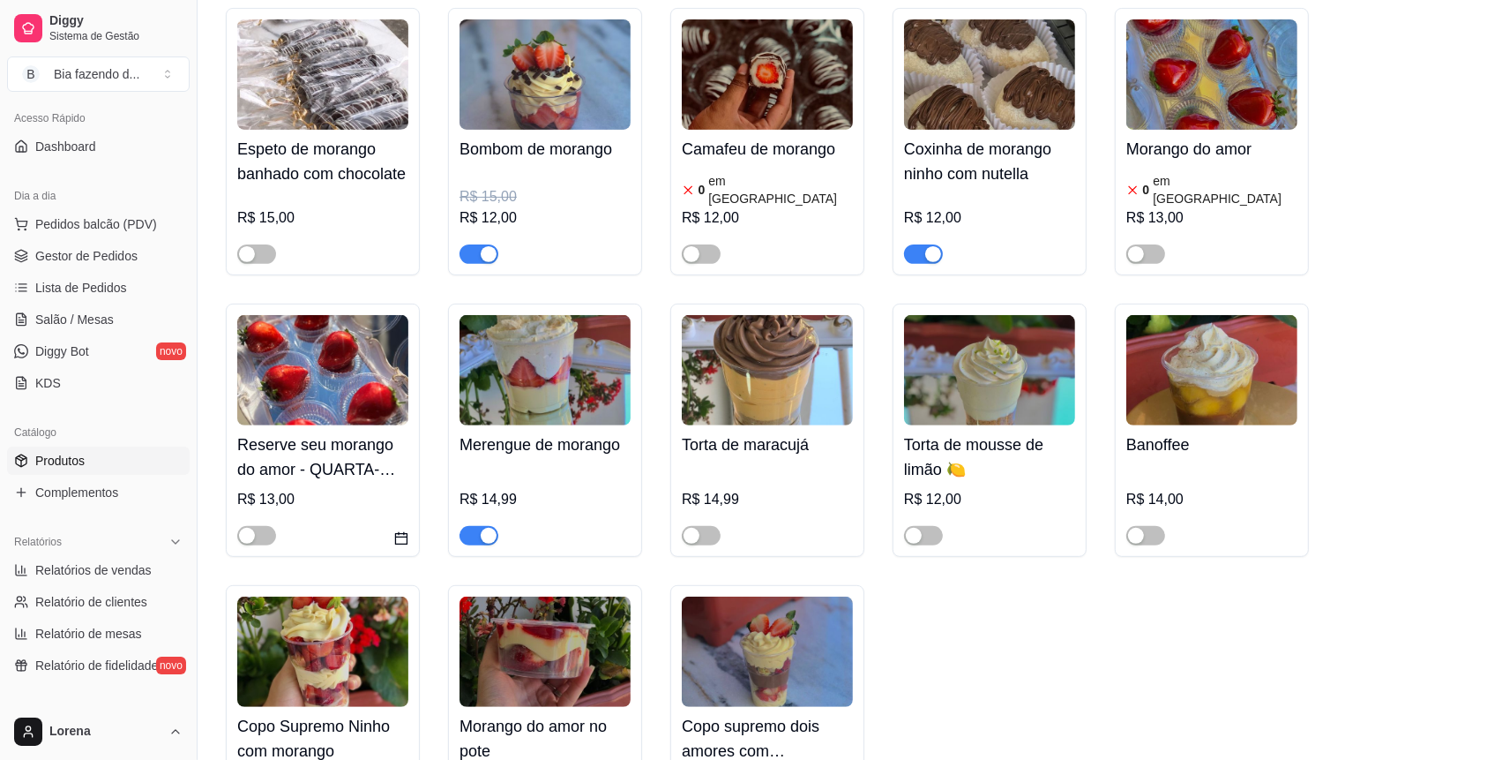
click at [483, 262] on div "button" at bounding box center [489, 254] width 16 height 16
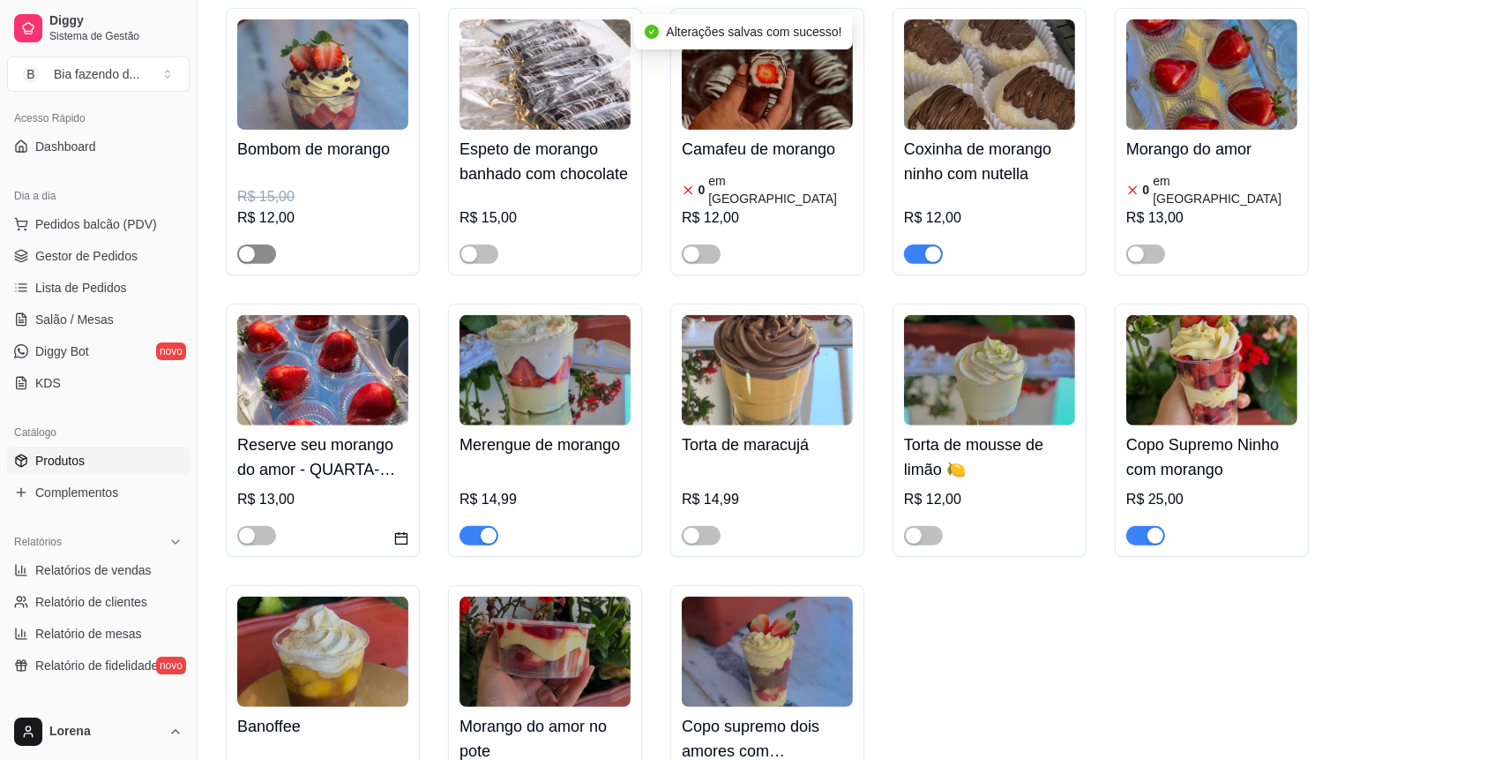
click at [243, 258] on div "button" at bounding box center [247, 254] width 16 height 16
click at [1150, 543] on div "button" at bounding box center [1156, 536] width 16 height 16
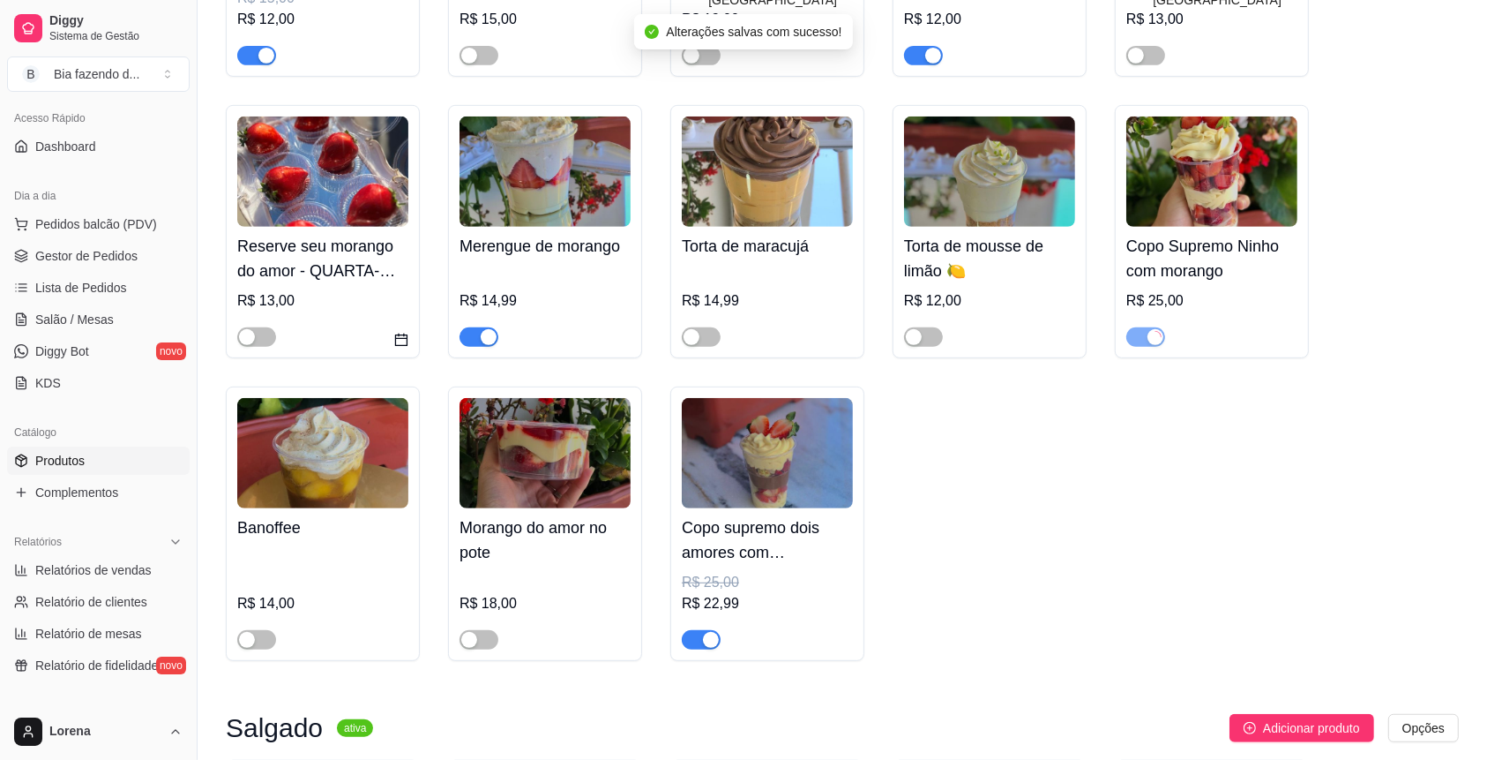
scroll to position [823, 0]
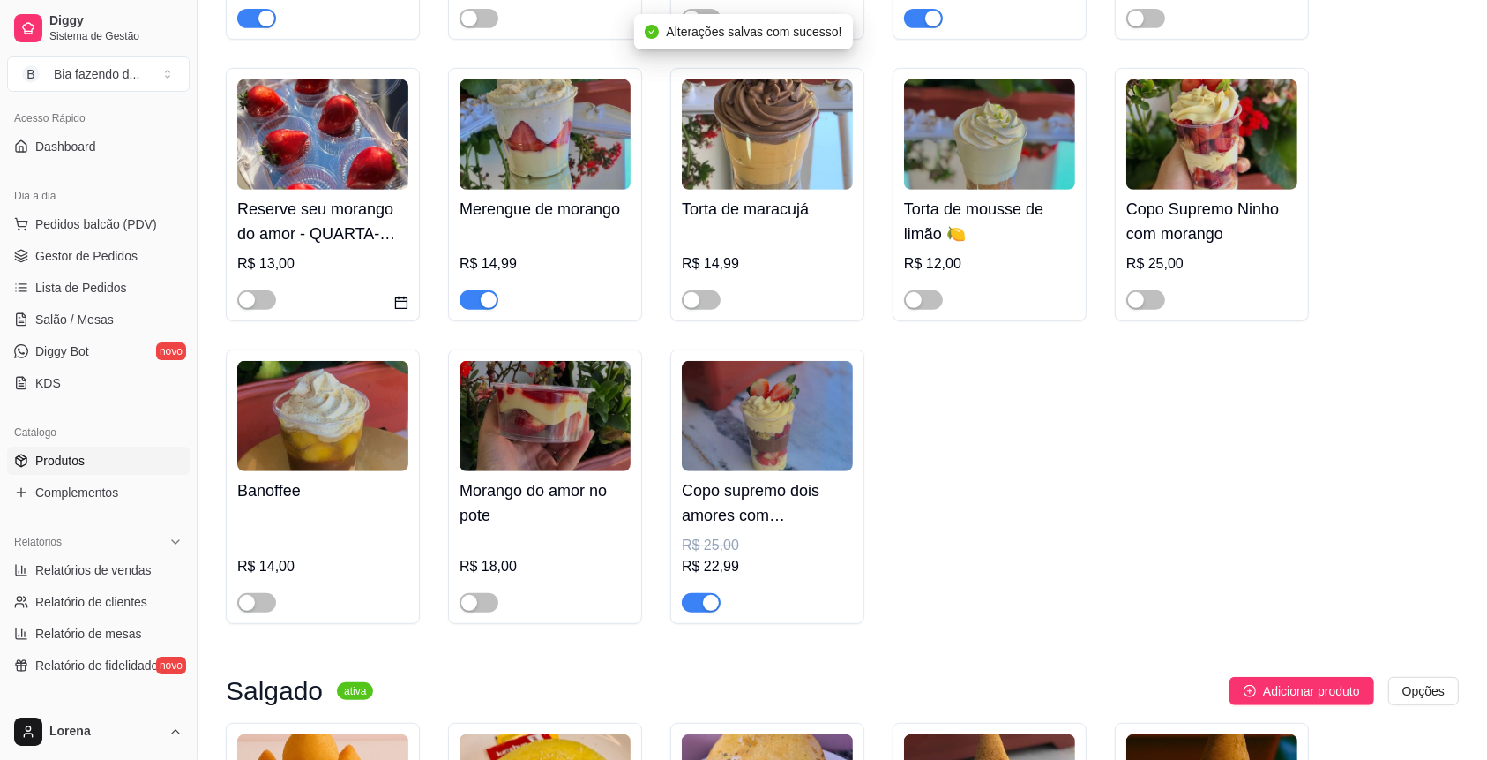
click at [717, 607] on div "button" at bounding box center [711, 603] width 16 height 16
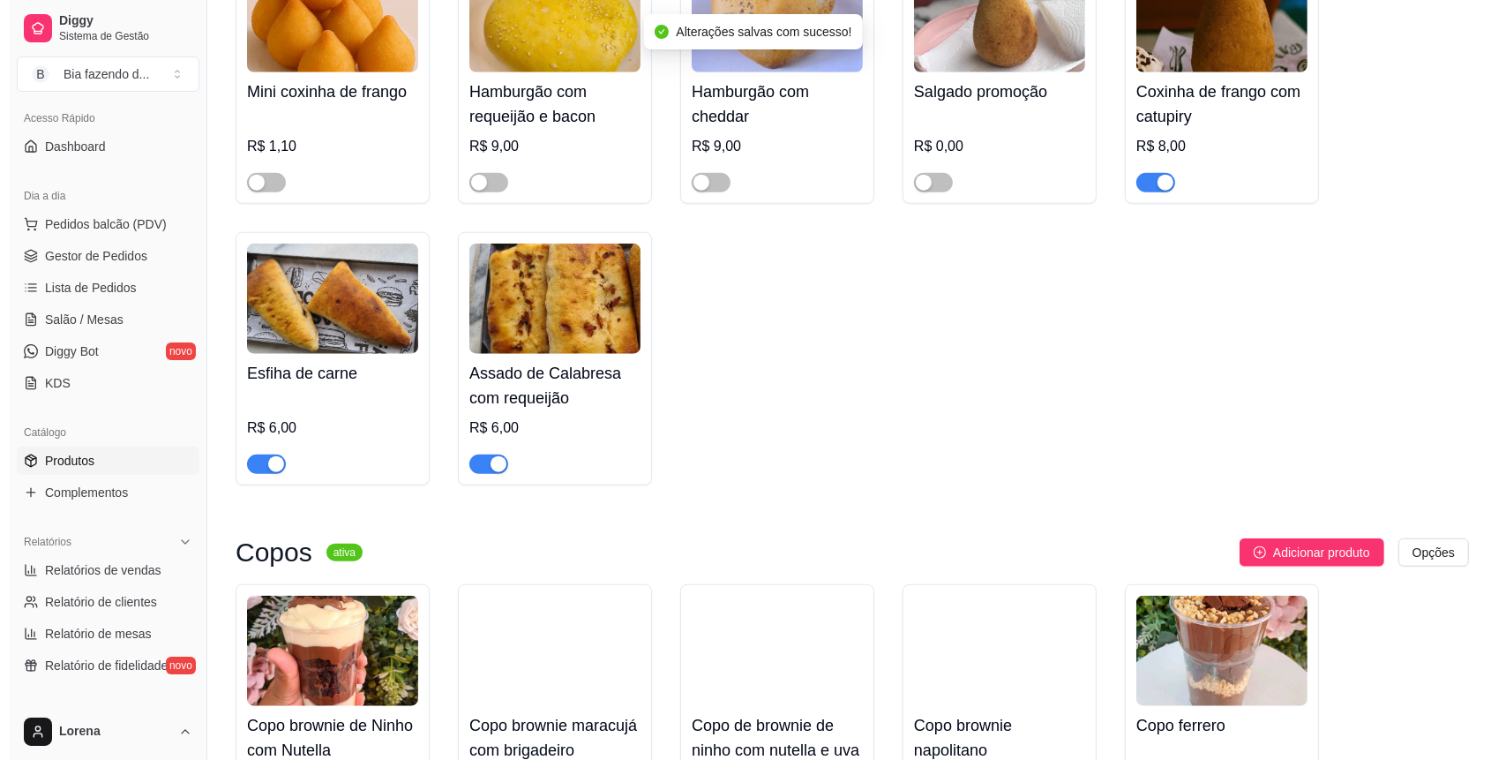
scroll to position [1646, 0]
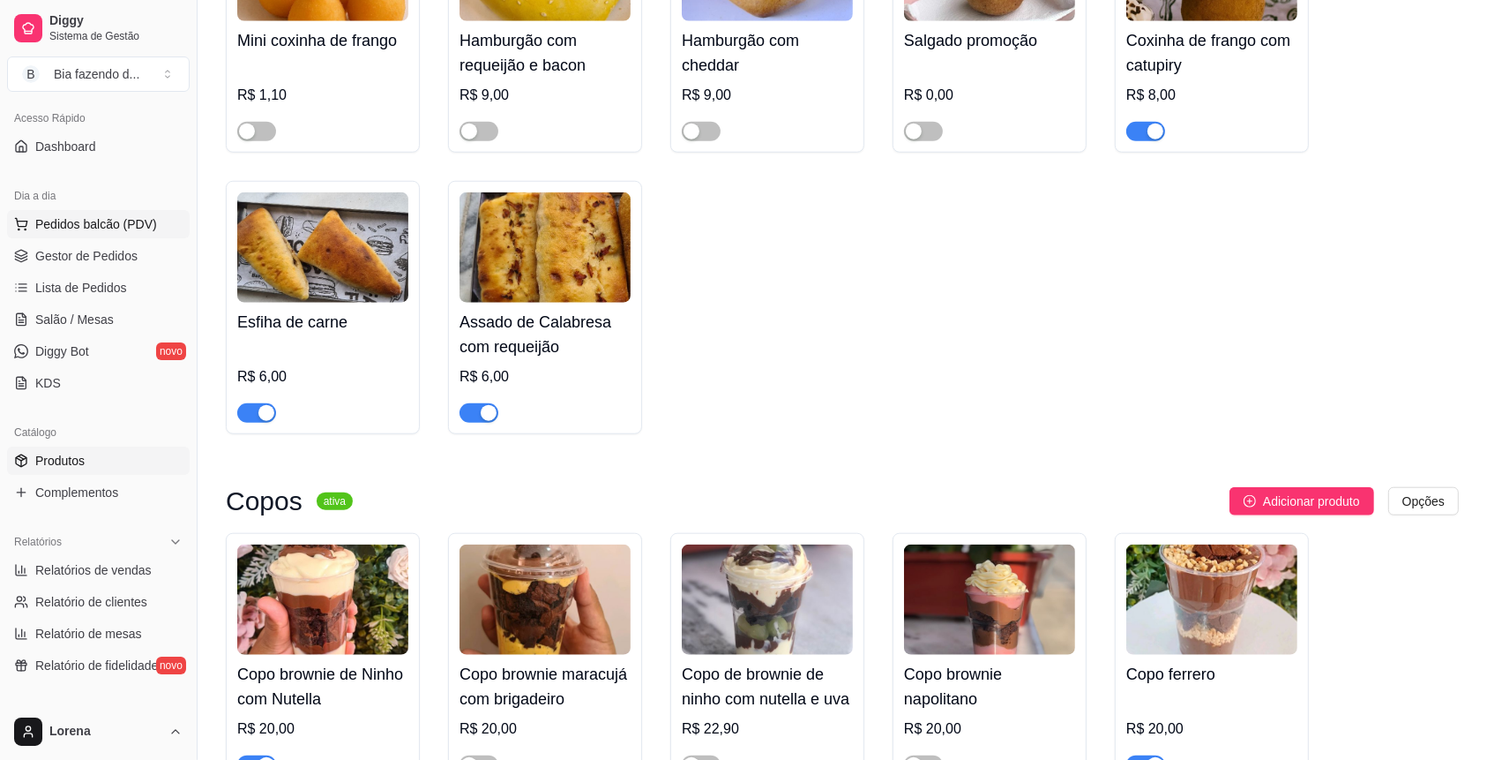
click at [120, 229] on span "Pedidos balcão (PDV)" at bounding box center [96, 224] width 122 height 18
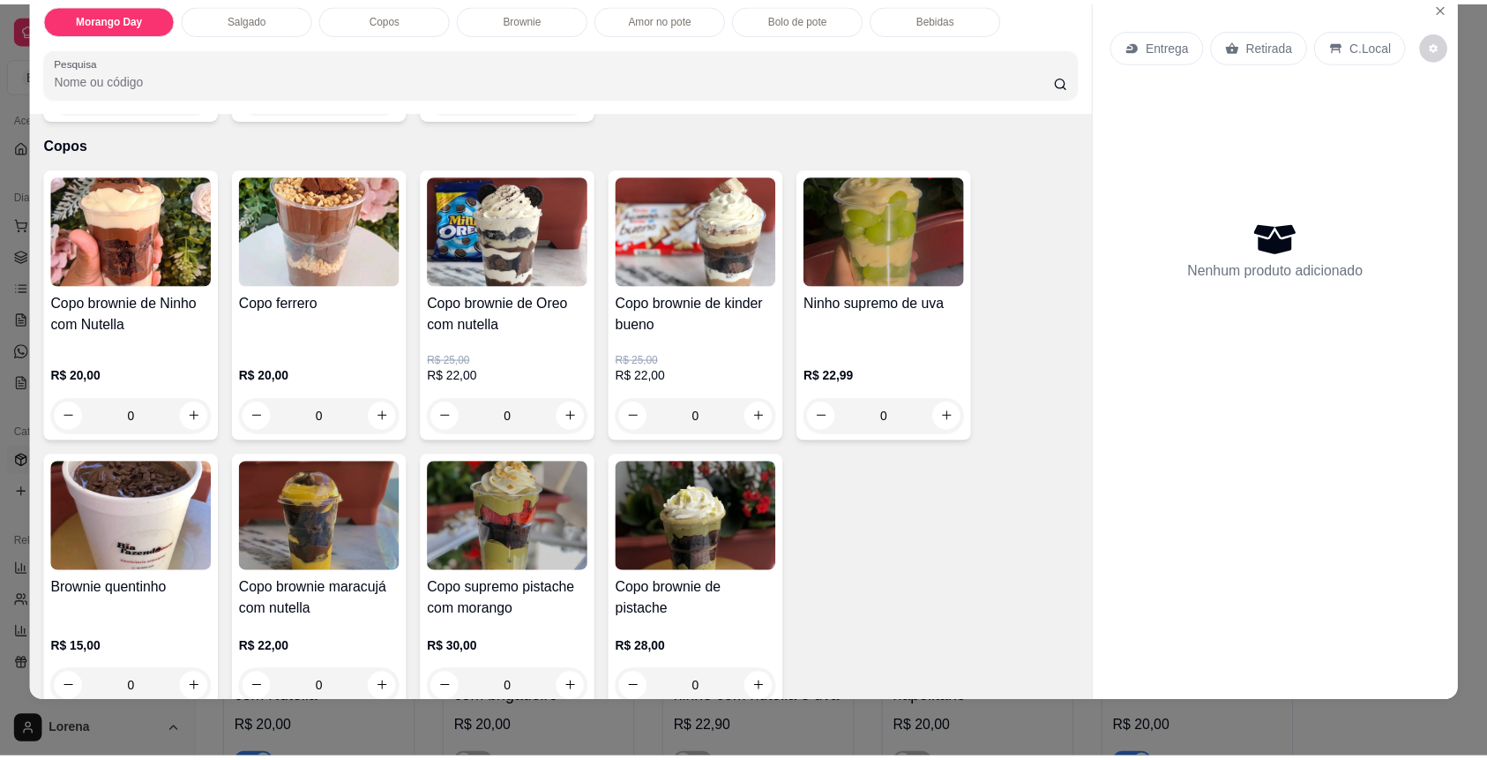
scroll to position [706, 0]
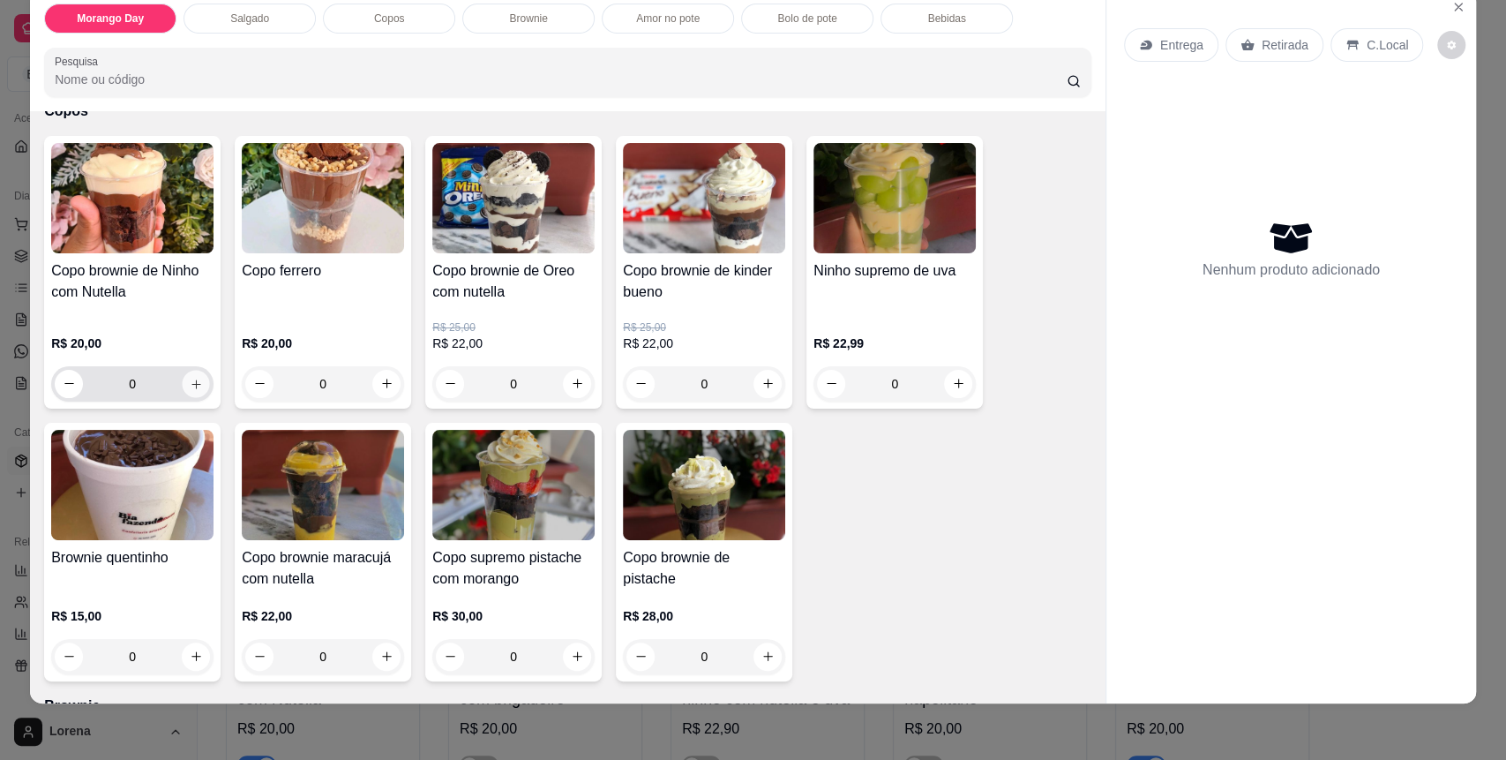
click at [191, 384] on icon "increase-product-quantity" at bounding box center [196, 384] width 13 height 13
type input "1"
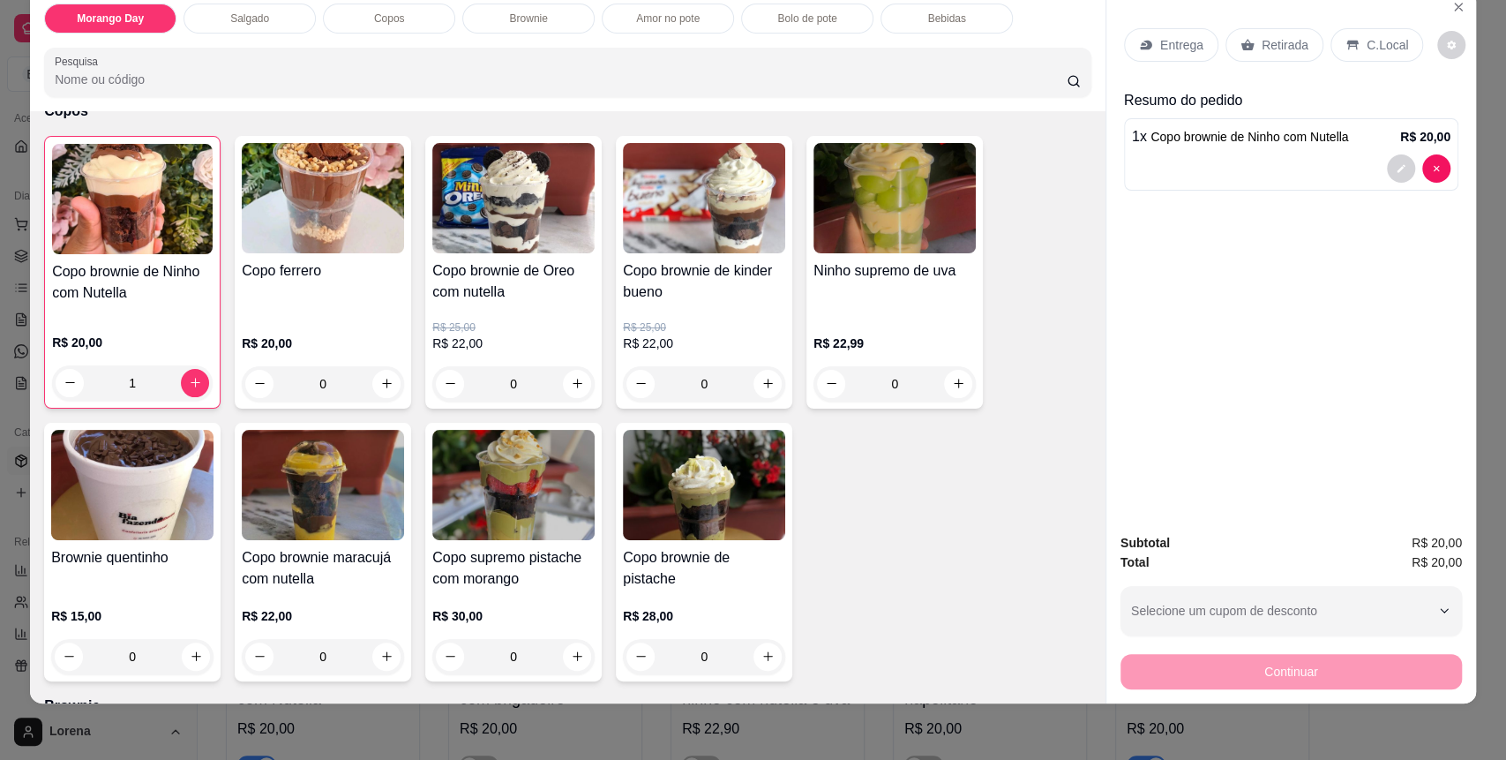
click at [866, 13] on div "Morango Day Salgado Copos Brownie Amor no pote Bolo de pote Bebidas" at bounding box center [567, 19] width 1047 height 30
click at [1365, 28] on div "C.Local" at bounding box center [1376, 45] width 93 height 34
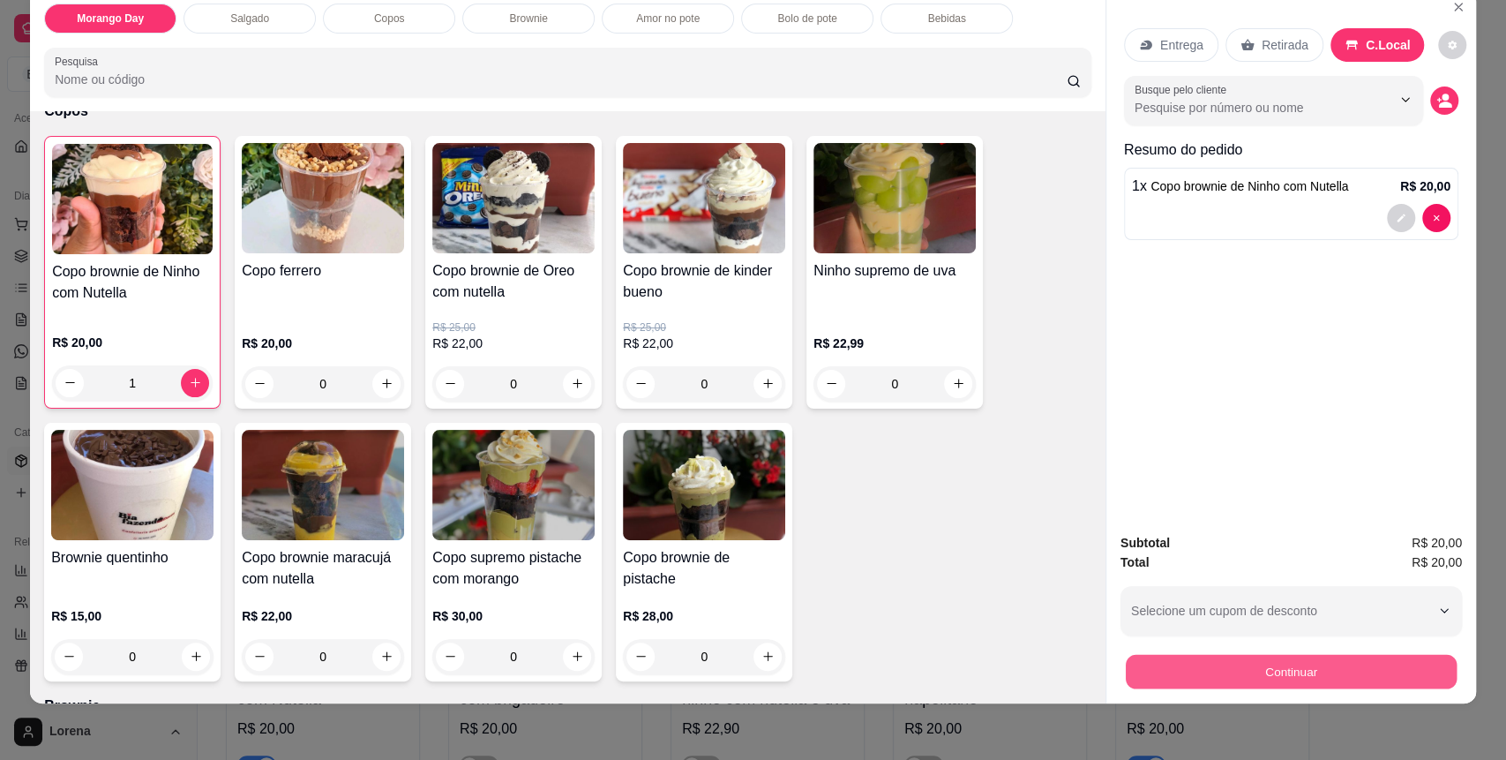
click at [1223, 679] on button "Continuar" at bounding box center [1291, 672] width 331 height 34
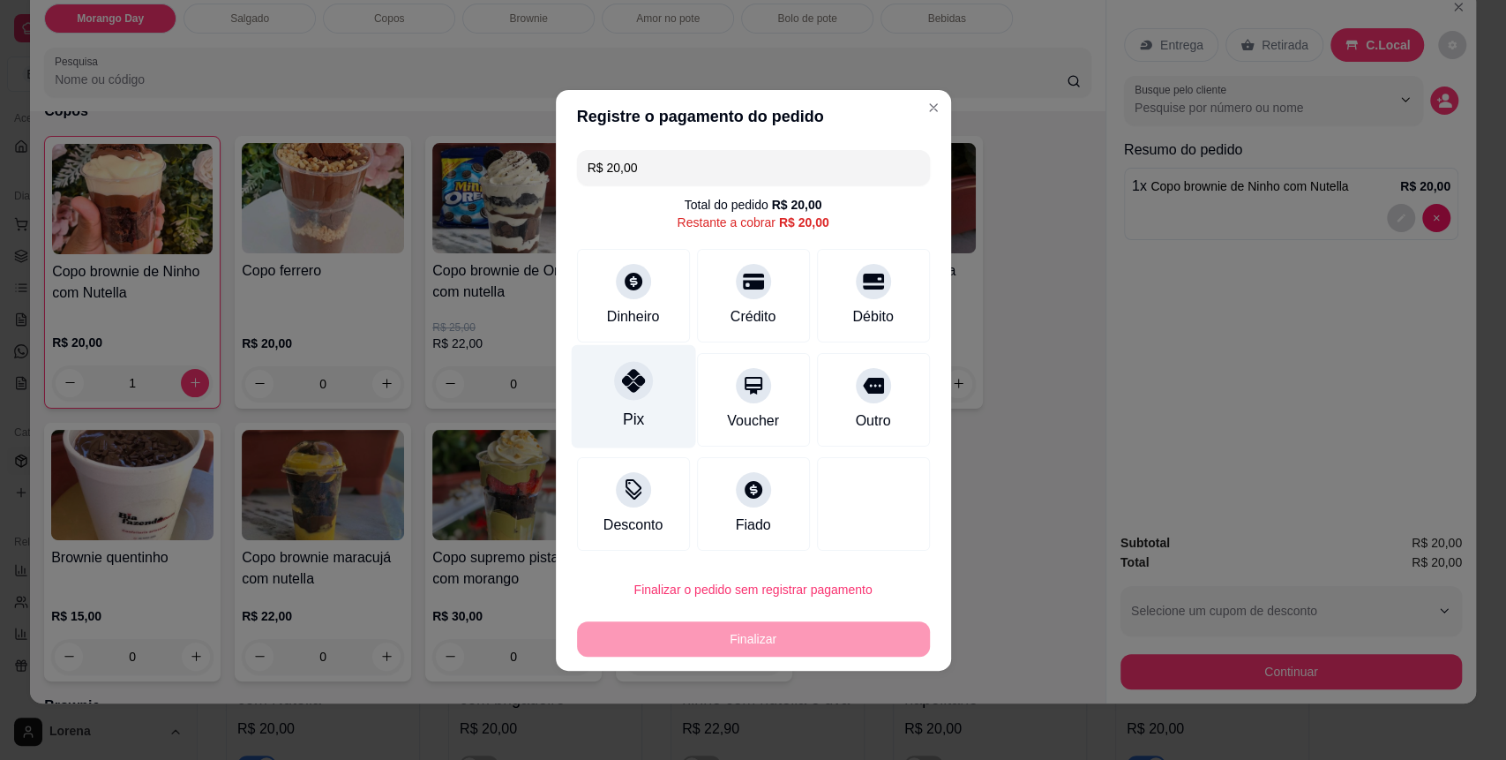
click at [666, 409] on div "Pix" at bounding box center [633, 395] width 124 height 103
type input "R$ 0,00"
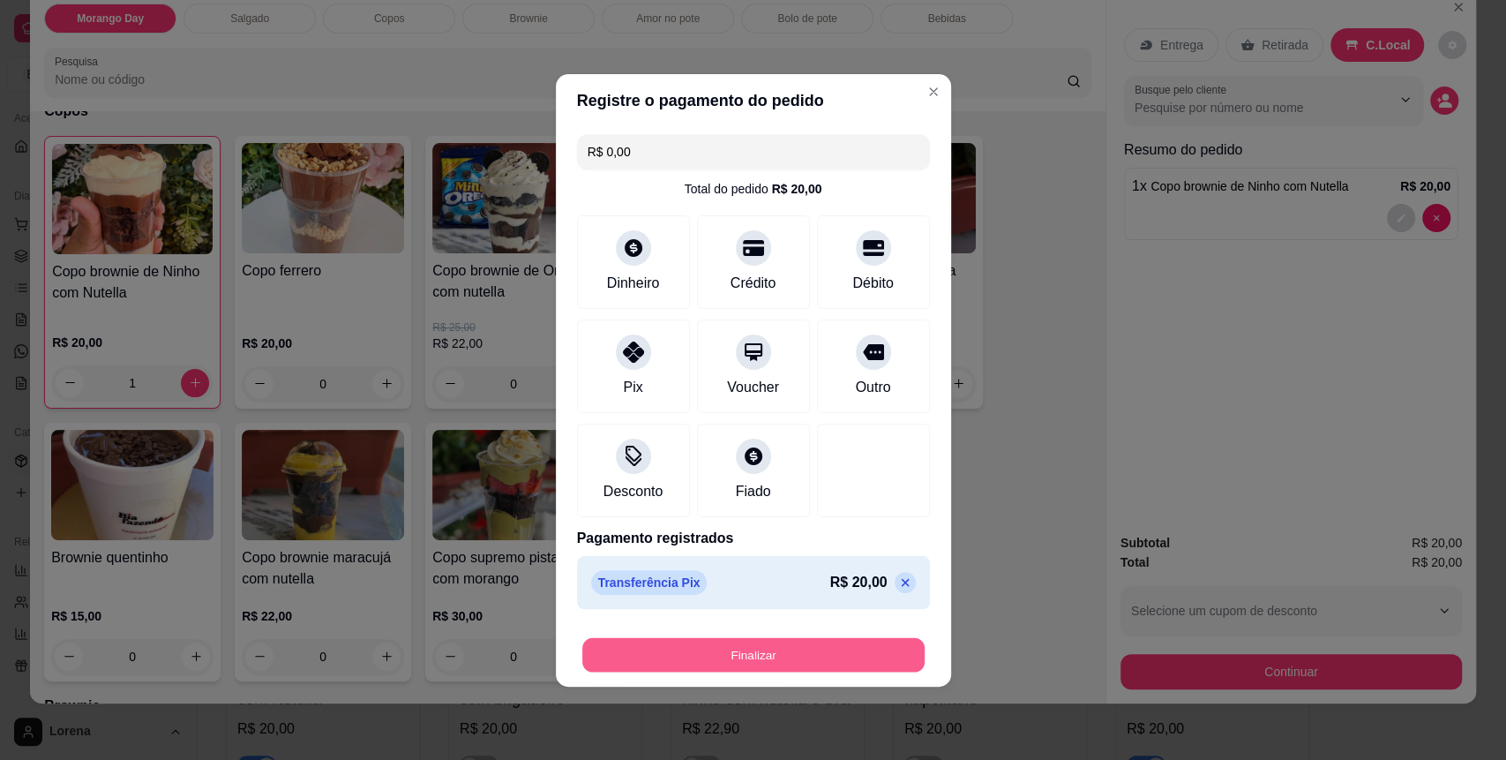
click at [717, 642] on button "Finalizar" at bounding box center [753, 654] width 342 height 34
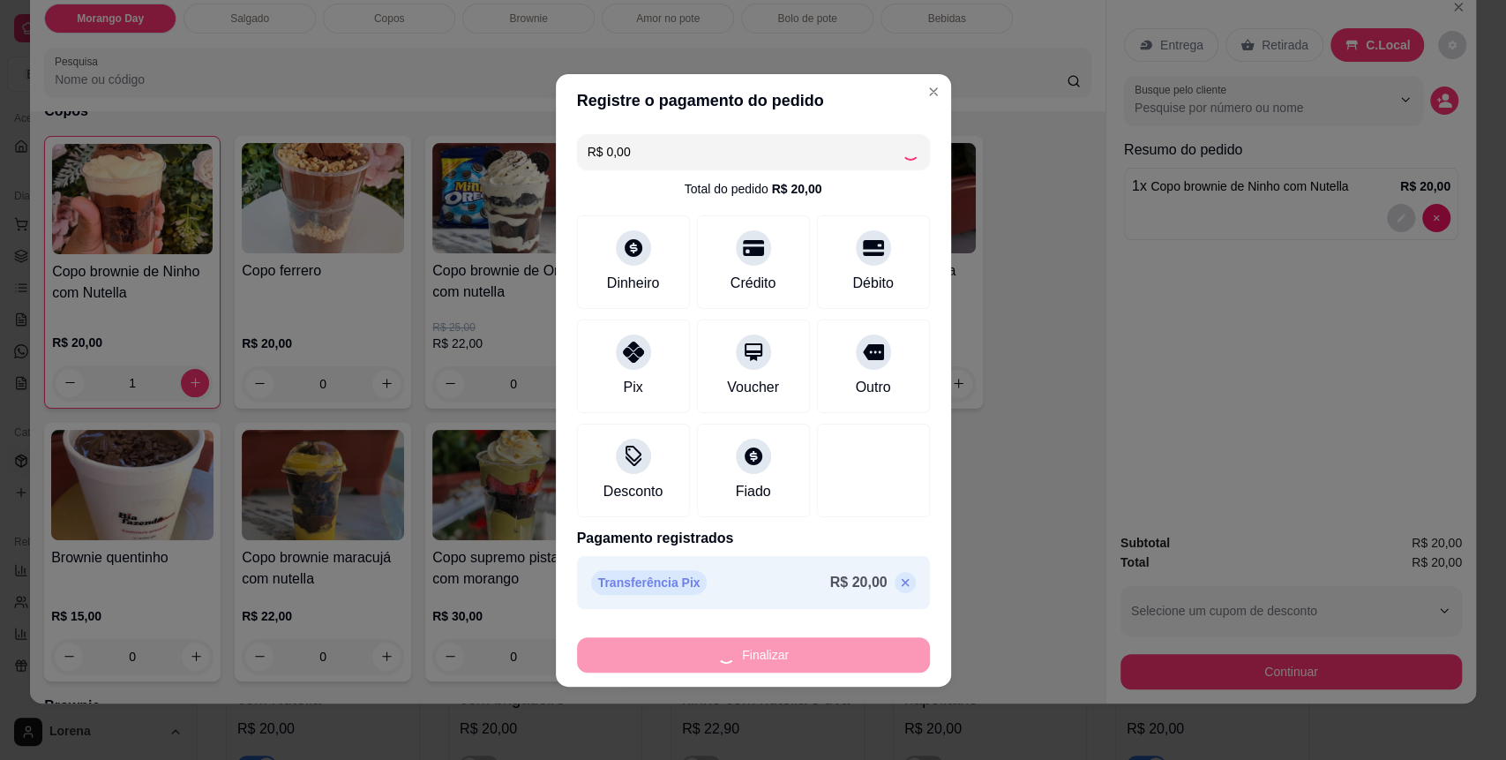
type input "0"
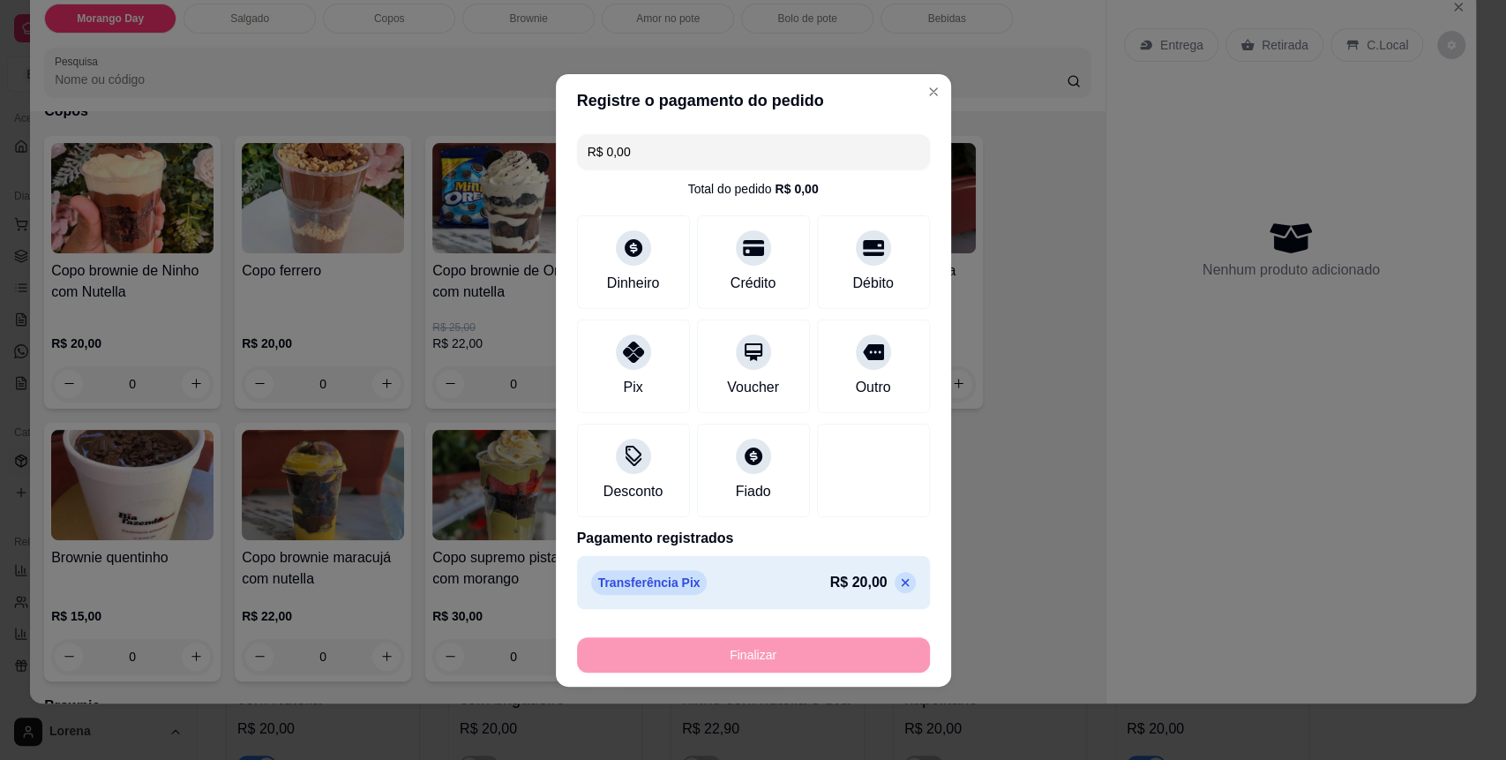
type input "-R$ 20,00"
